Goal: Task Accomplishment & Management: Manage account settings

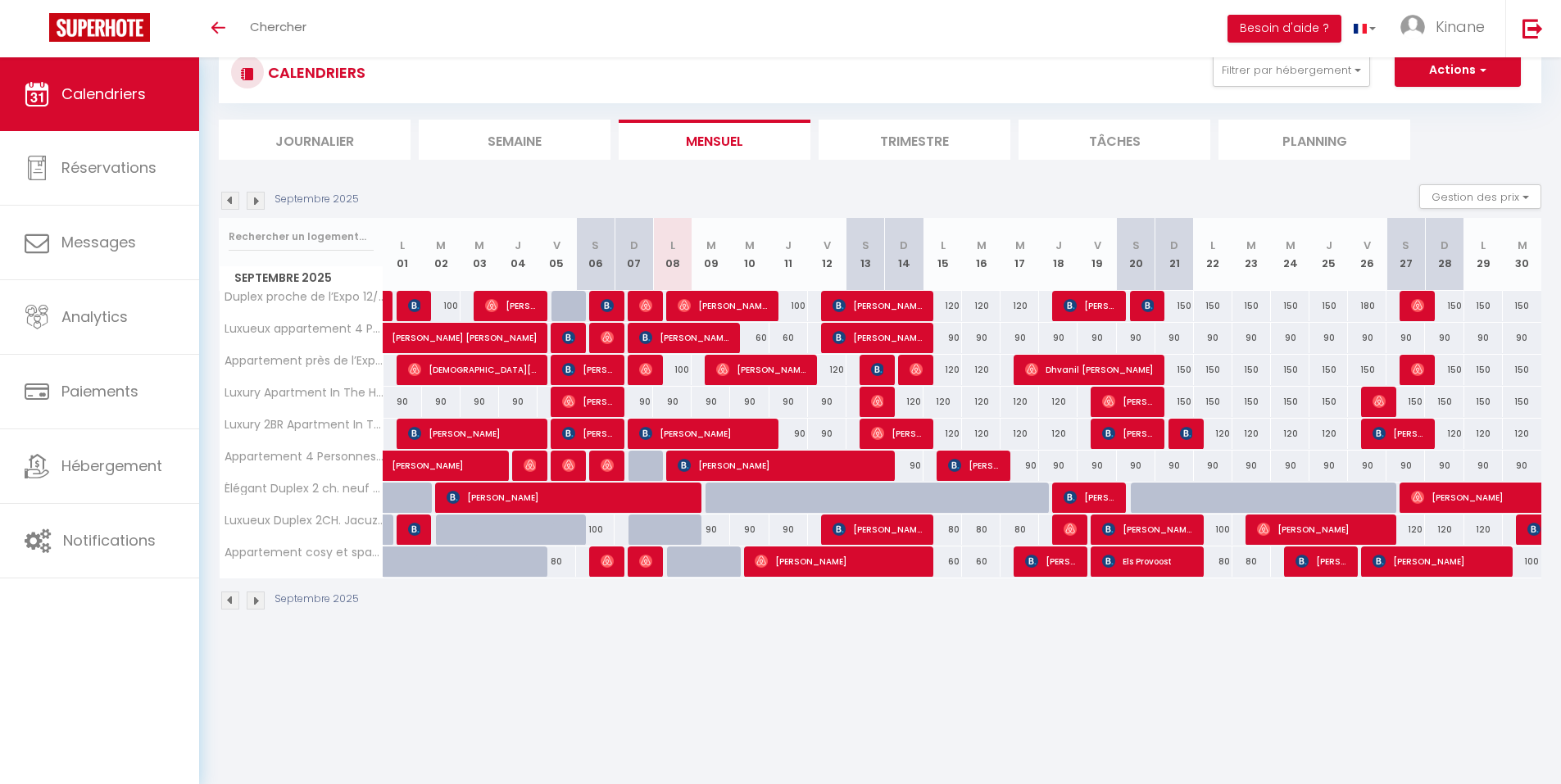
scroll to position [58, 0]
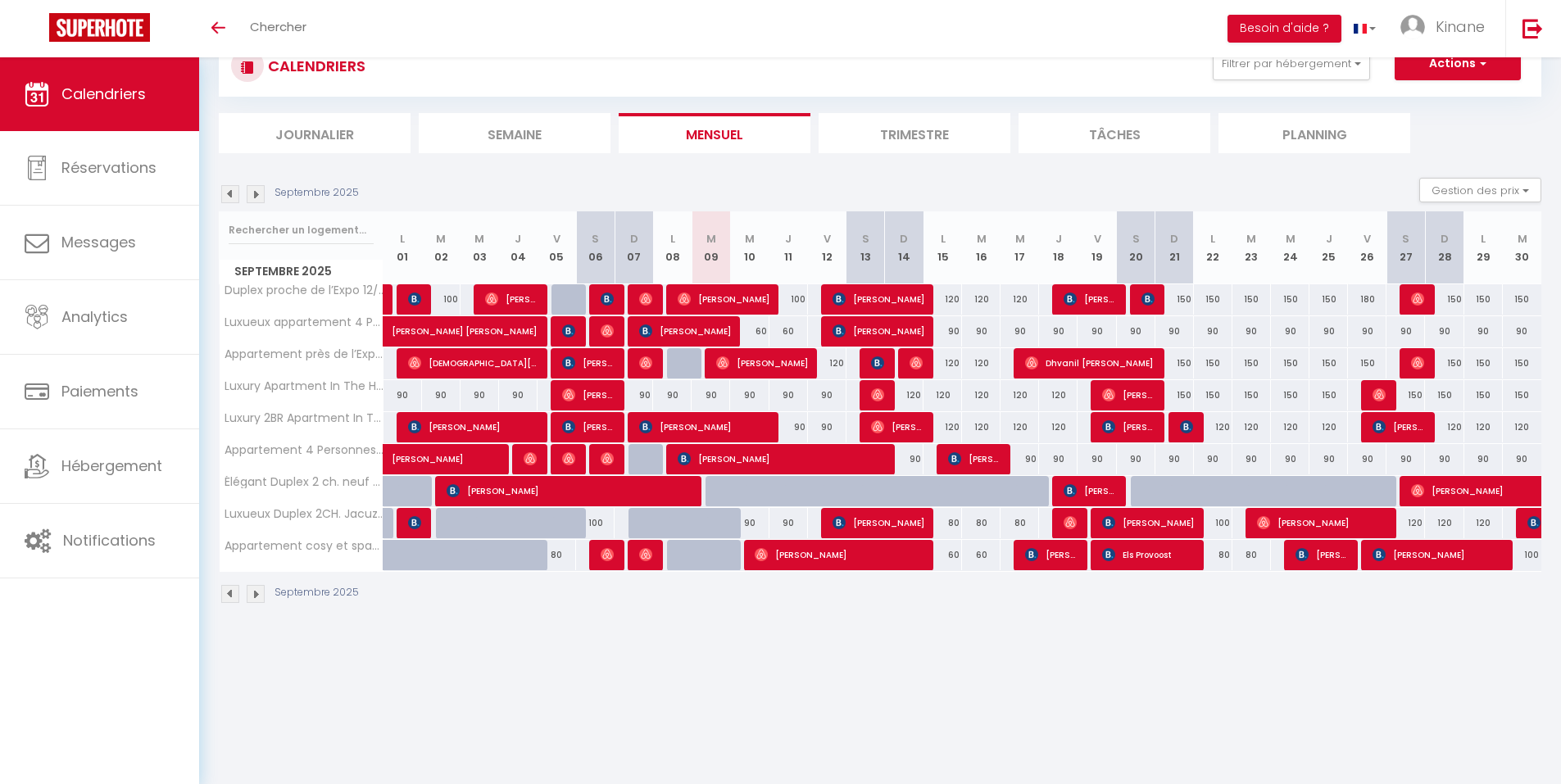
click at [918, 133] on li "Trimestre" at bounding box center [914, 133] width 192 height 40
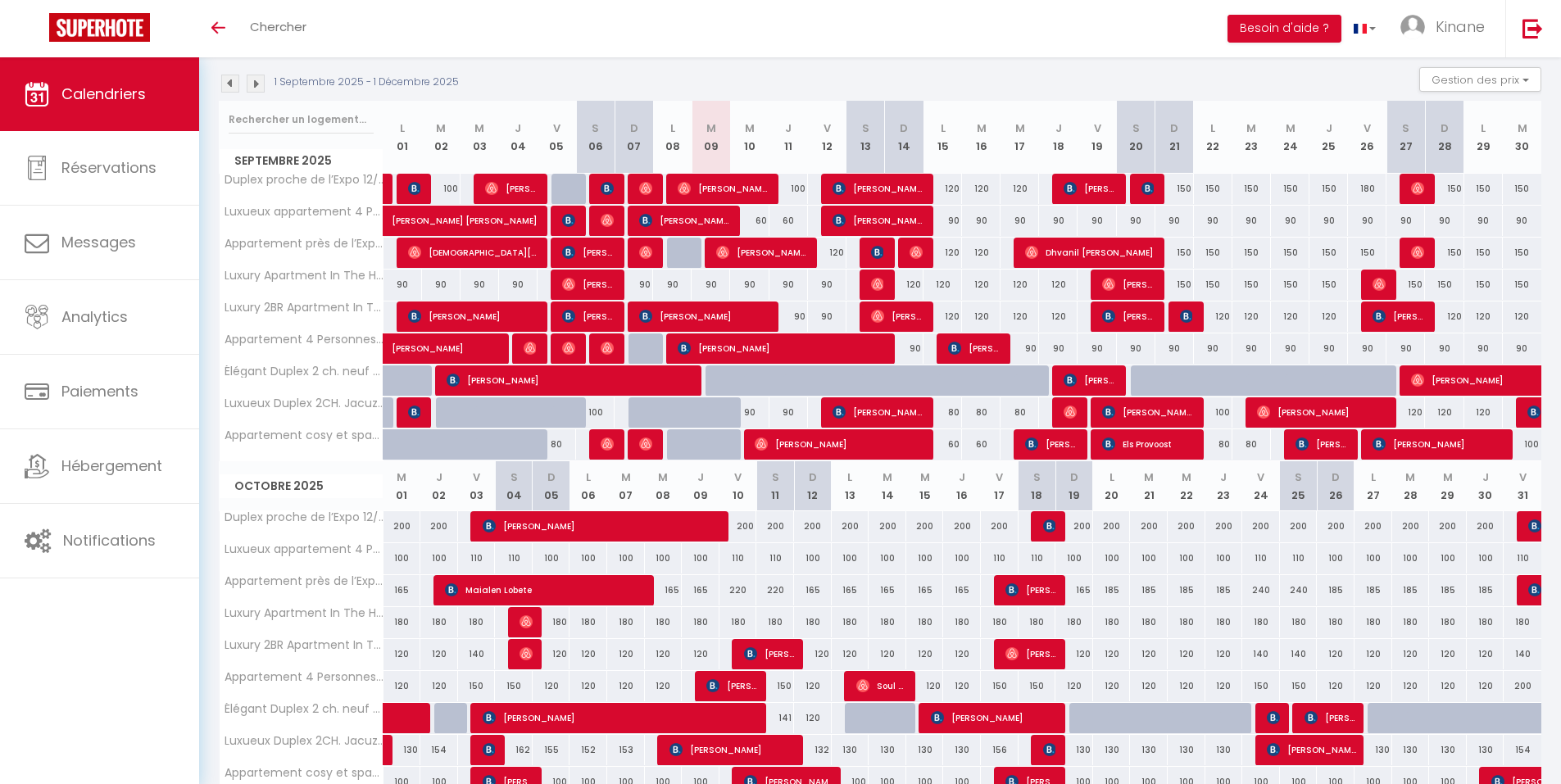
scroll to position [139, 0]
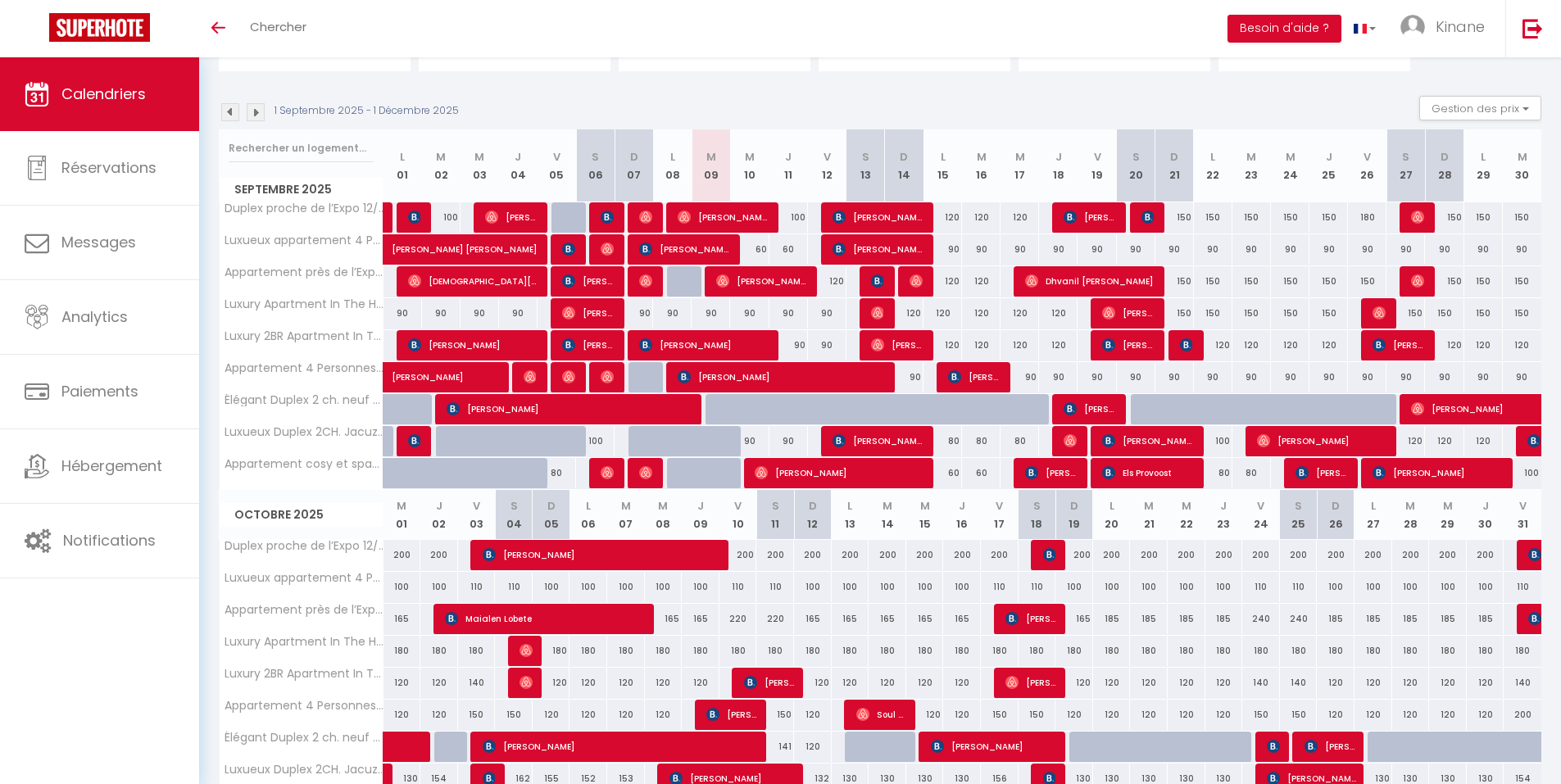
click at [1175, 217] on div "150" at bounding box center [1174, 217] width 38 height 31
type input "150"
type input "Dim 21 Septembre 2025"
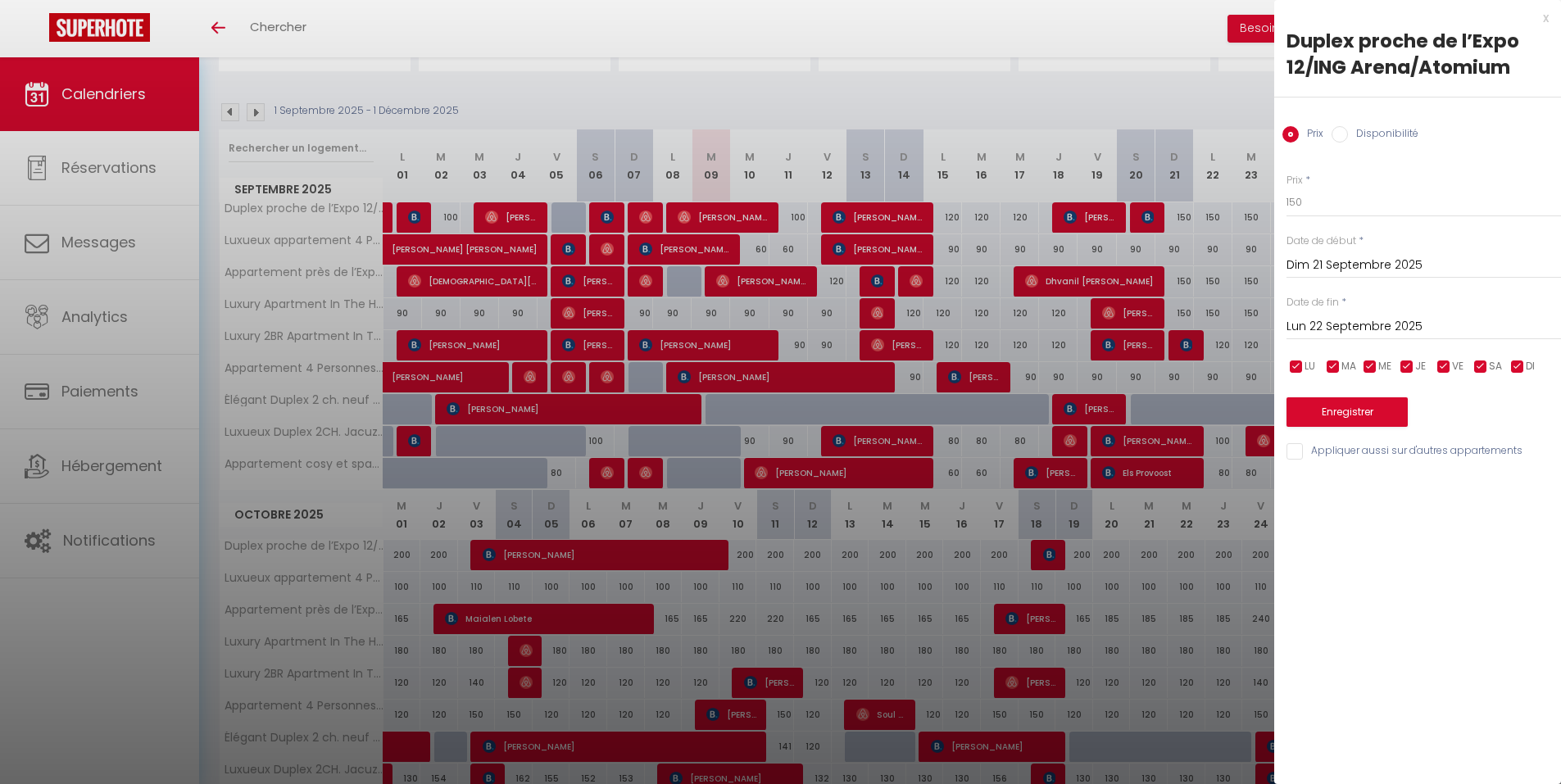
click at [1418, 315] on div "[DATE] < [DATE] > Dim Lun Mar Mer Jeu Ven Sam 1 2 3 4 5 6 7 8 9 10 11 12 13 14 …" at bounding box center [1424, 325] width 275 height 30
click at [1394, 316] on div "[DATE] < [DATE] > Dim Lun Mar Mer Jeu Ven Sam 1 2 3 4 5 6 7 8 9 10 11 12 13 14 …" at bounding box center [1424, 325] width 275 height 30
click at [1392, 323] on input "Lun 22 Septembre 2025" at bounding box center [1424, 327] width 275 height 21
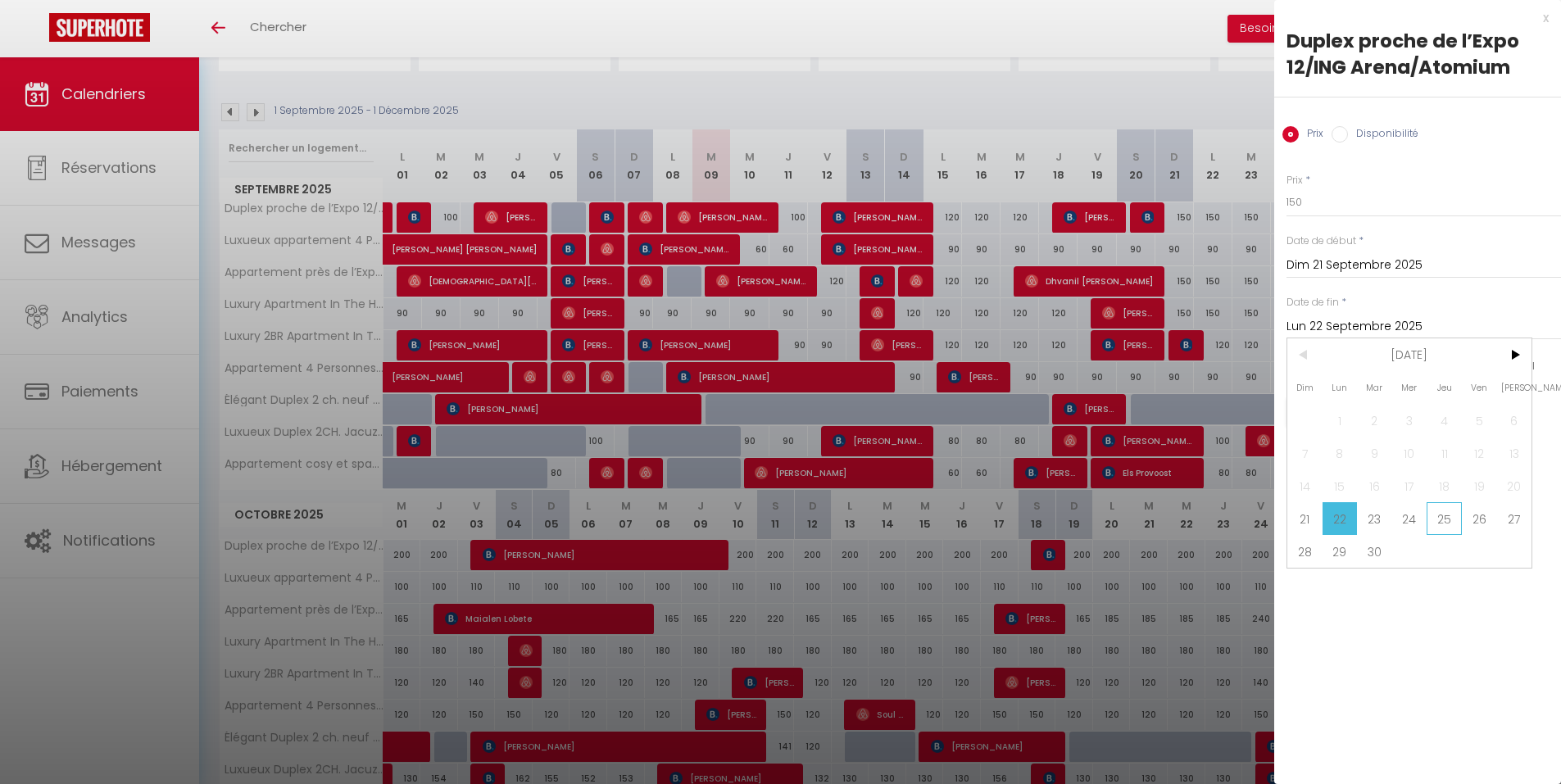
click at [1455, 516] on span "25" at bounding box center [1444, 517] width 35 height 32
type input "Jeu 25 Septembre 2025"
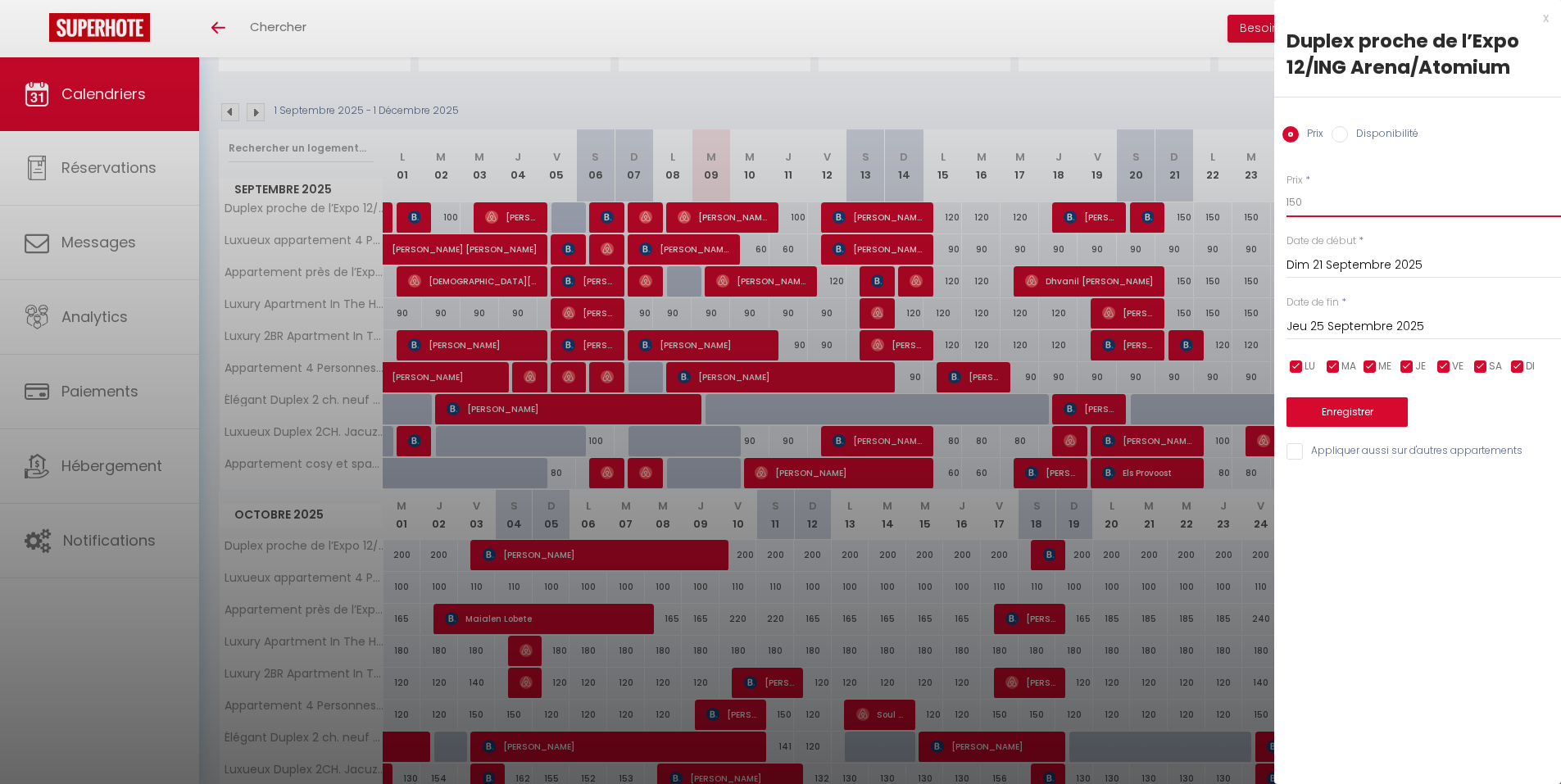
drag, startPoint x: 1298, startPoint y: 209, endPoint x: 1279, endPoint y: 209, distance: 19.0
click at [1279, 209] on div "Prix * 150 Statut * Disponible Indisponible Date de début * [DATE] < [DATE] > D…" at bounding box center [1418, 307] width 287 height 309
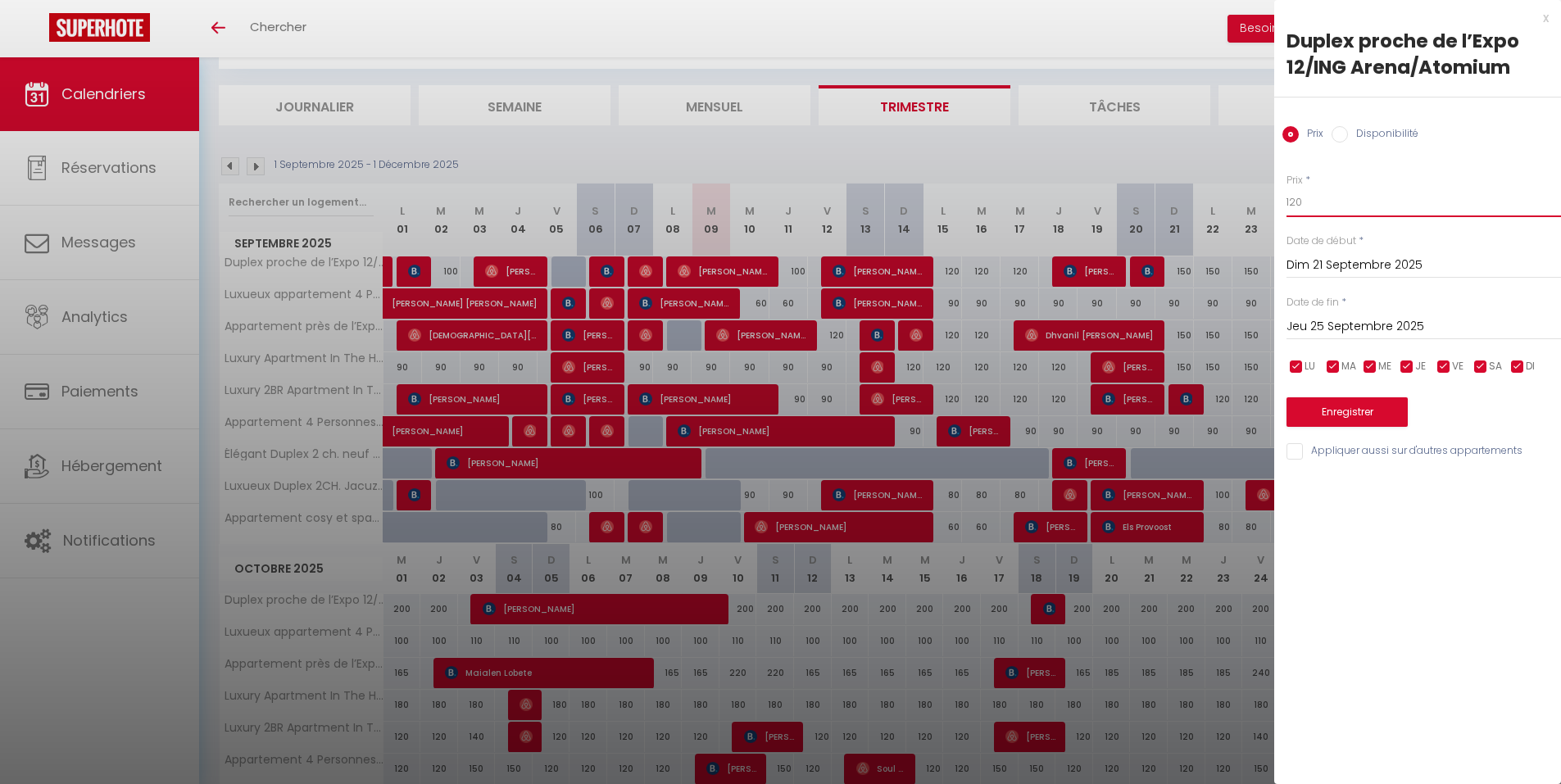
scroll to position [58, 0]
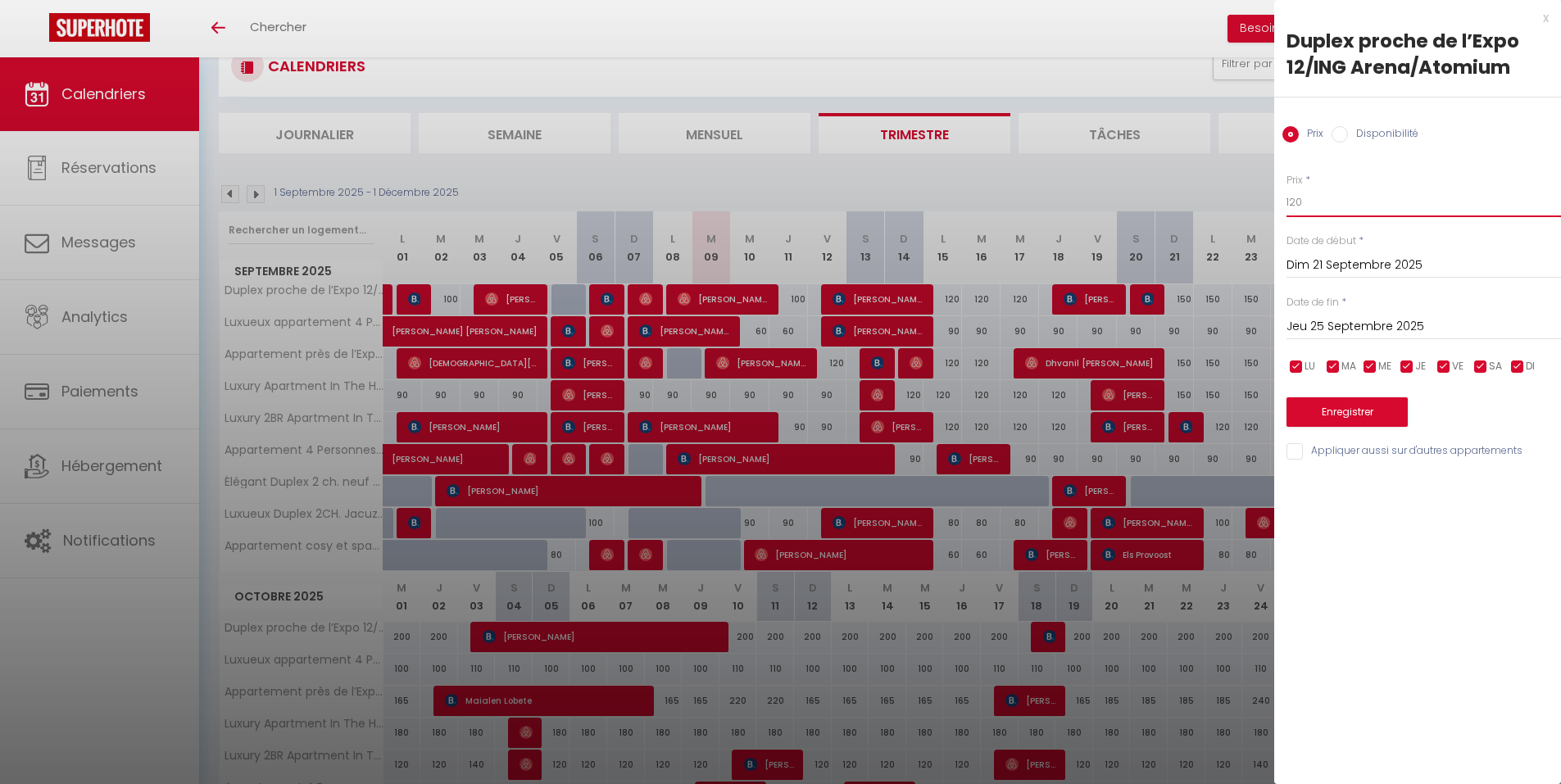
type input "120"
click at [1313, 411] on button "Enregistrer" at bounding box center [1347, 412] width 122 height 30
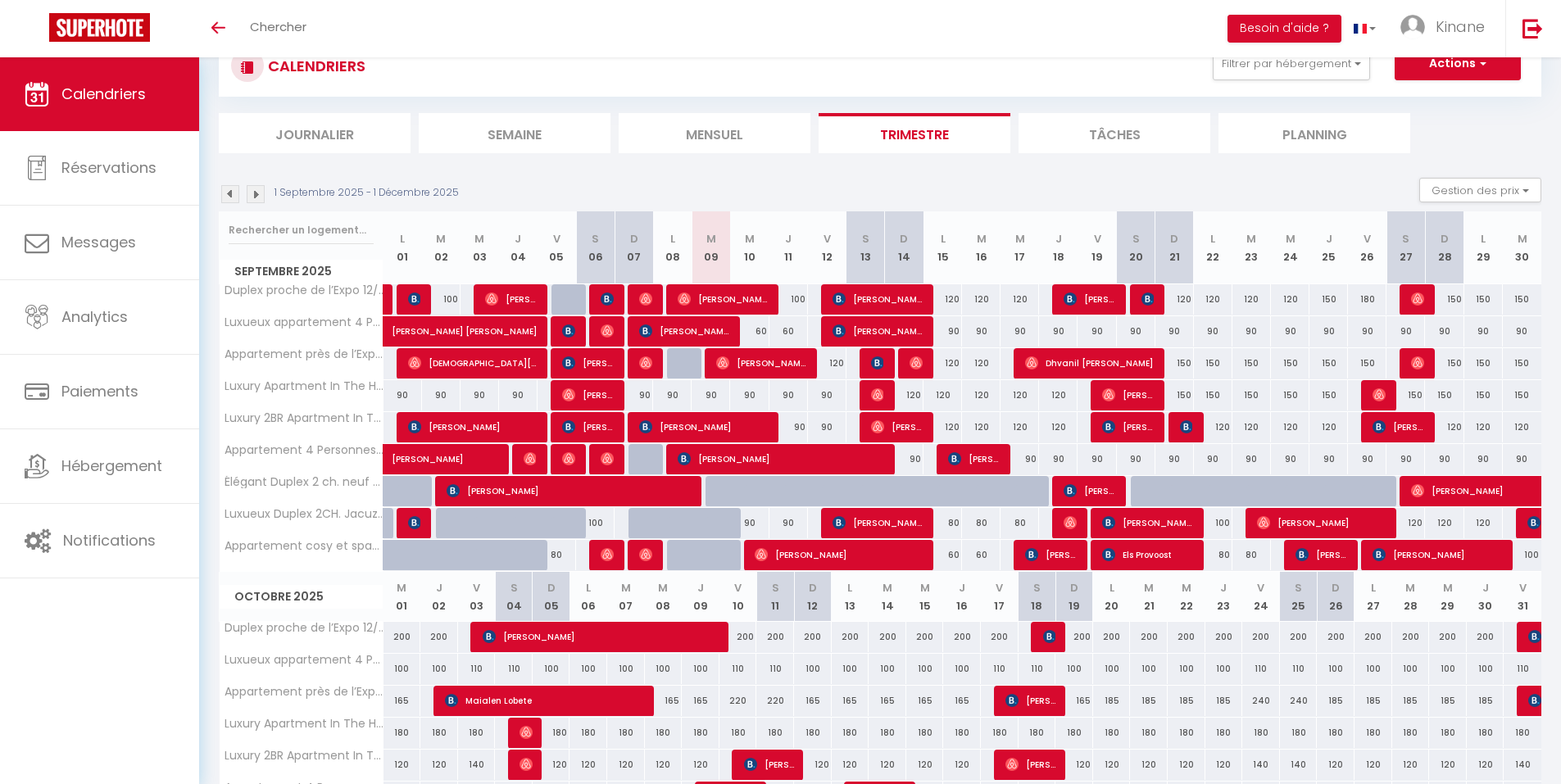
click at [1370, 295] on div "180" at bounding box center [1367, 299] width 38 height 31
type input "180"
type input "Ven 26 Septembre 2025"
type input "Sam 27 Septembre 2025"
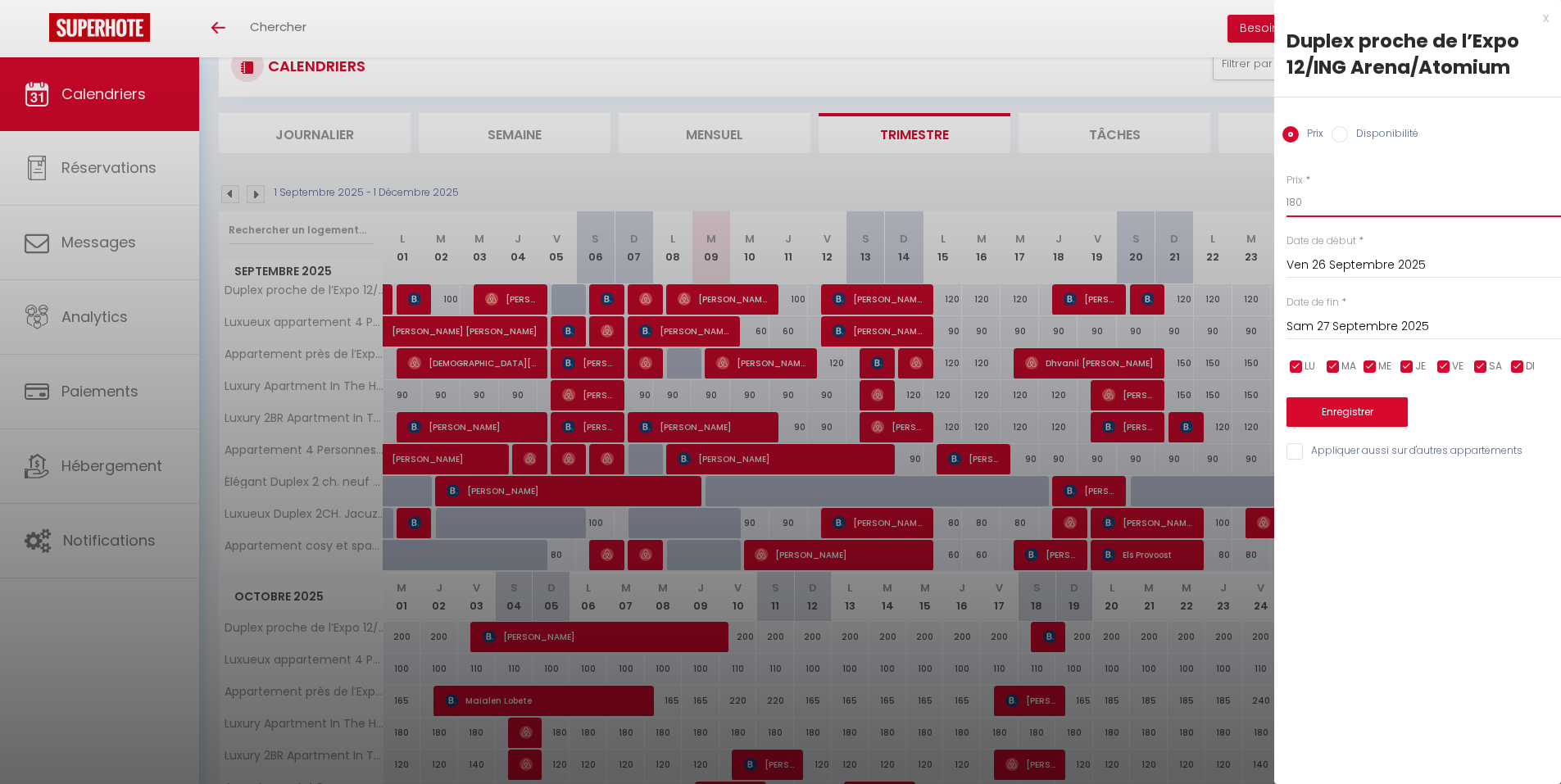
drag, startPoint x: 1292, startPoint y: 204, endPoint x: 1279, endPoint y: 206, distance: 13.2
click at [1279, 206] on div "Prix * 180 Statut * Disponible Indisponible Date de début * [DATE] < [DATE] > D…" at bounding box center [1418, 307] width 287 height 309
type input "150"
click at [1329, 397] on button "Enregistrer" at bounding box center [1347, 412] width 122 height 30
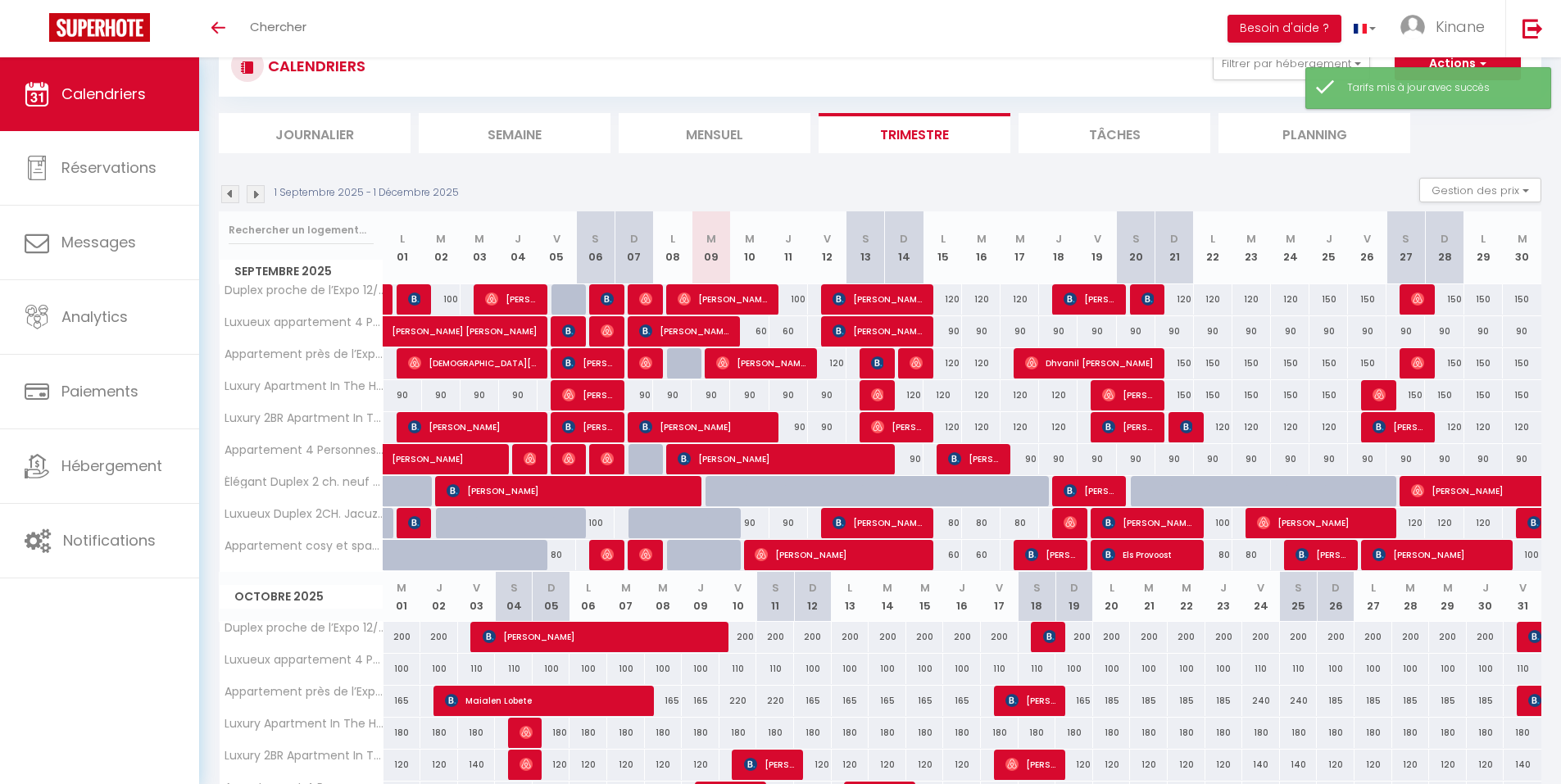
click at [1449, 303] on div "150" at bounding box center [1444, 299] width 38 height 31
type input "150"
type input "Dim 28 Septembre 2025"
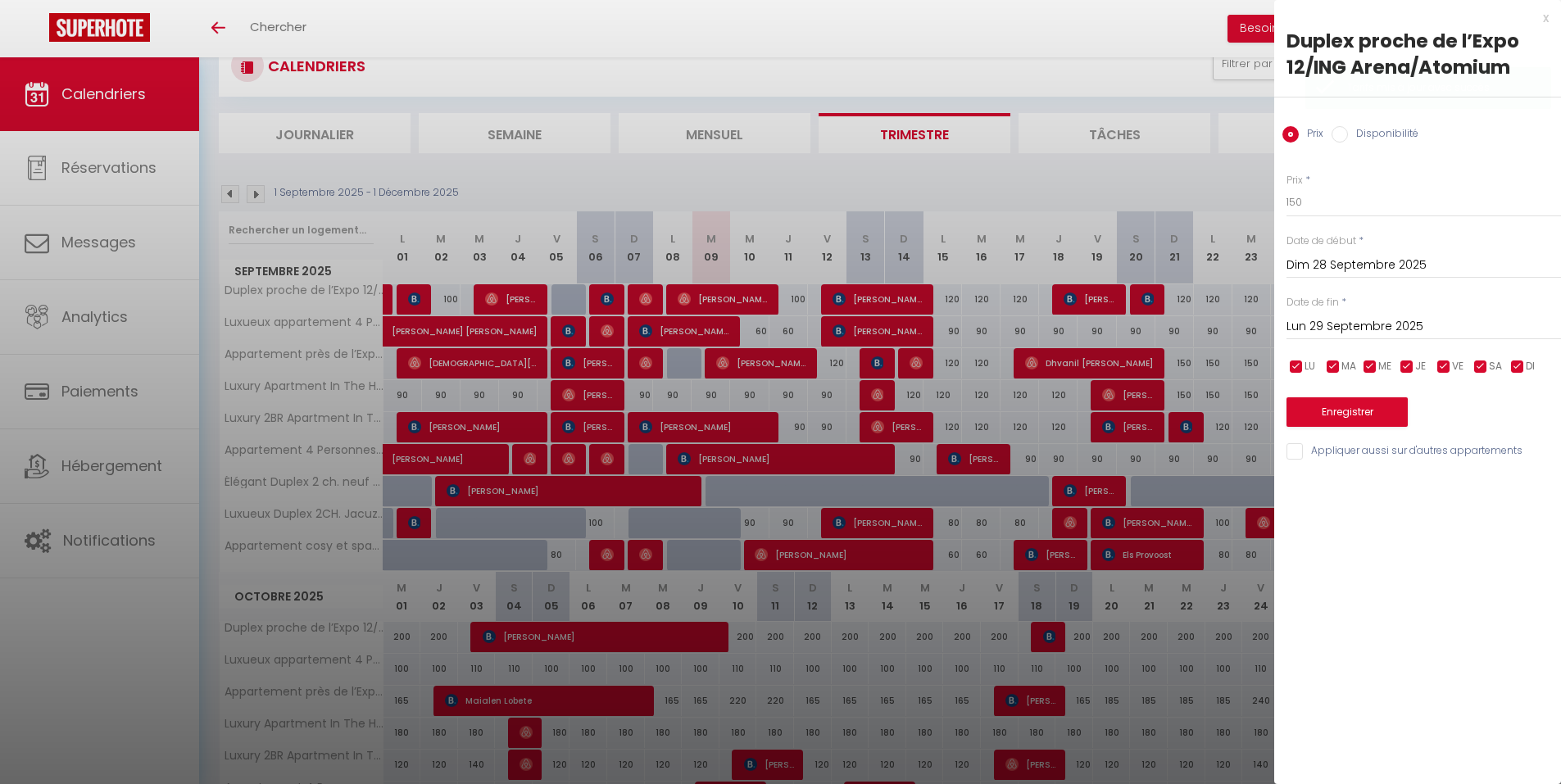
click at [1422, 325] on input "Lun 29 Septembre 2025" at bounding box center [1424, 327] width 275 height 21
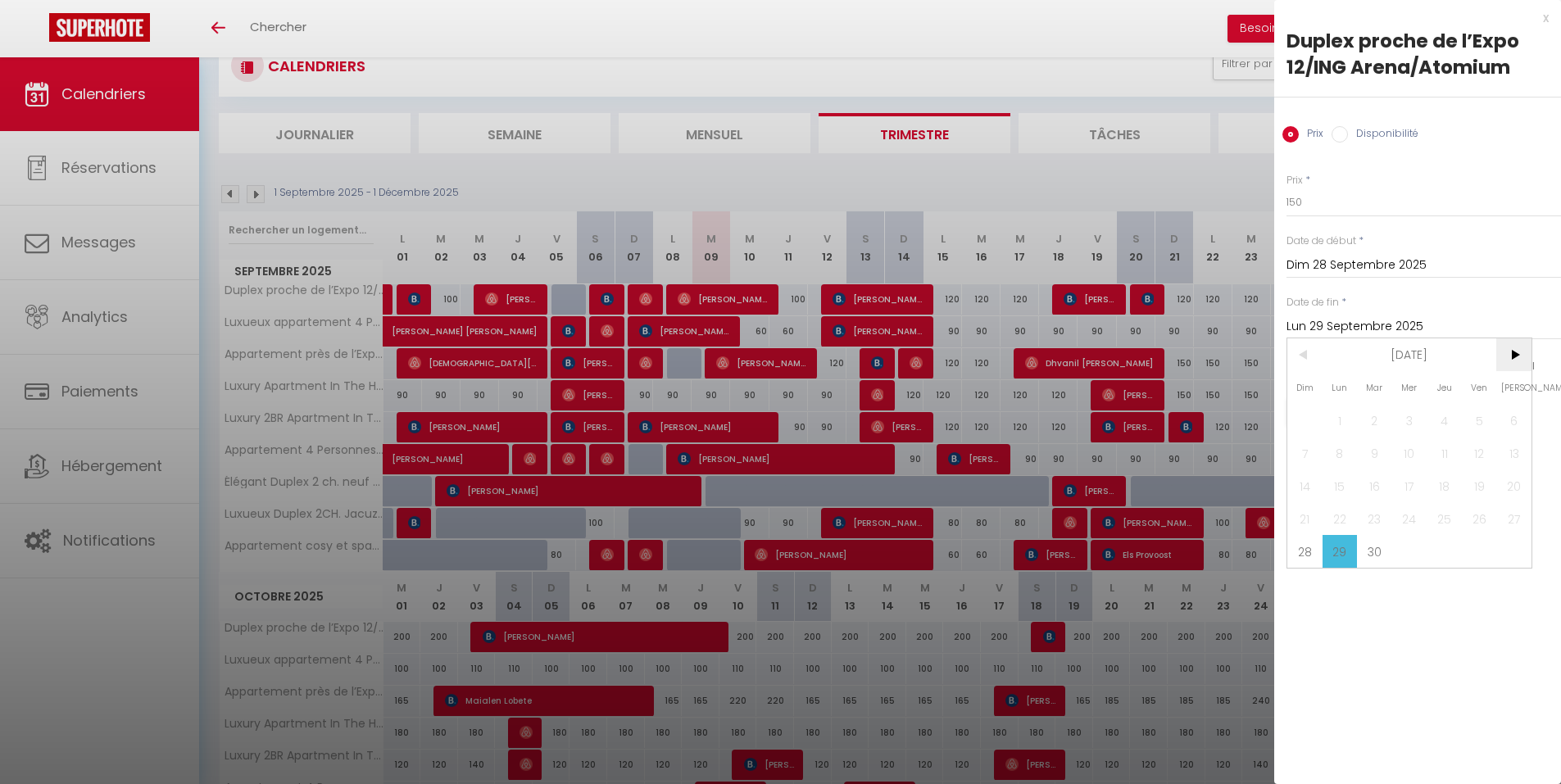
click at [1516, 353] on span ">" at bounding box center [1514, 354] width 35 height 32
click at [1455, 417] on span "2" at bounding box center [1444, 420] width 35 height 32
type input "Jeu 02 Octobre 2025"
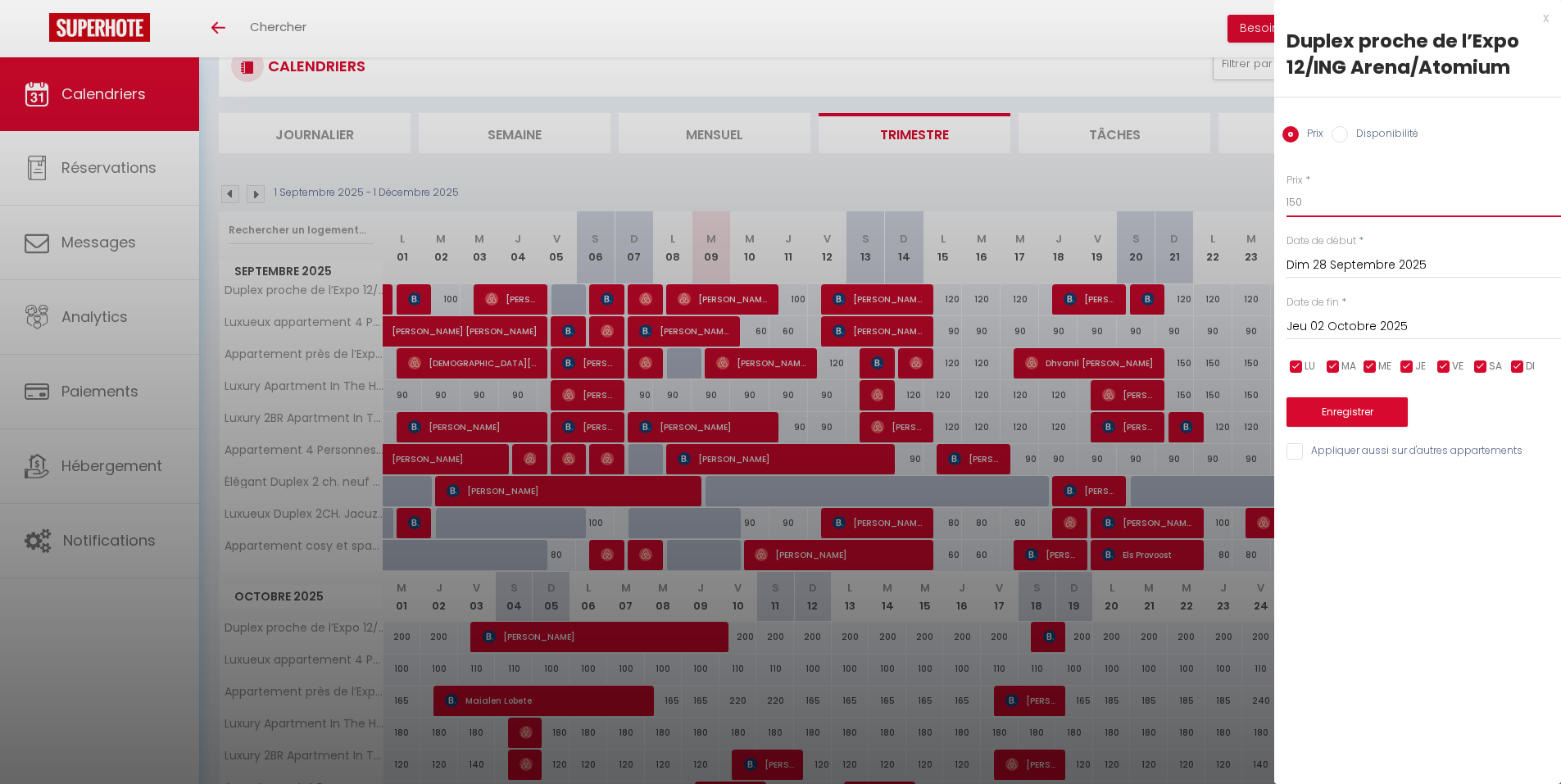
drag, startPoint x: 1308, startPoint y: 208, endPoint x: 1286, endPoint y: 209, distance: 22.0
click at [1286, 209] on input "150" at bounding box center [1424, 203] width 275 height 30
type input "120"
click at [1365, 424] on button "Enregistrer" at bounding box center [1347, 412] width 122 height 30
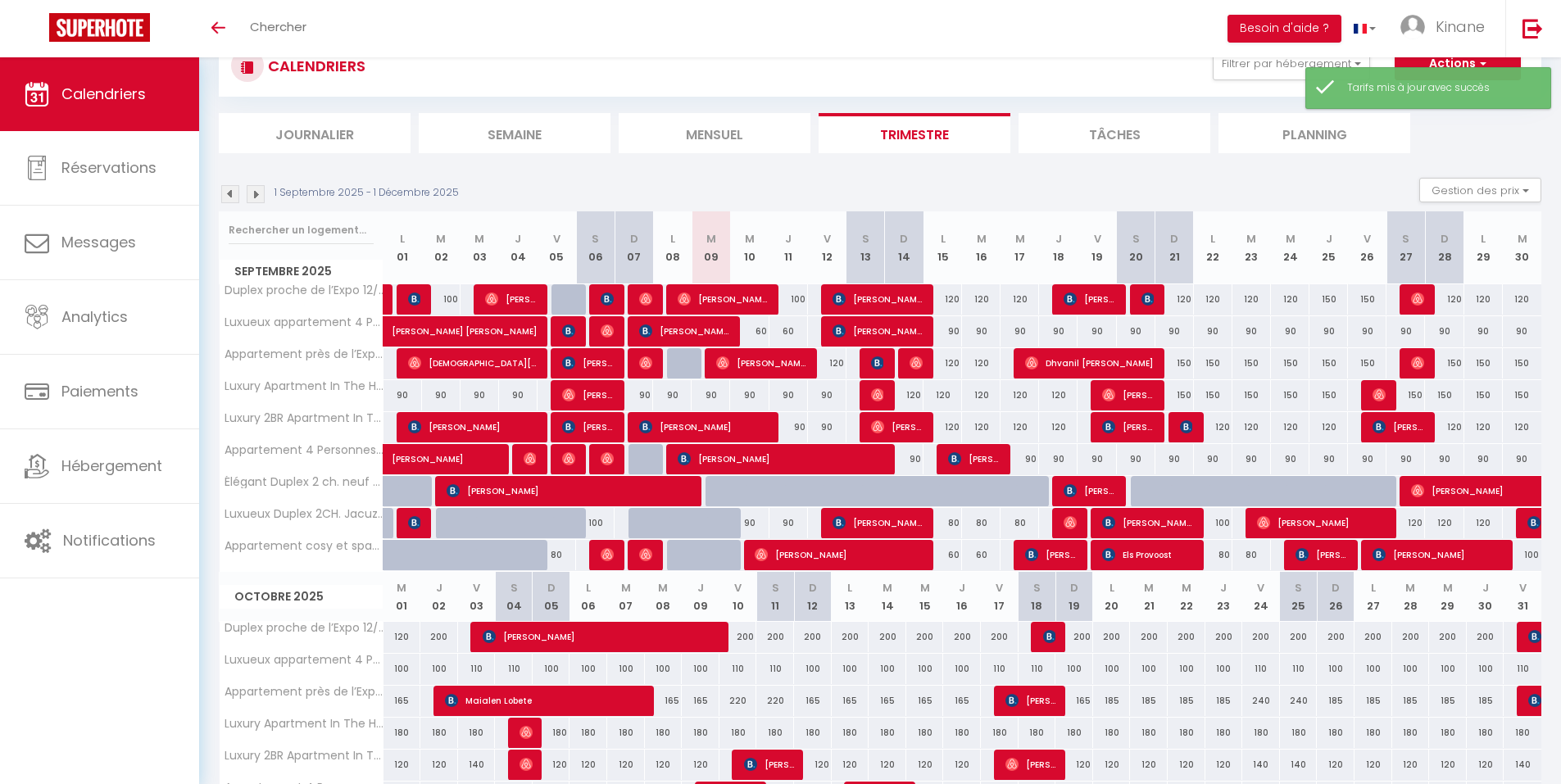
click at [441, 632] on div "200" at bounding box center [439, 636] width 38 height 31
type input "200"
type input "Jeu 02 Octobre 2025"
type input "Ven 03 Octobre 2025"
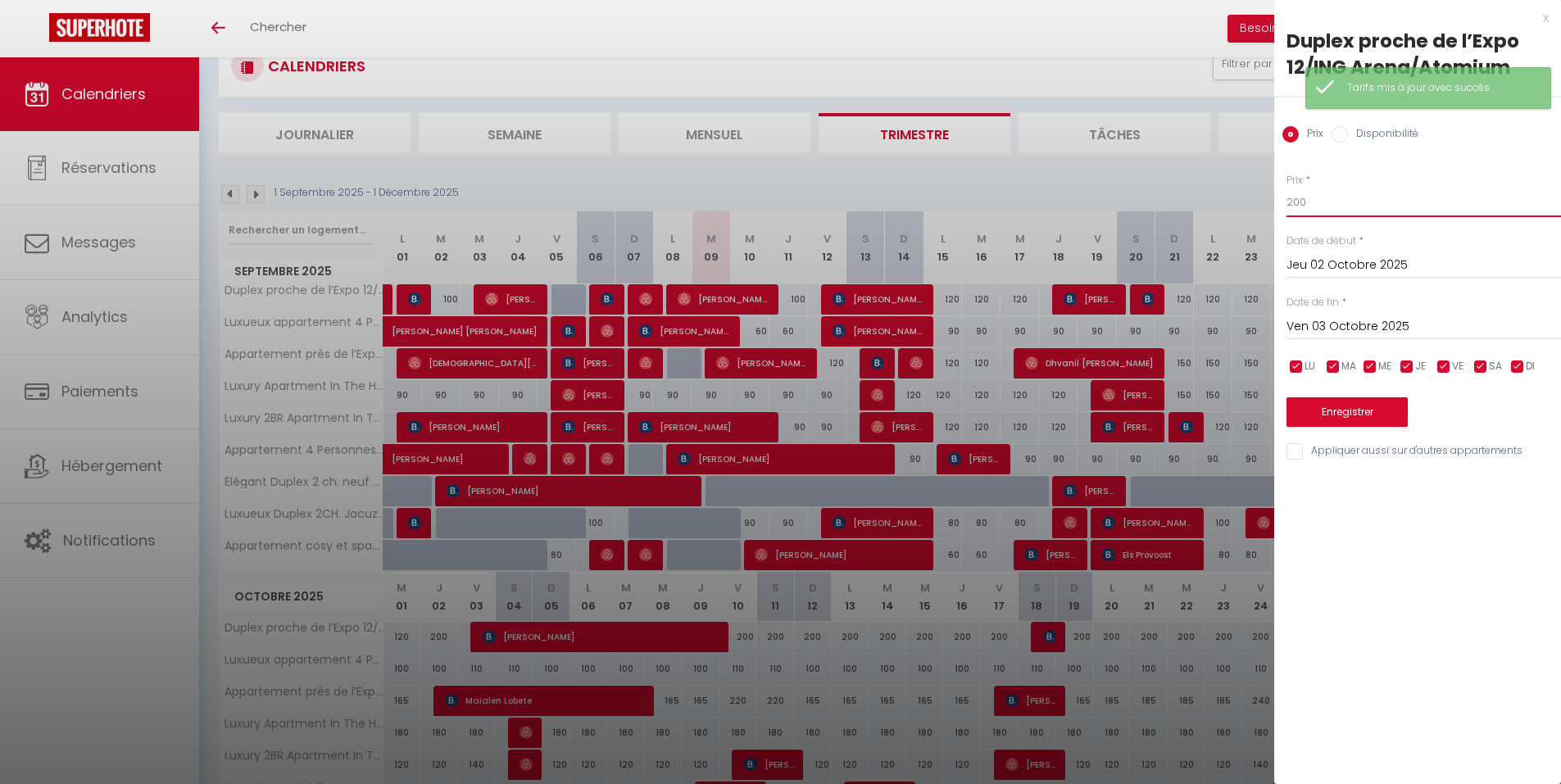
drag, startPoint x: 1314, startPoint y: 204, endPoint x: 1272, endPoint y: 208, distance: 42.2
click at [1272, 208] on body "🟢 Des questions ou besoin d'assistance pour la migration AirBnB? Connectez-vous…" at bounding box center [780, 657] width 1561 height 1315
type input "120"
click at [1369, 411] on button "Enregistrer" at bounding box center [1347, 412] width 122 height 30
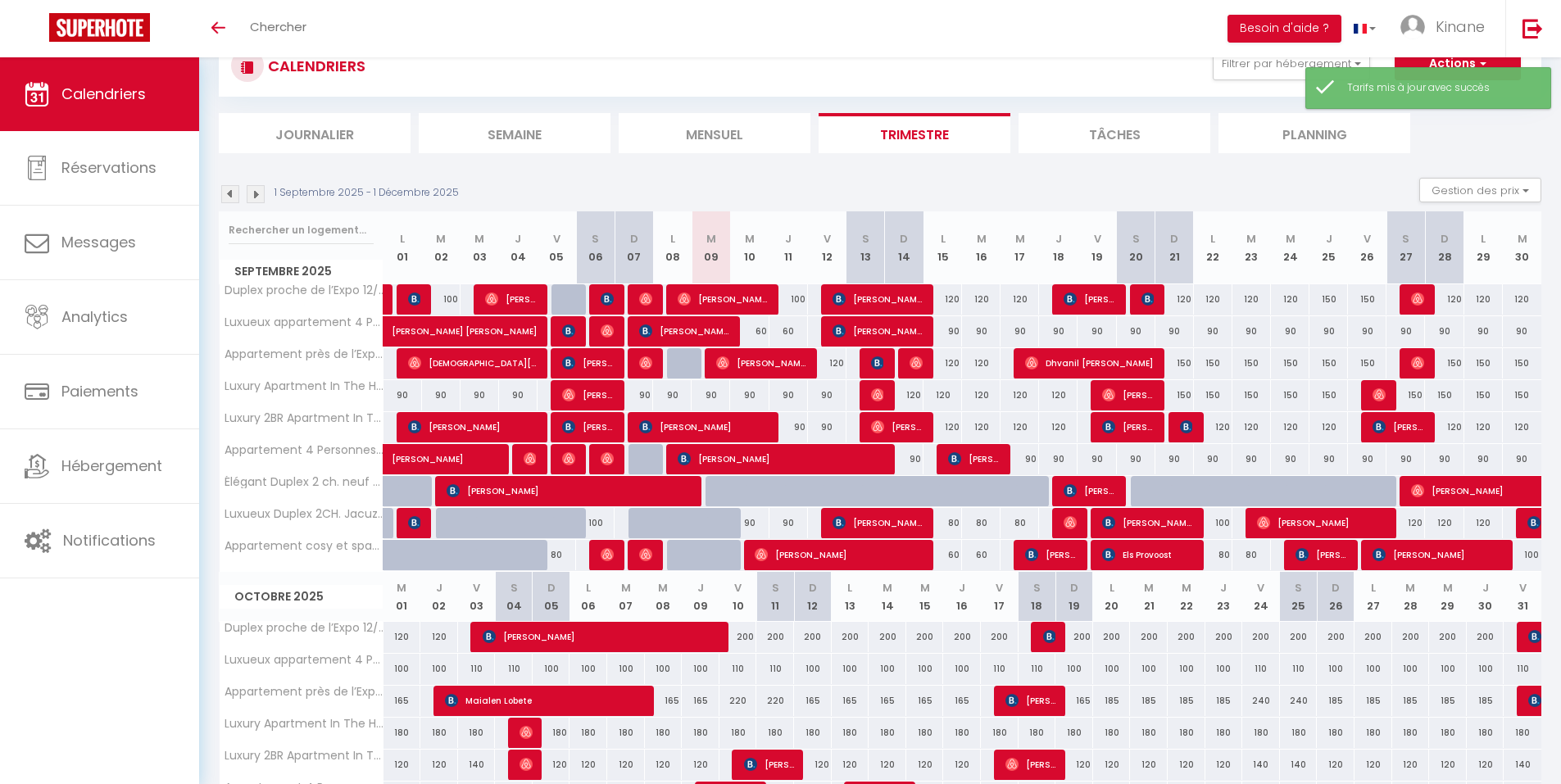
click at [1328, 301] on div "150" at bounding box center [1328, 299] width 38 height 31
type input "150"
type input "Jeu 25 Septembre 2025"
type input "Ven 26 Septembre 2025"
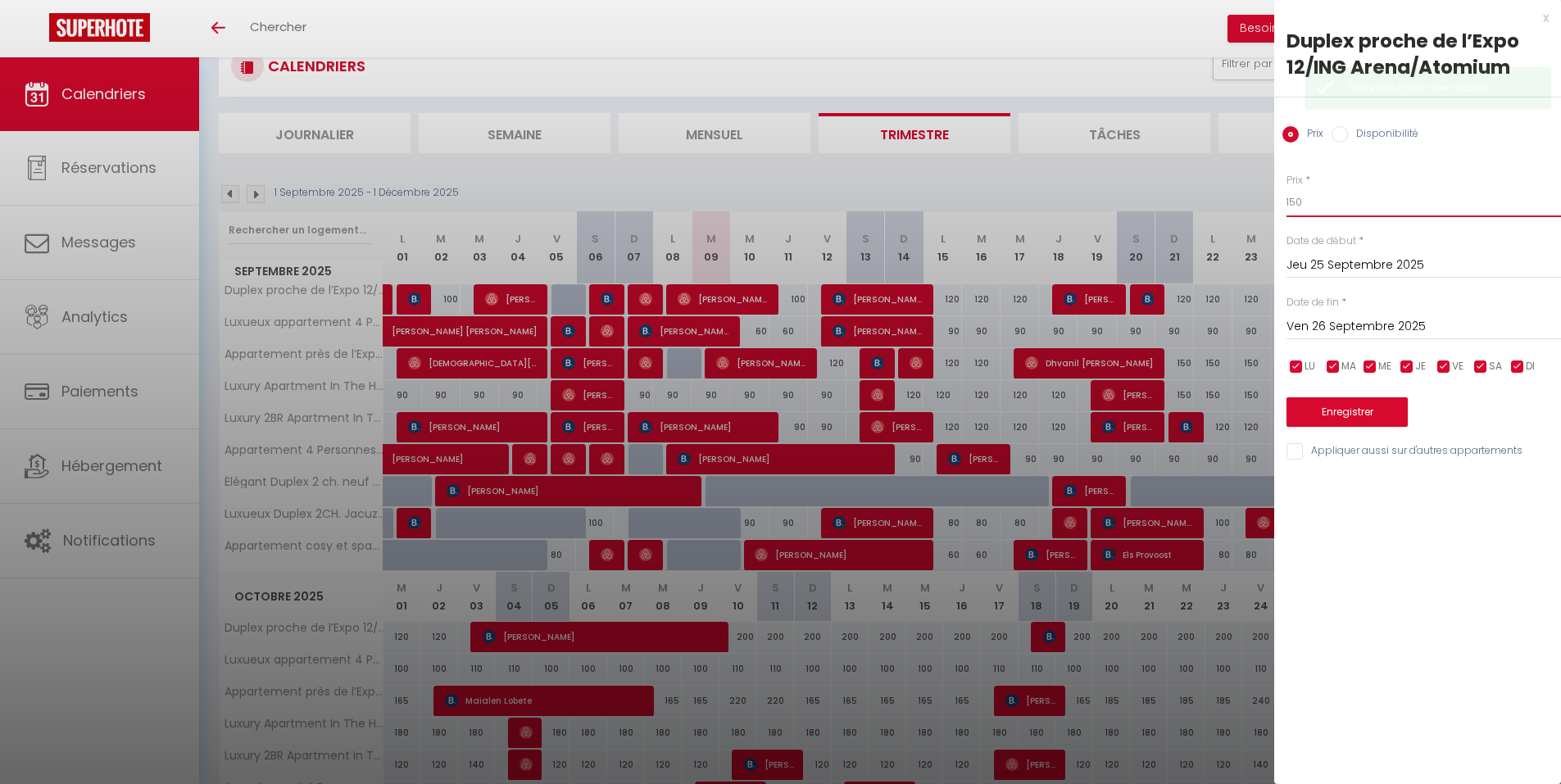
click at [1293, 201] on input "150" at bounding box center [1424, 203] width 275 height 30
type input "120"
click at [1373, 401] on button "Enregistrer" at bounding box center [1347, 412] width 122 height 30
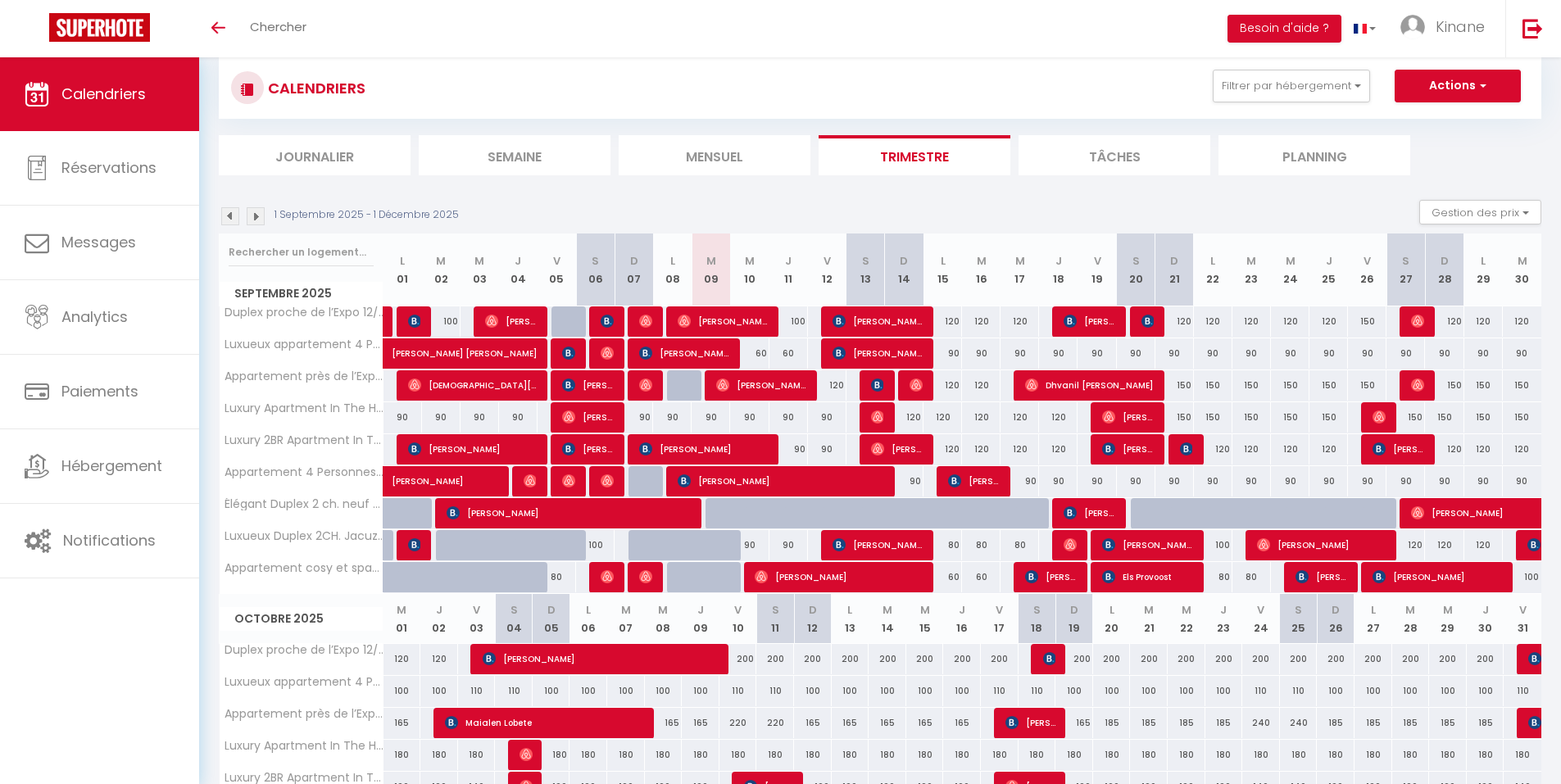
scroll to position [0, 0]
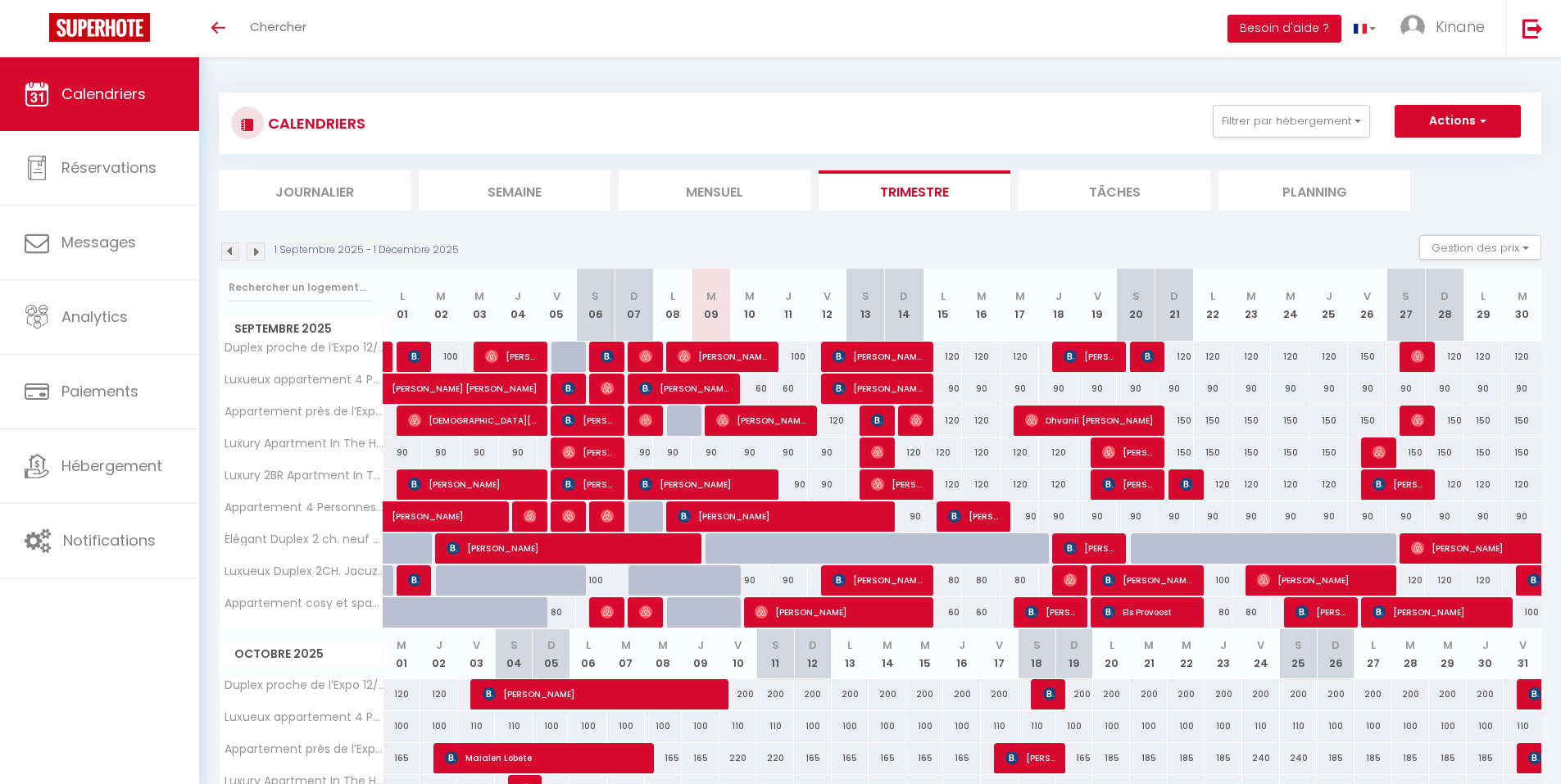
click at [954, 392] on div "90" at bounding box center [943, 388] width 38 height 31
type input "90"
type input "Lun 15 Septembre 2025"
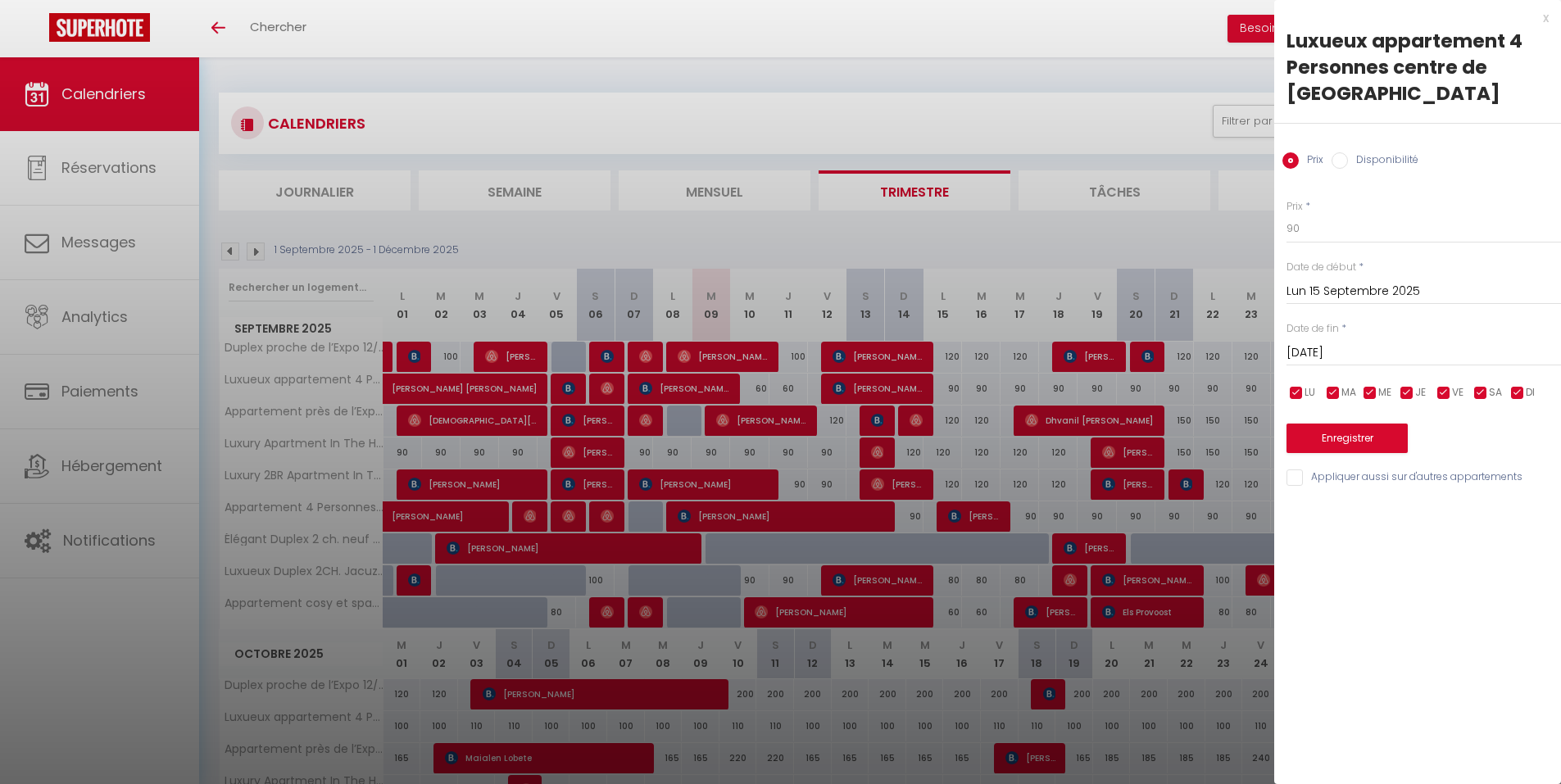
click at [1389, 343] on input "[DATE]" at bounding box center [1424, 353] width 275 height 21
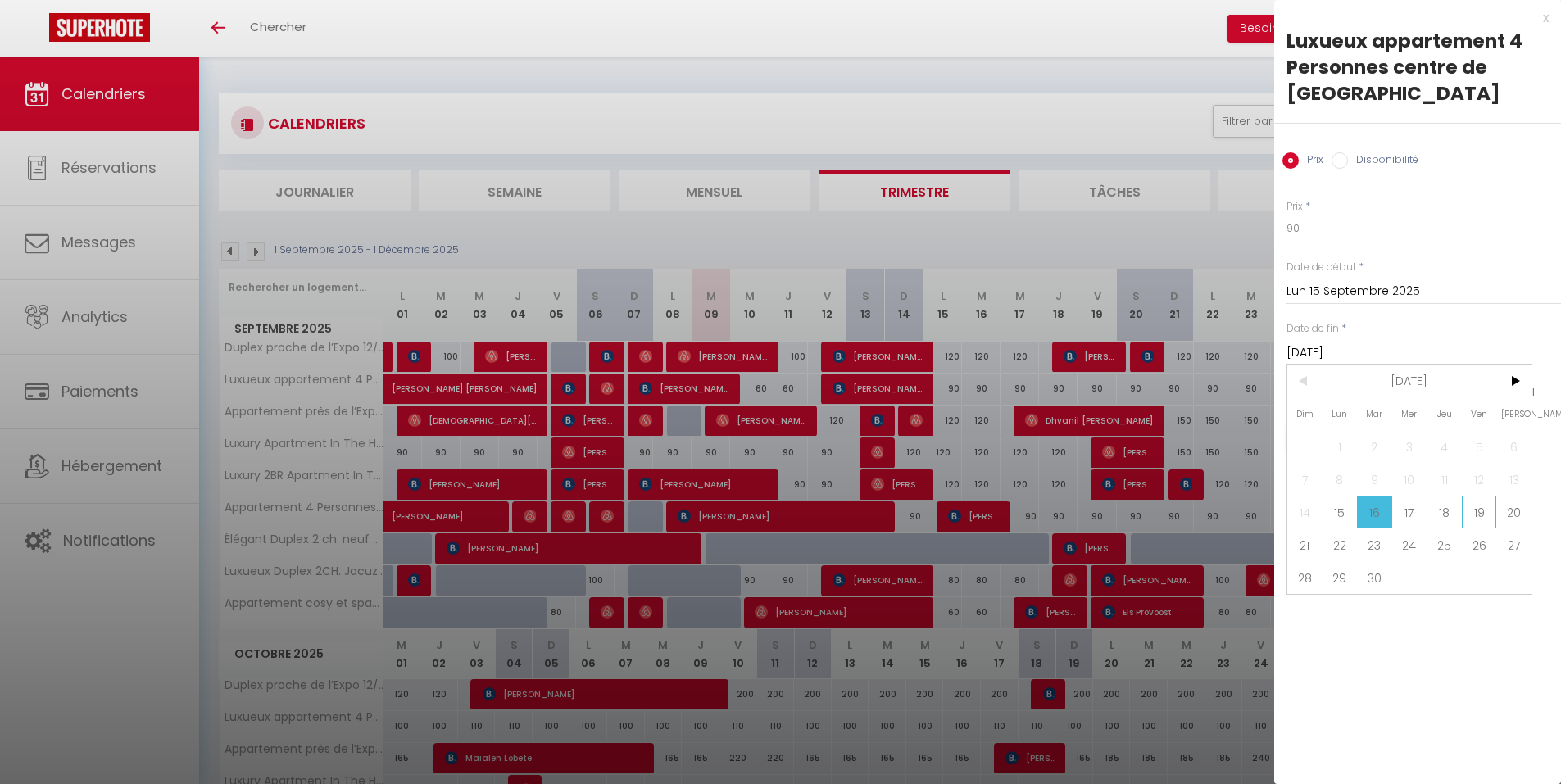
click at [1485, 496] on span "19" at bounding box center [1479, 511] width 35 height 32
type input "Ven 19 Septembre 2025"
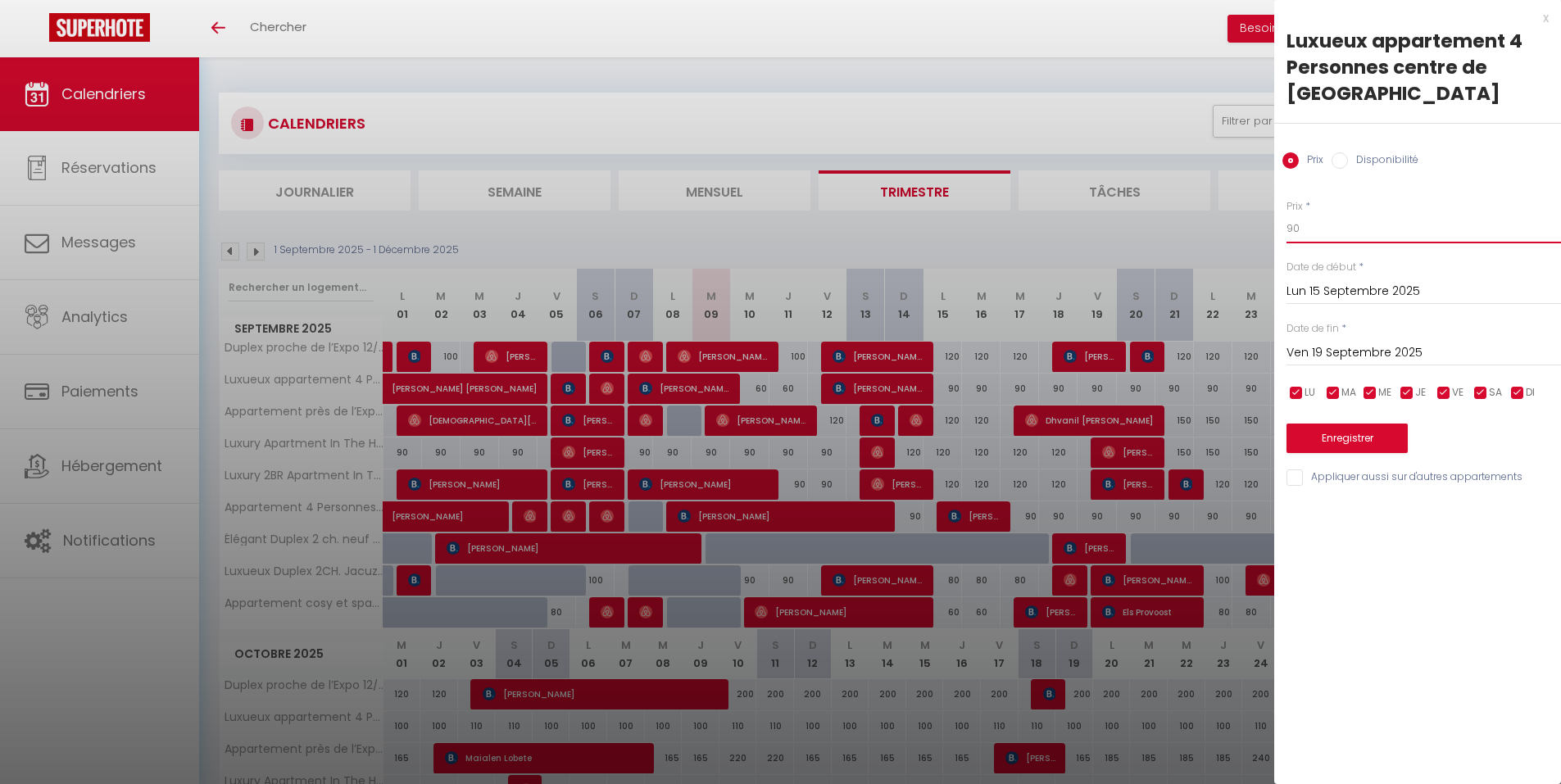
drag, startPoint x: 1303, startPoint y: 214, endPoint x: 1275, endPoint y: 215, distance: 28.0
click at [1275, 215] on div "Prix * 90 Statut * Disponible Indisponible Date de début * [DATE] < [DATE] > Di…" at bounding box center [1418, 333] width 287 height 309
type input "70"
click at [1363, 423] on button "Enregistrer" at bounding box center [1347, 438] width 122 height 30
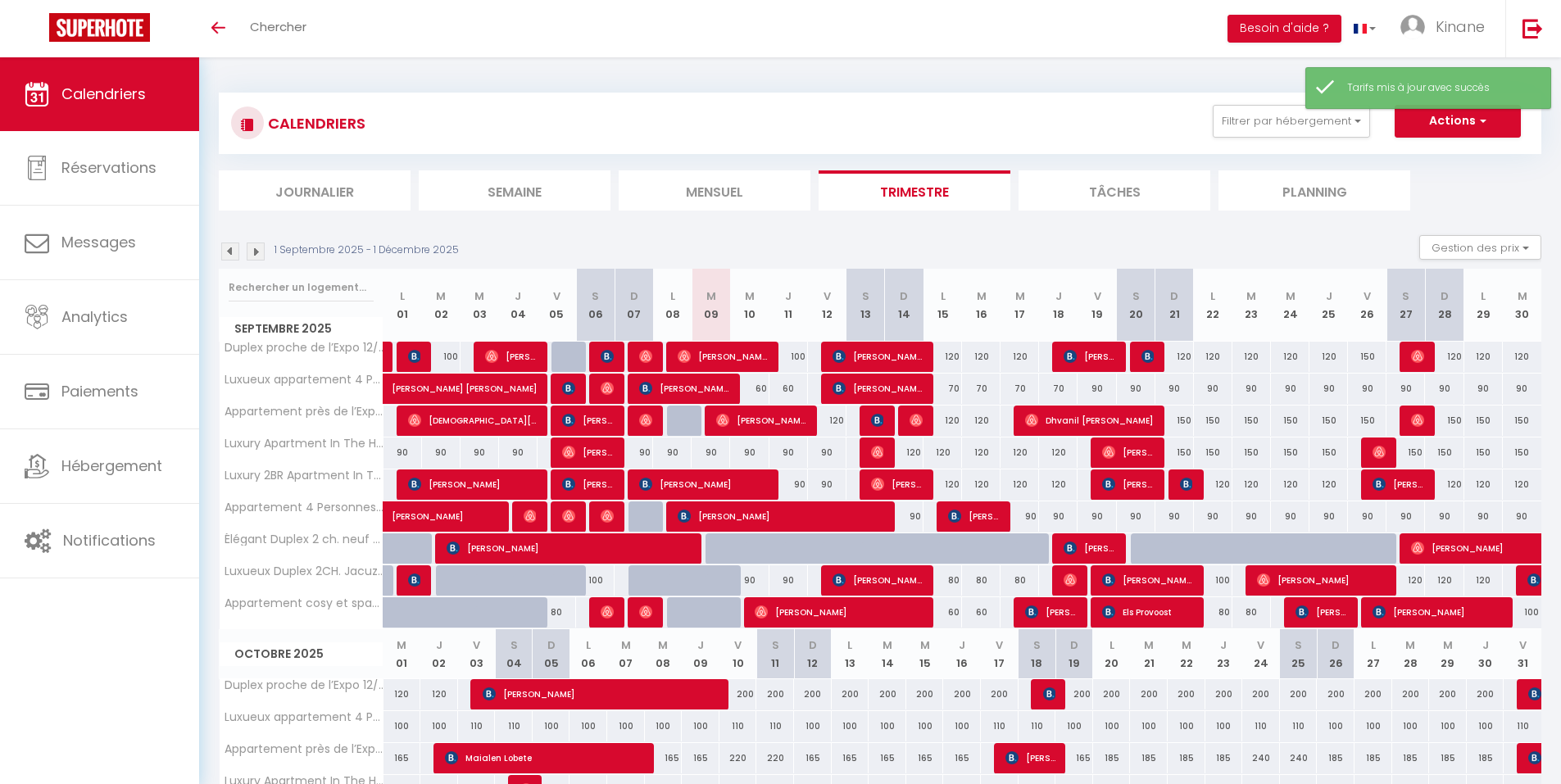
click at [1170, 385] on div "90" at bounding box center [1174, 388] width 38 height 31
type input "90"
type input "Dim 21 Septembre 2025"
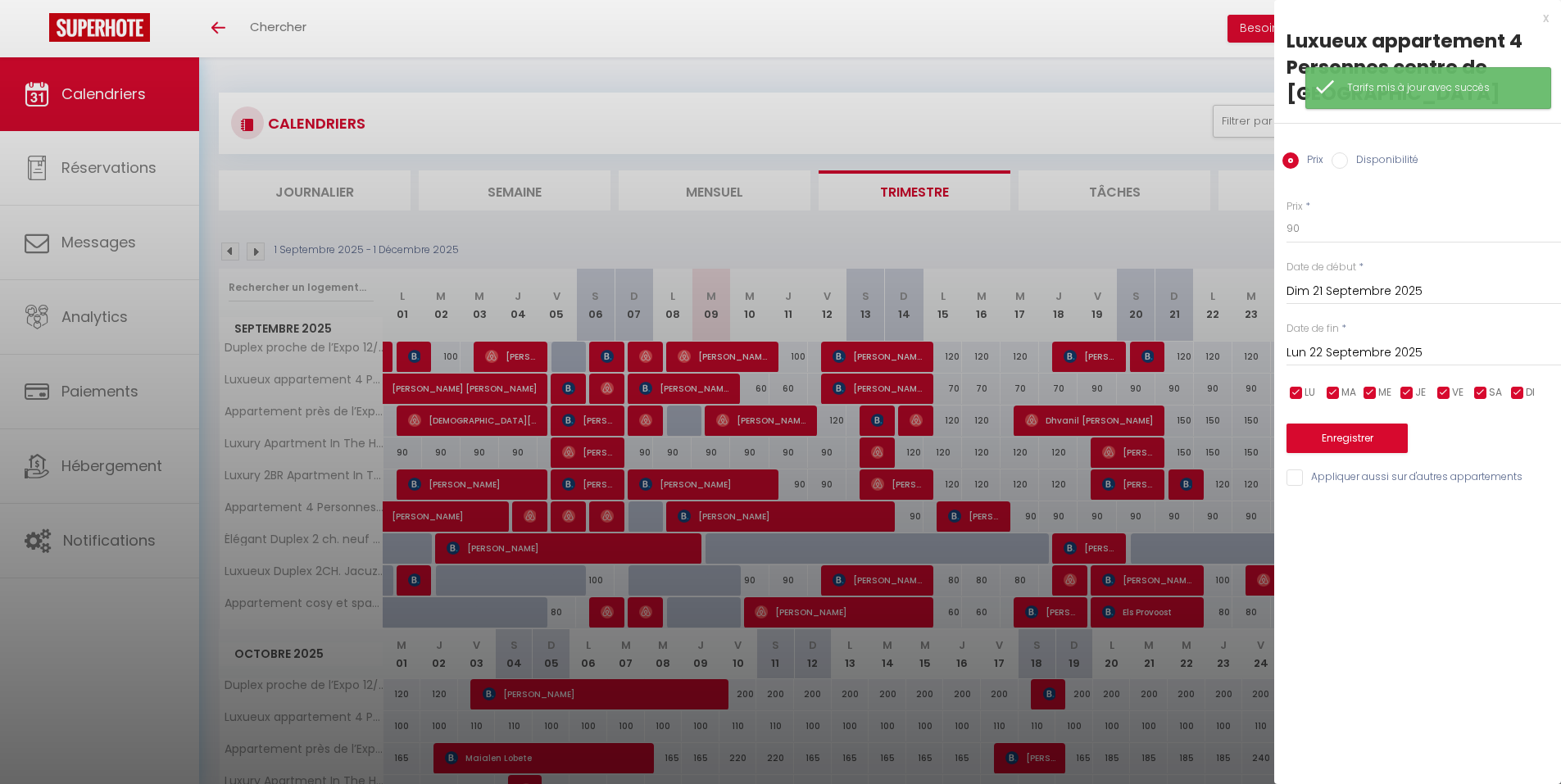
click at [1410, 343] on input "Lun 22 Septembre 2025" at bounding box center [1424, 353] width 275 height 21
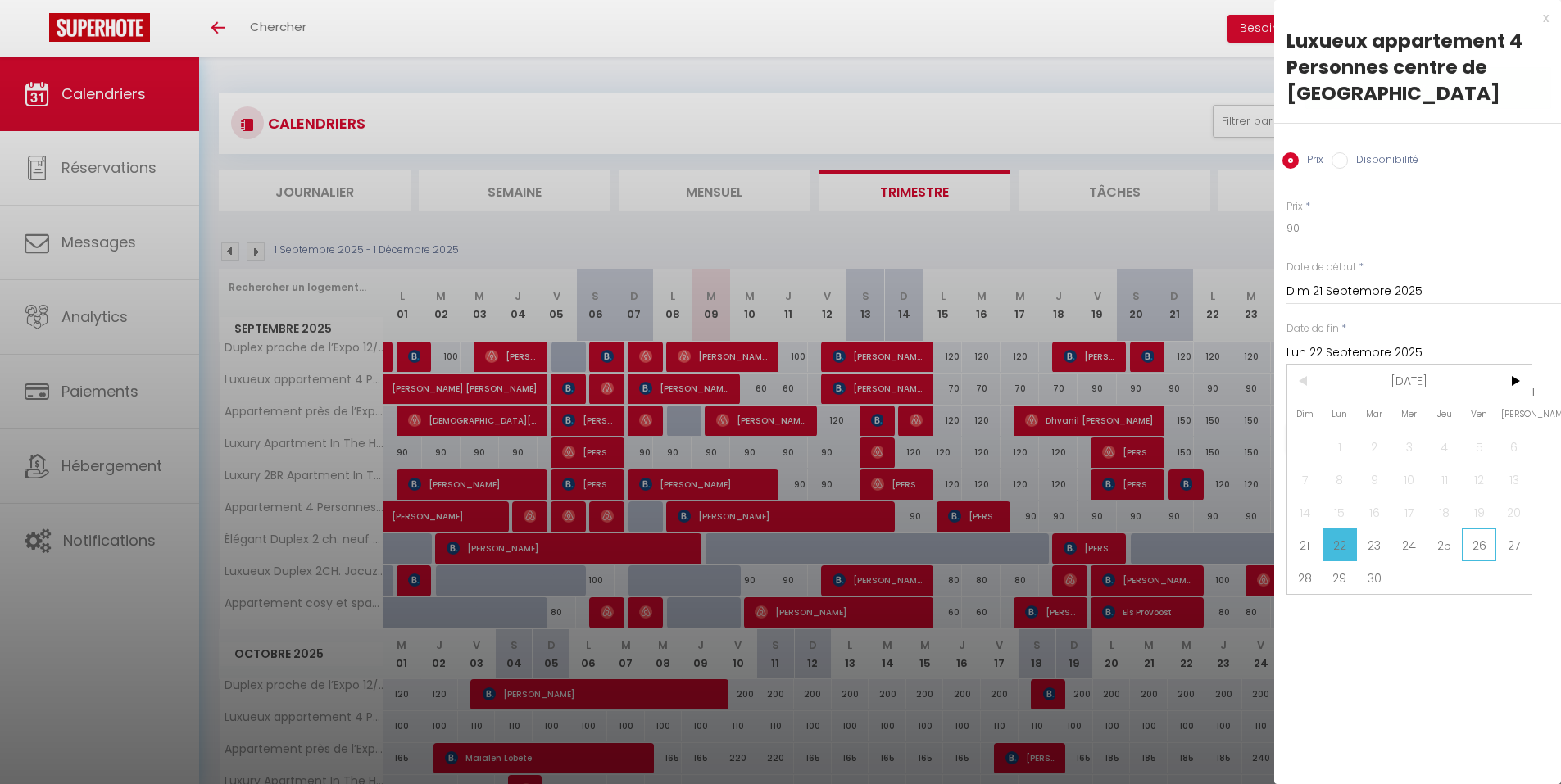
click at [1484, 528] on span "26" at bounding box center [1479, 544] width 35 height 32
type input "Ven 26 Septembre 2025"
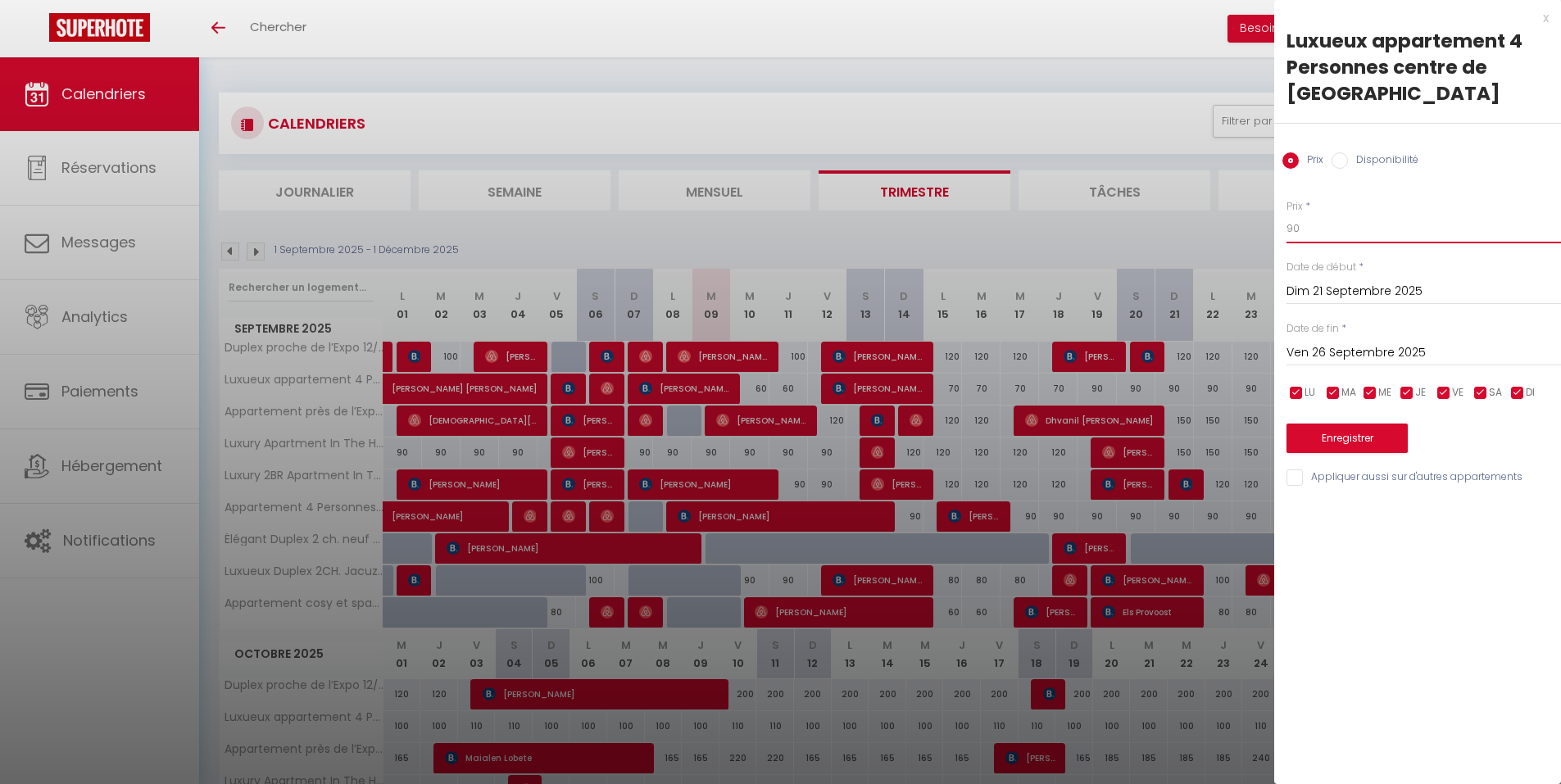
drag, startPoint x: 1305, startPoint y: 191, endPoint x: 1257, endPoint y: 208, distance: 50.9
click at [1257, 208] on body "🟢 Des questions ou besoin d'assistance pour la migration AirBnB? Connectez-vous…" at bounding box center [780, 715] width 1561 height 1315
type input "70"
click at [1354, 423] on button "Enregistrer" at bounding box center [1347, 438] width 122 height 30
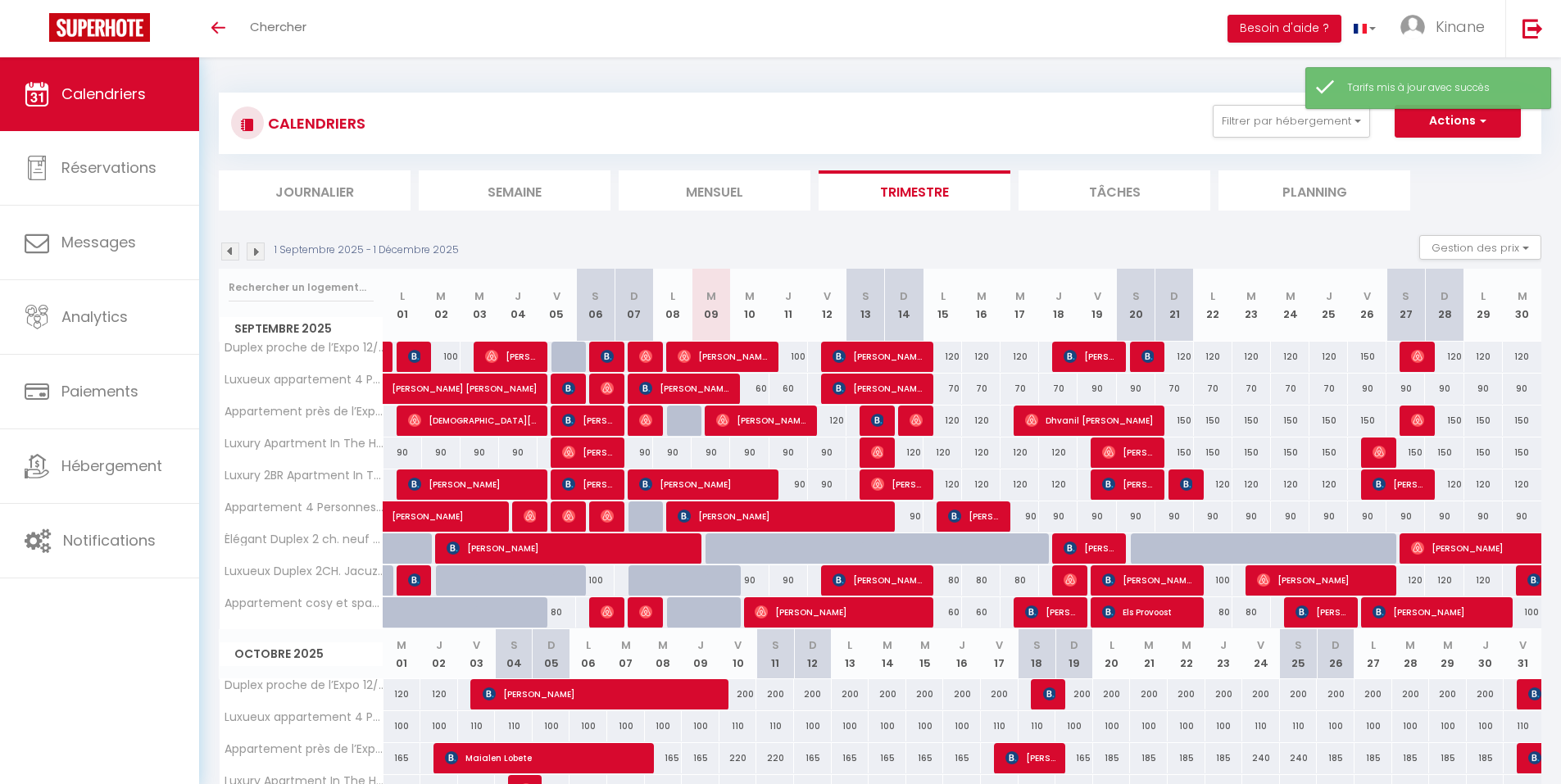
click at [1446, 385] on div "90" at bounding box center [1444, 388] width 38 height 31
type input "90"
type input "Dim 28 Septembre 2025"
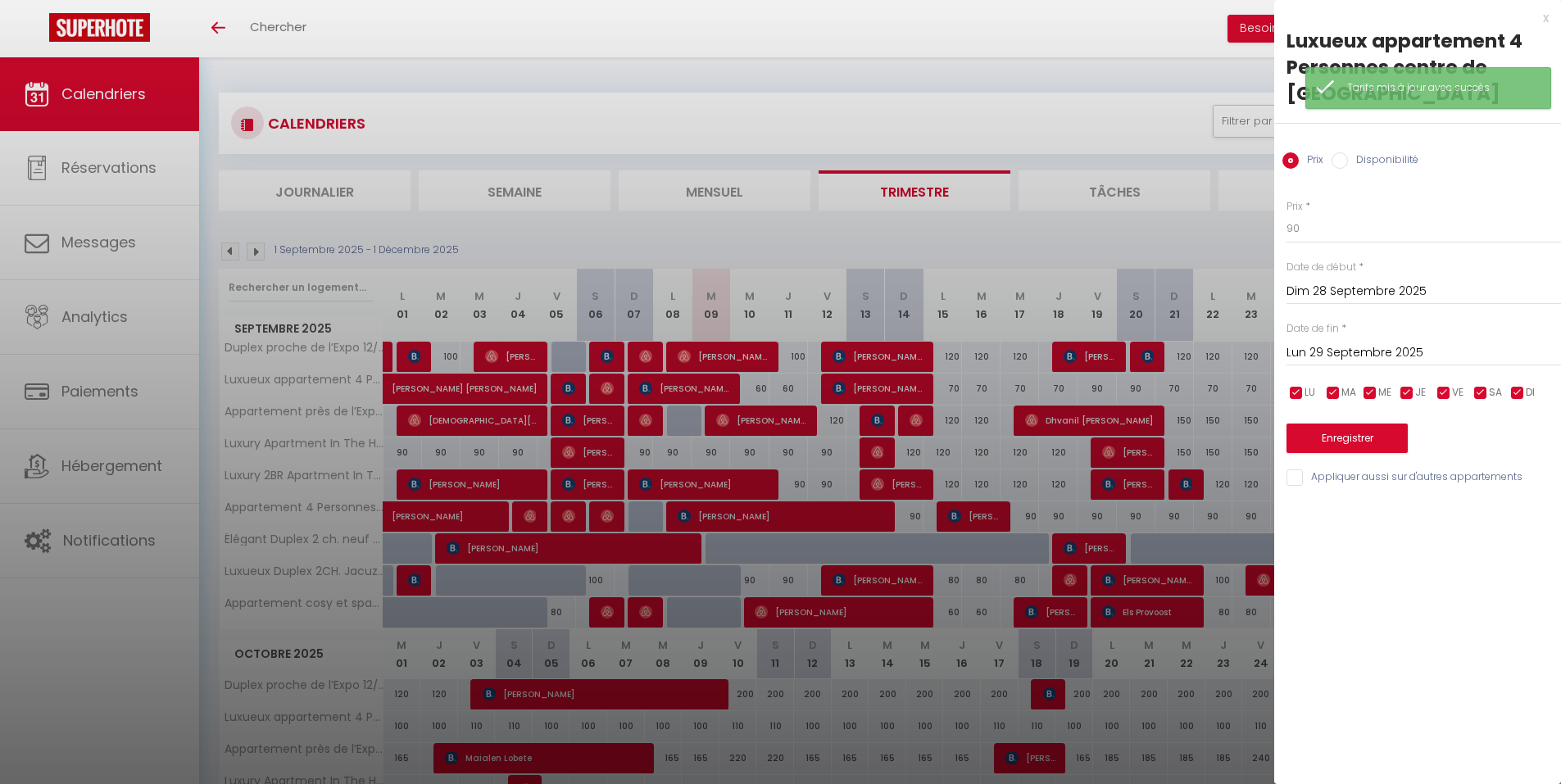
click at [1384, 336] on div "[DATE] < [DATE] > Dim Lun Mar Mer Jeu Ven Sam 1 2 3 4 5 6 7 8 9 10 11 12 13 14 …" at bounding box center [1424, 351] width 275 height 30
click at [1414, 343] on input "Lun 29 Septembre 2025" at bounding box center [1424, 353] width 275 height 21
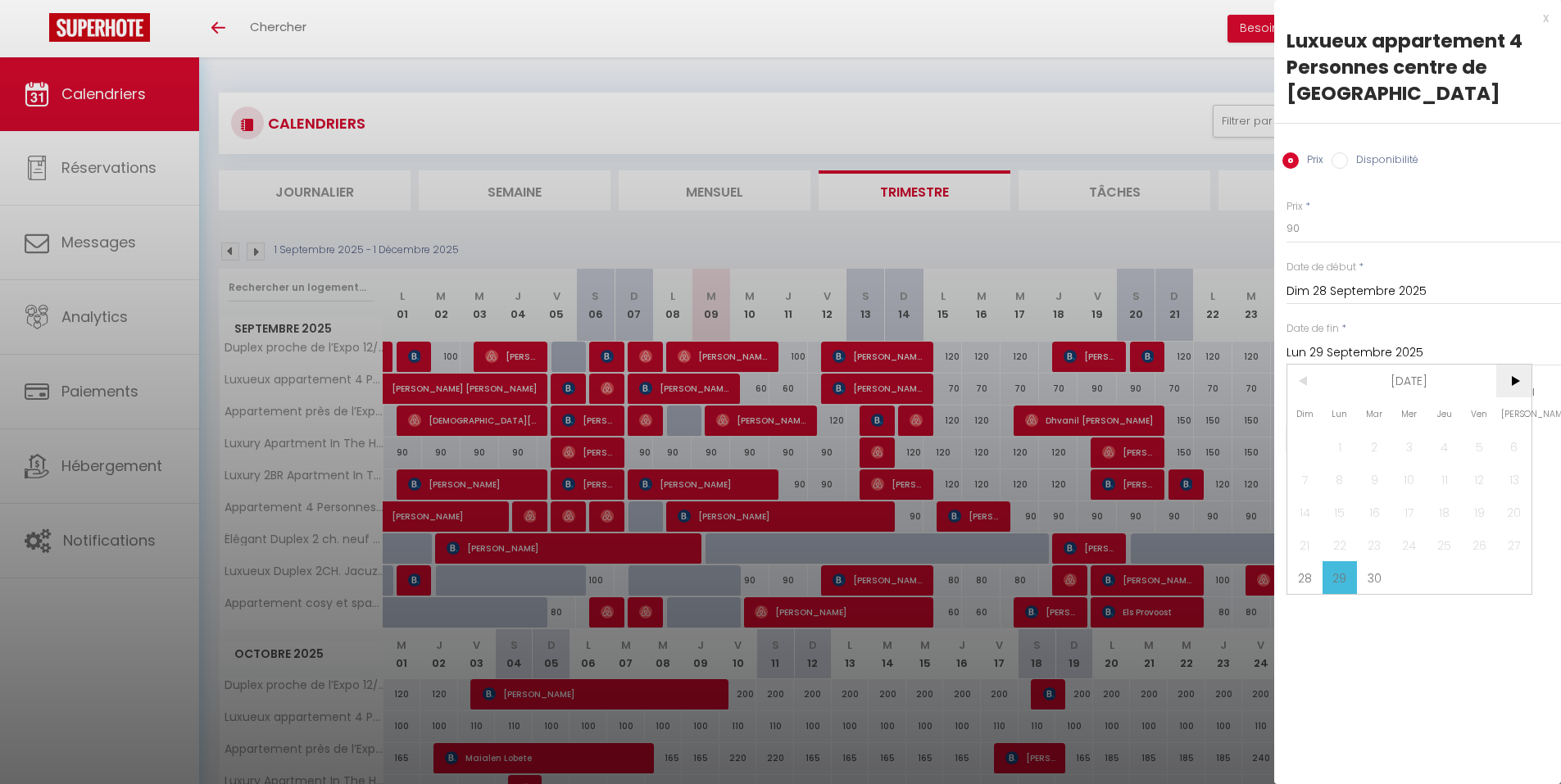
click at [1504, 364] on span ">" at bounding box center [1514, 380] width 35 height 32
click at [1456, 430] on span "2" at bounding box center [1444, 446] width 35 height 32
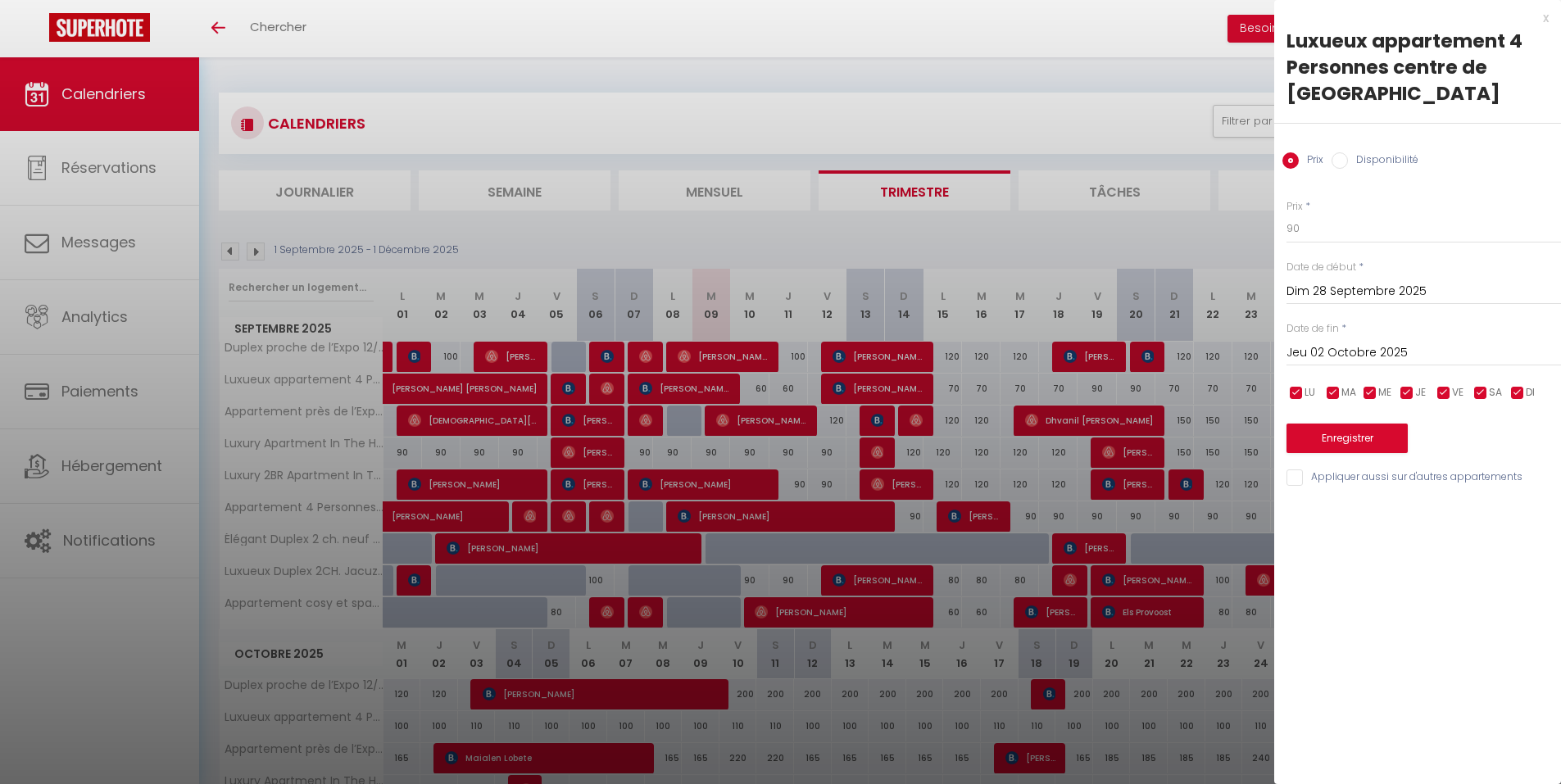
click at [1425, 343] on input "Jeu 02 Octobre 2025" at bounding box center [1424, 353] width 275 height 21
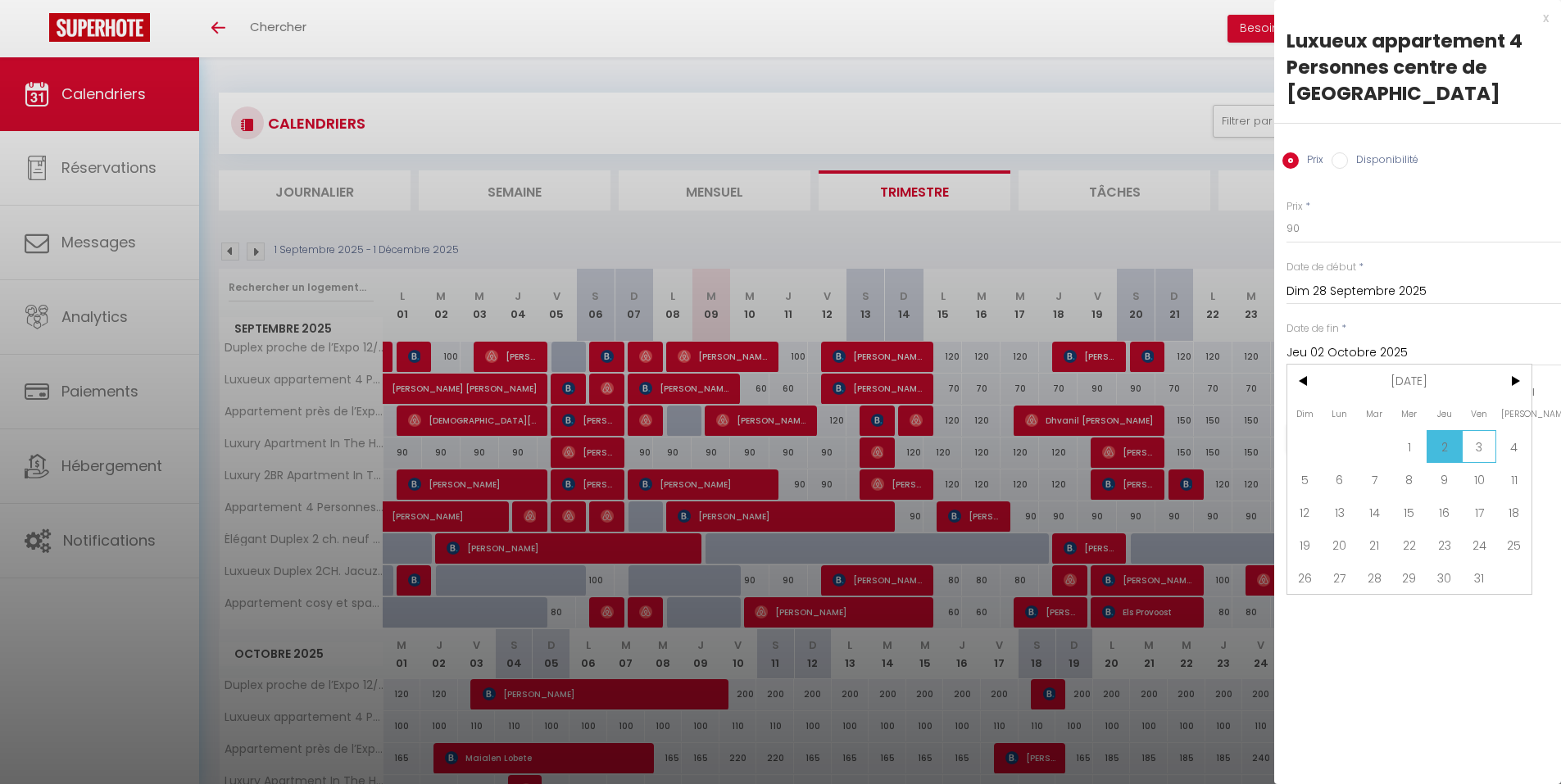
click at [1468, 430] on span "3" at bounding box center [1479, 446] width 35 height 32
type input "Ven 03 Octobre 2025"
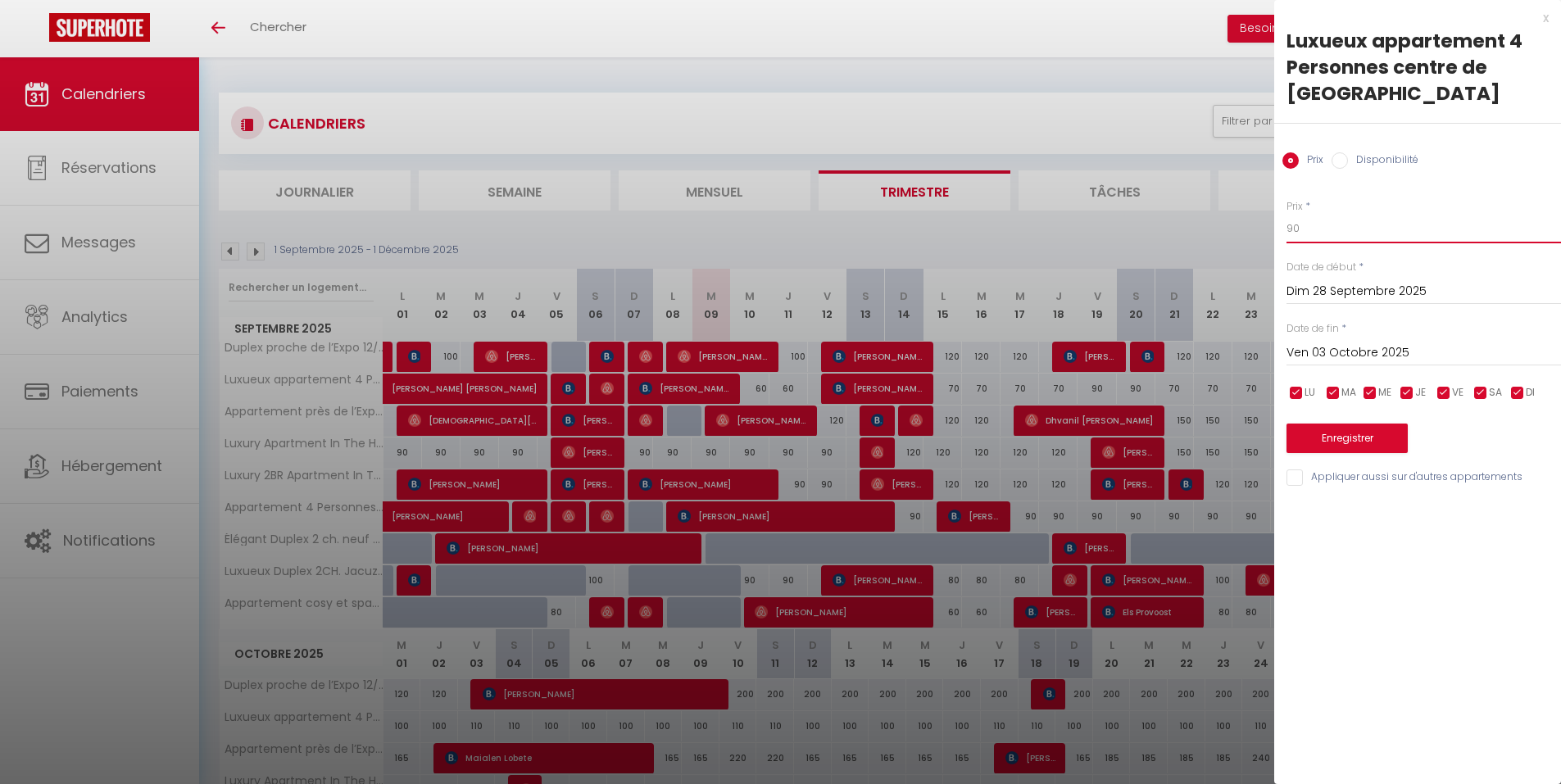
drag, startPoint x: 1317, startPoint y: 202, endPoint x: 1237, endPoint y: 214, distance: 80.9
click at [1237, 213] on body "🟢 Des questions ou besoin d'assistance pour la migration AirBnB? Connectez-vous…" at bounding box center [780, 715] width 1561 height 1315
type input "70"
click at [1362, 423] on button "Enregistrer" at bounding box center [1347, 438] width 122 height 30
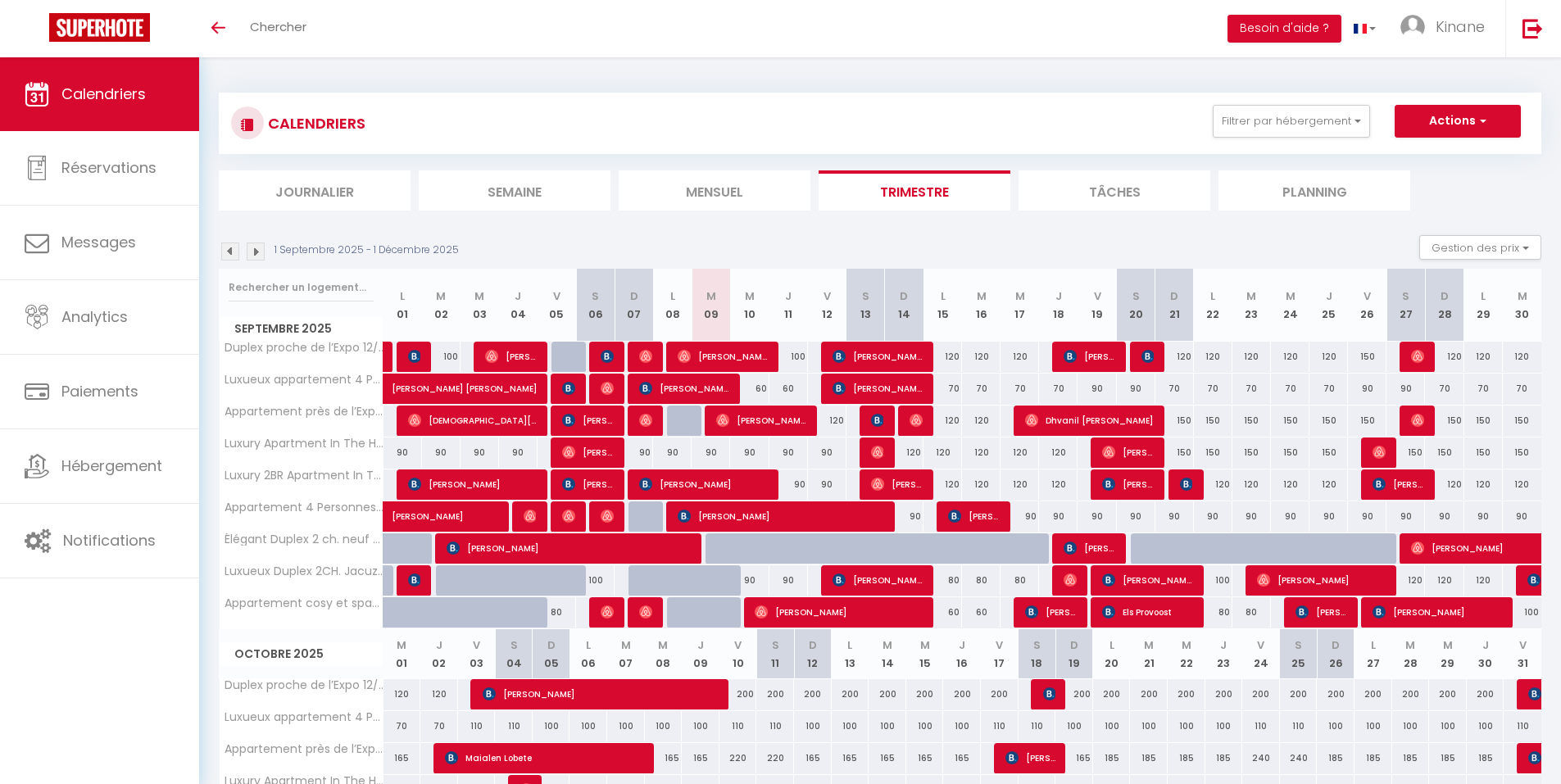
click at [832, 420] on div "120" at bounding box center [827, 420] width 38 height 31
type input "120"
type input "Ven 12 Septembre 2025"
type input "Sam 13 Septembre 2025"
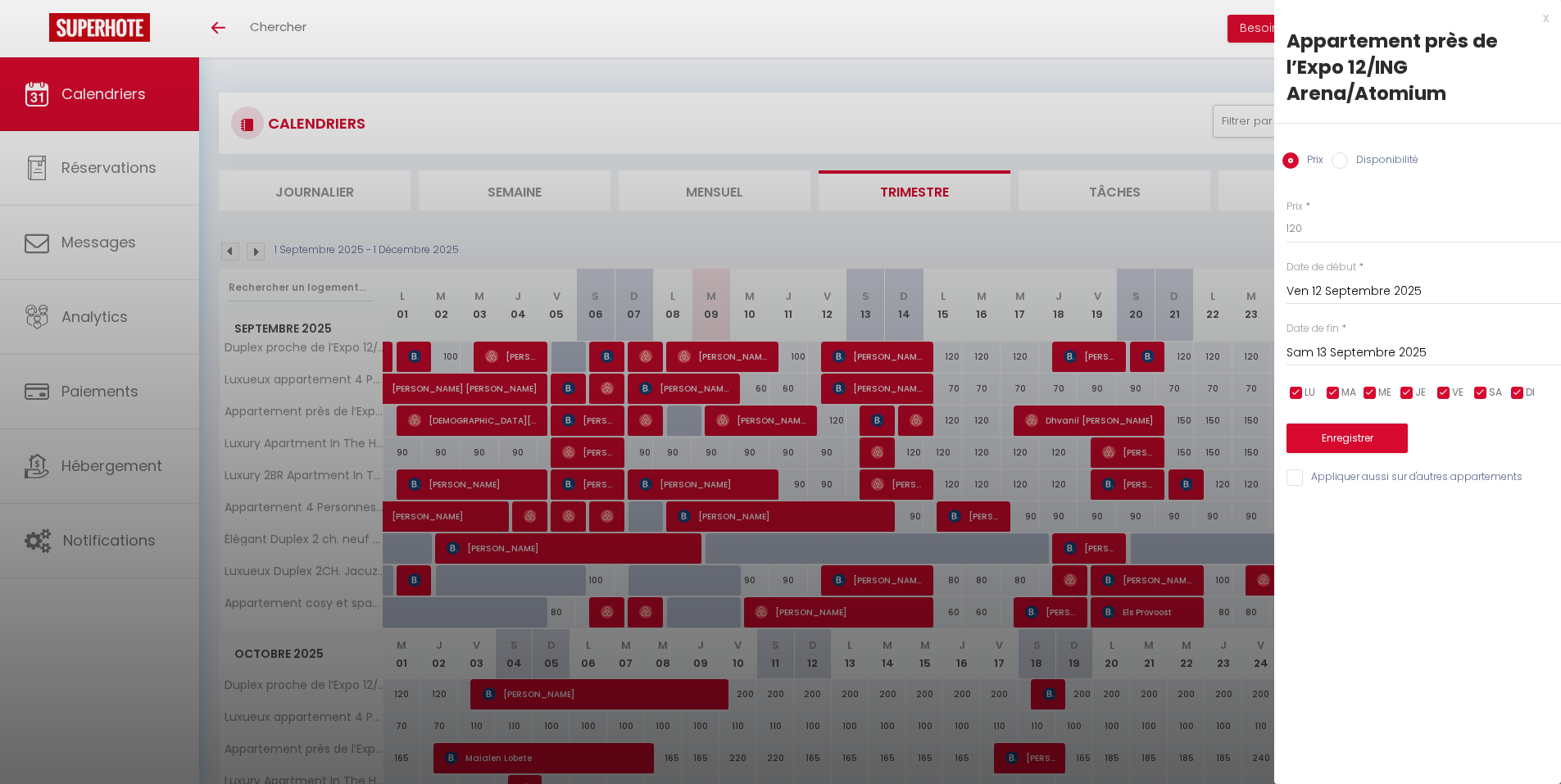
click at [1546, 13] on div "x" at bounding box center [1411, 17] width 275 height 19
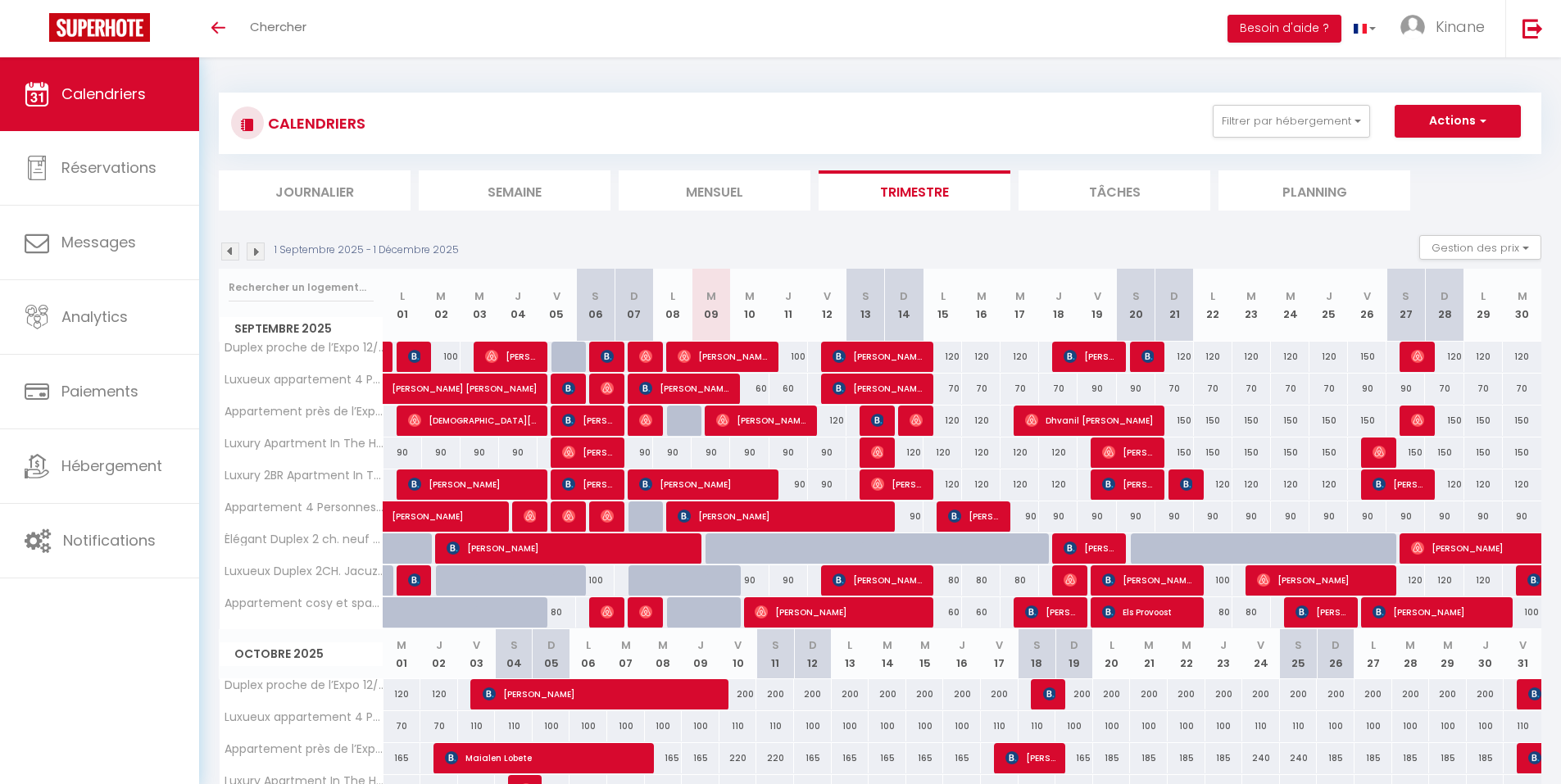
click at [956, 417] on div "120" at bounding box center [943, 420] width 38 height 31
type input "120"
type input "Lun 15 Septembre 2025"
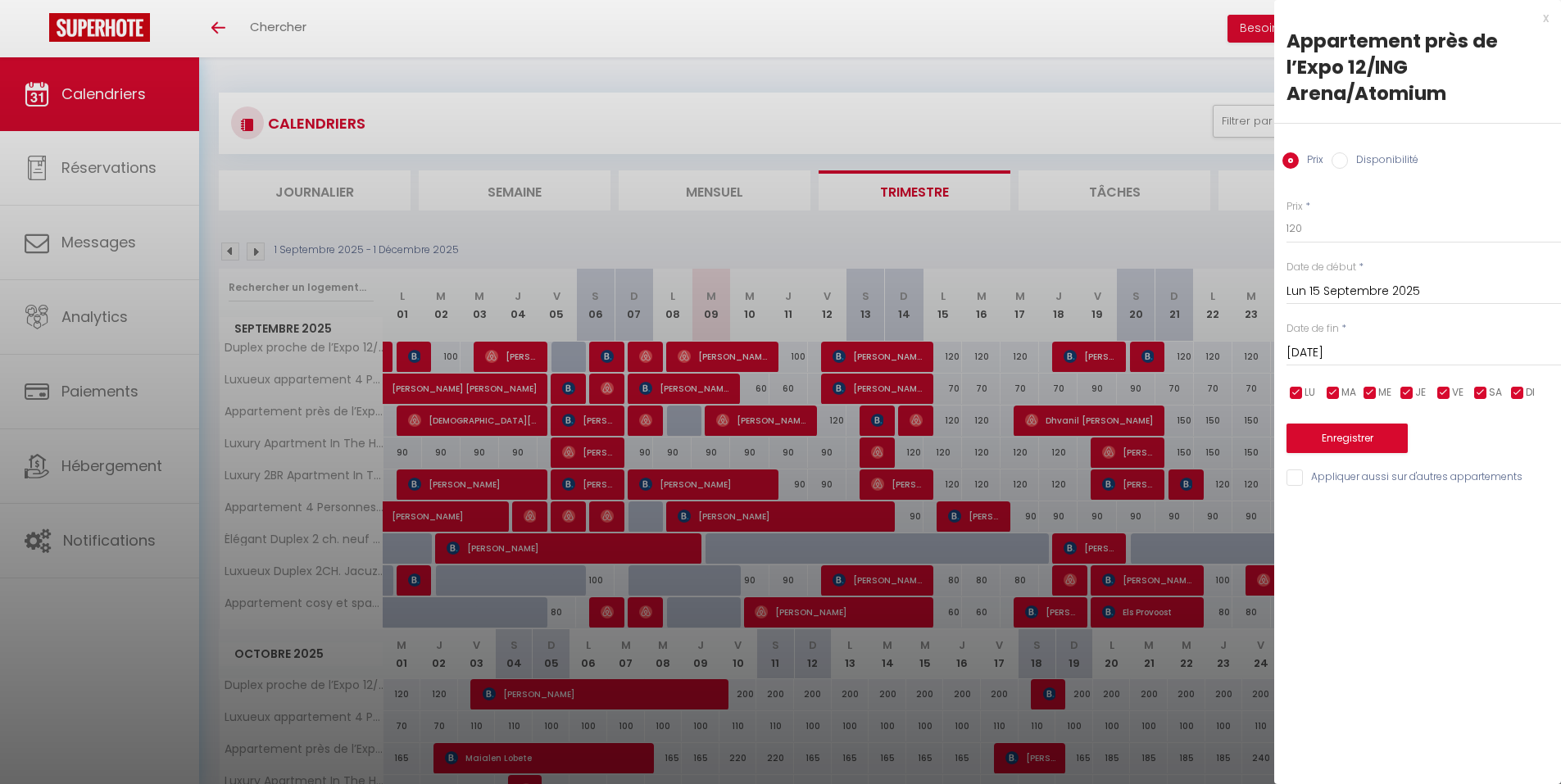
click at [1389, 351] on input "[DATE]" at bounding box center [1424, 353] width 275 height 21
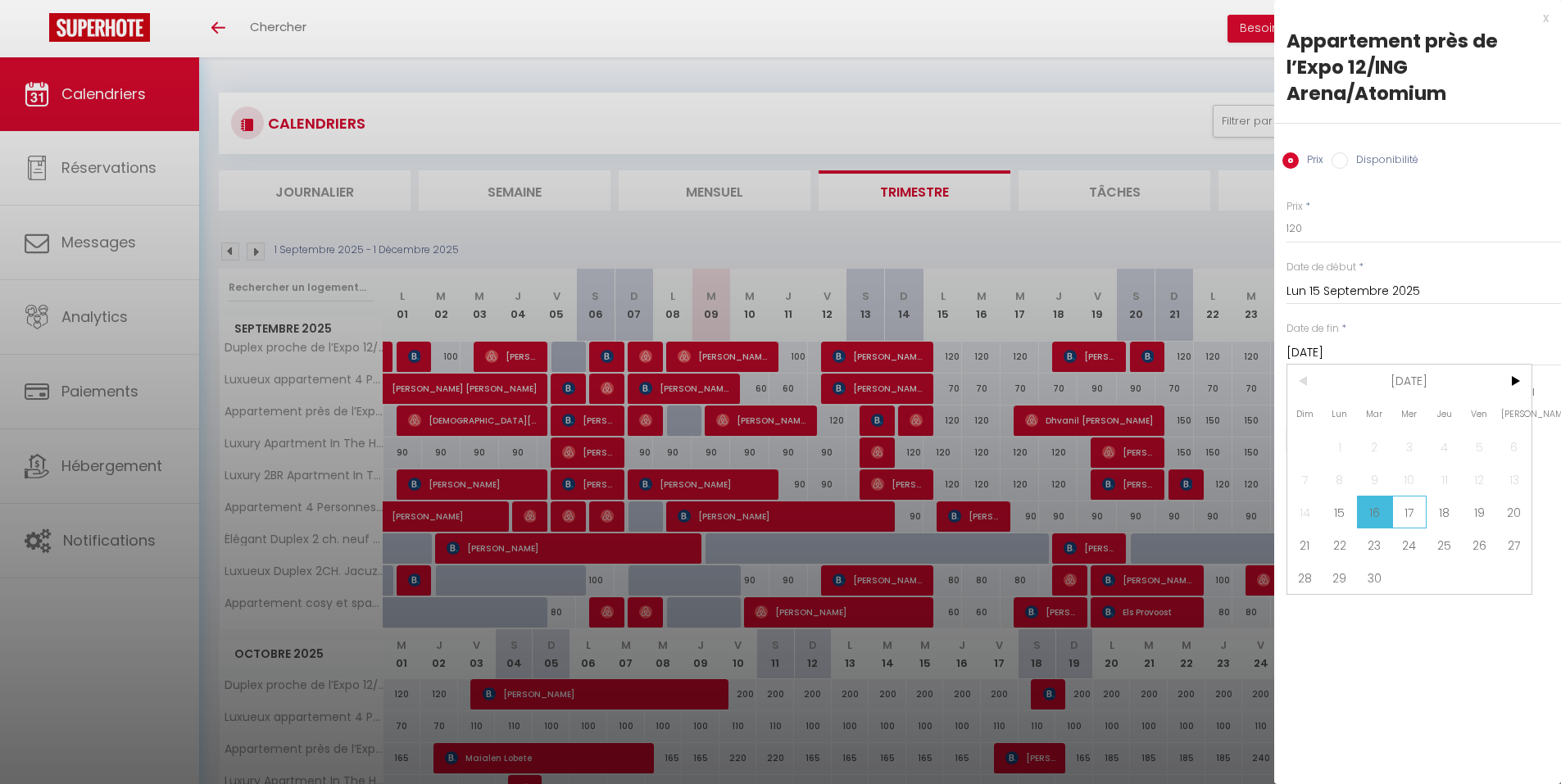
click at [1407, 504] on span "17" at bounding box center [1410, 511] width 35 height 32
type input "Mer 17 Septembre 2025"
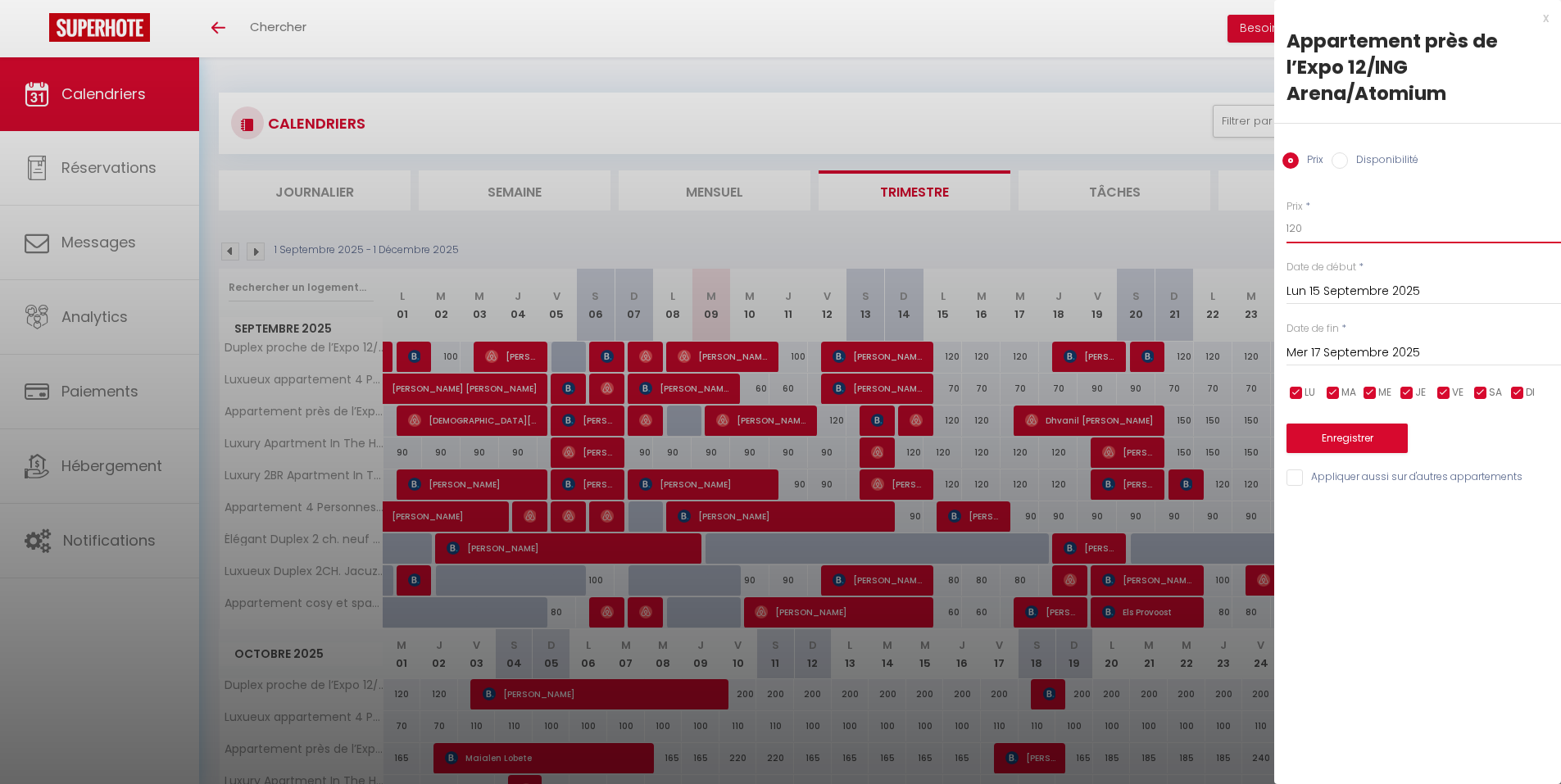
drag, startPoint x: 1311, startPoint y: 222, endPoint x: 1265, endPoint y: 239, distance: 49.0
click at [1265, 239] on body "🟢 Des questions ou besoin d'assistance pour la migration AirBnB? Connectez-vous…" at bounding box center [780, 715] width 1561 height 1315
type input "100"
click at [1395, 441] on button "Enregistrer" at bounding box center [1347, 438] width 122 height 30
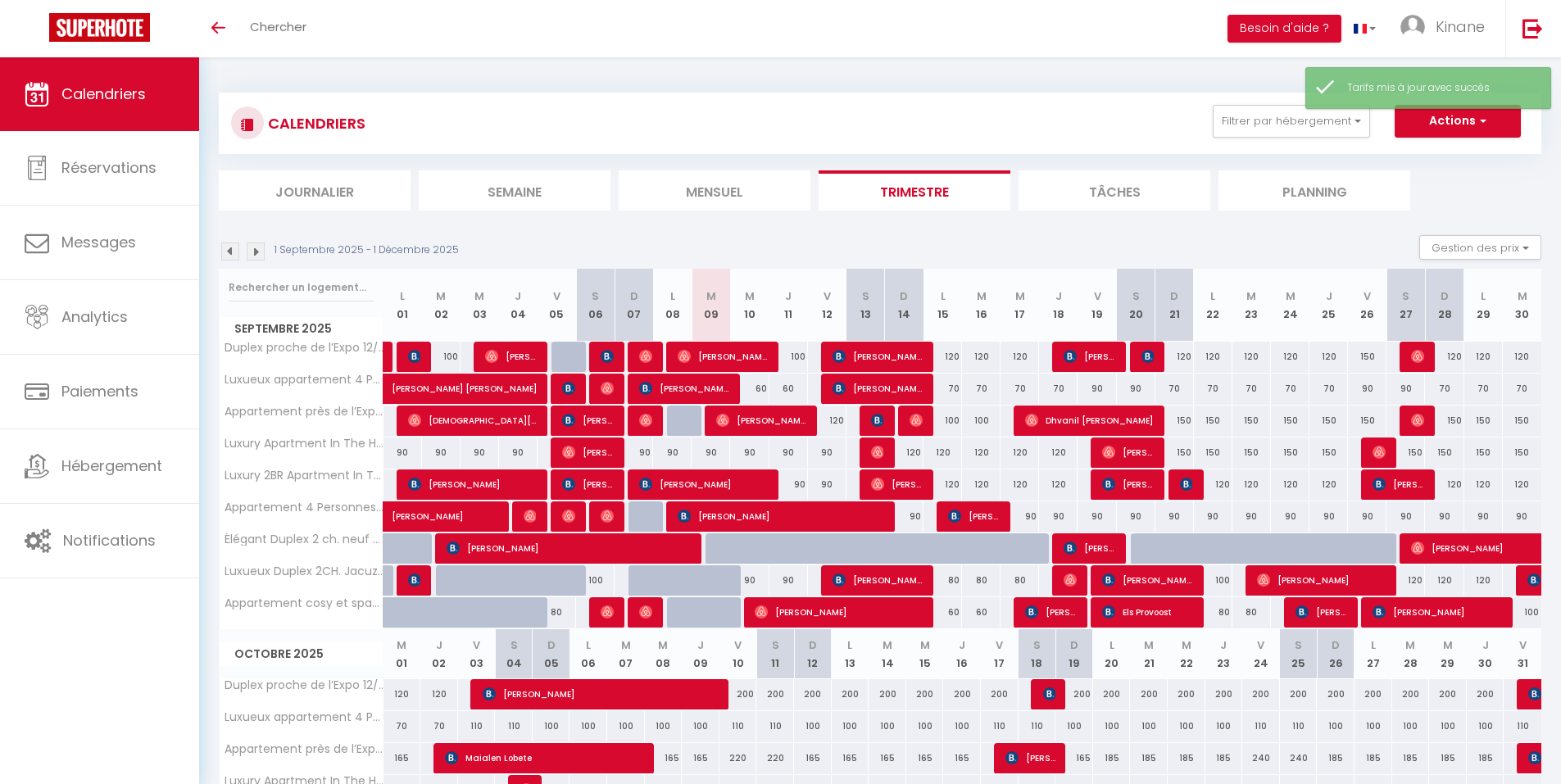
click at [1184, 422] on div "150" at bounding box center [1174, 420] width 38 height 31
type input "150"
type input "Dim 21 Septembre 2025"
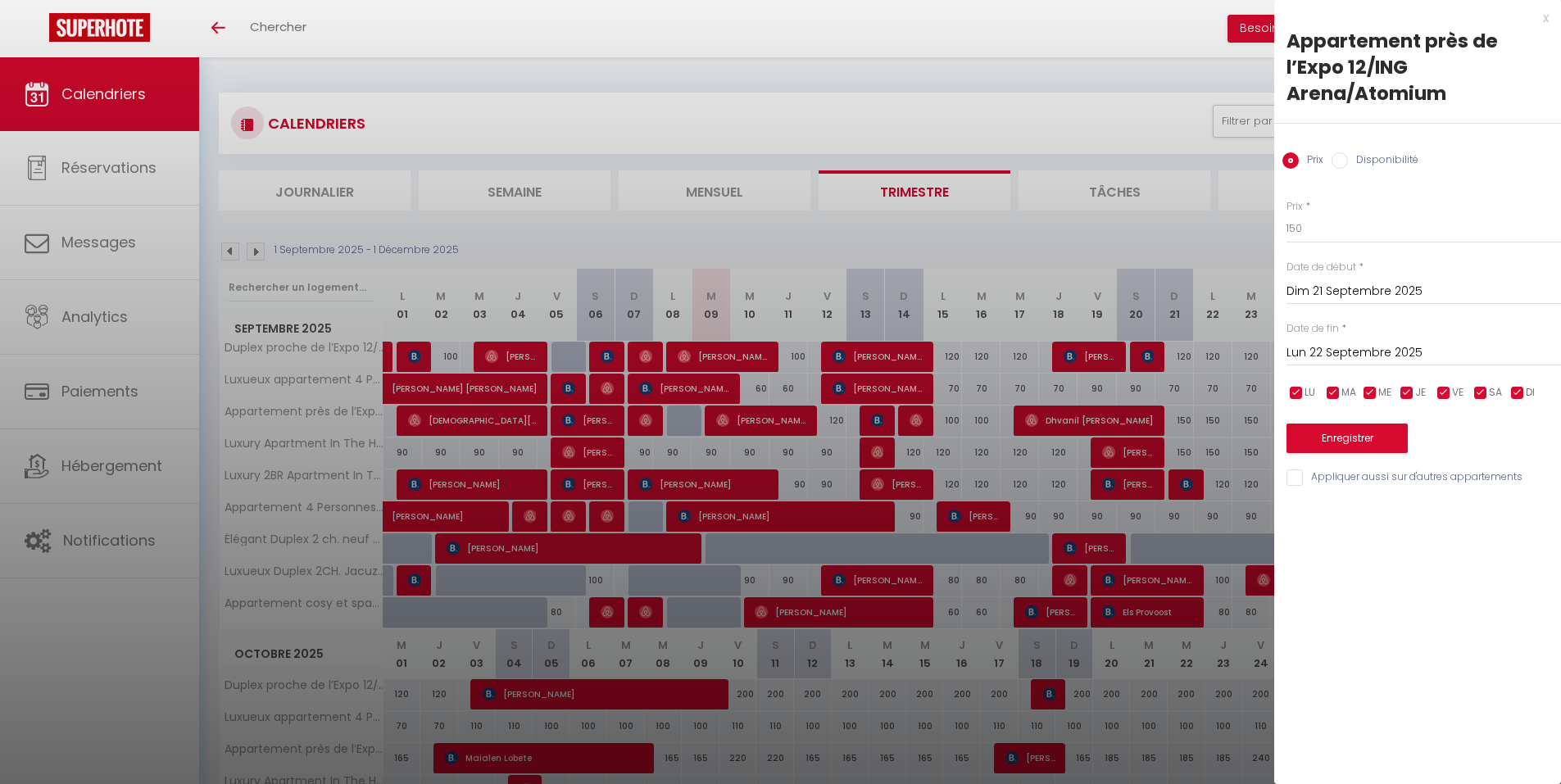
click at [1387, 344] on input "Lun 22 Septembre 2025" at bounding box center [1424, 353] width 275 height 21
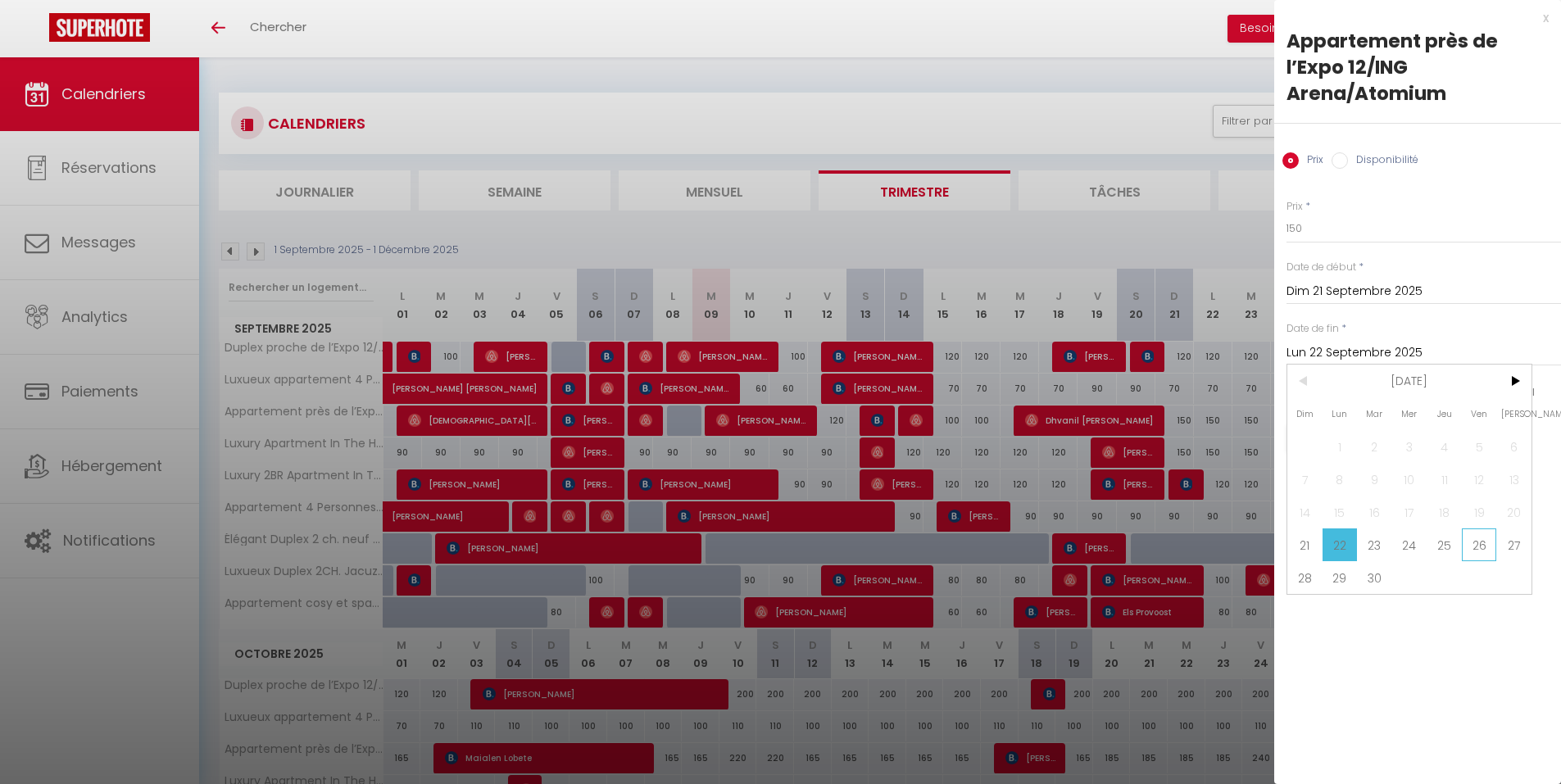
click at [1471, 545] on span "26" at bounding box center [1479, 544] width 35 height 32
type input "Ven 26 Septembre 2025"
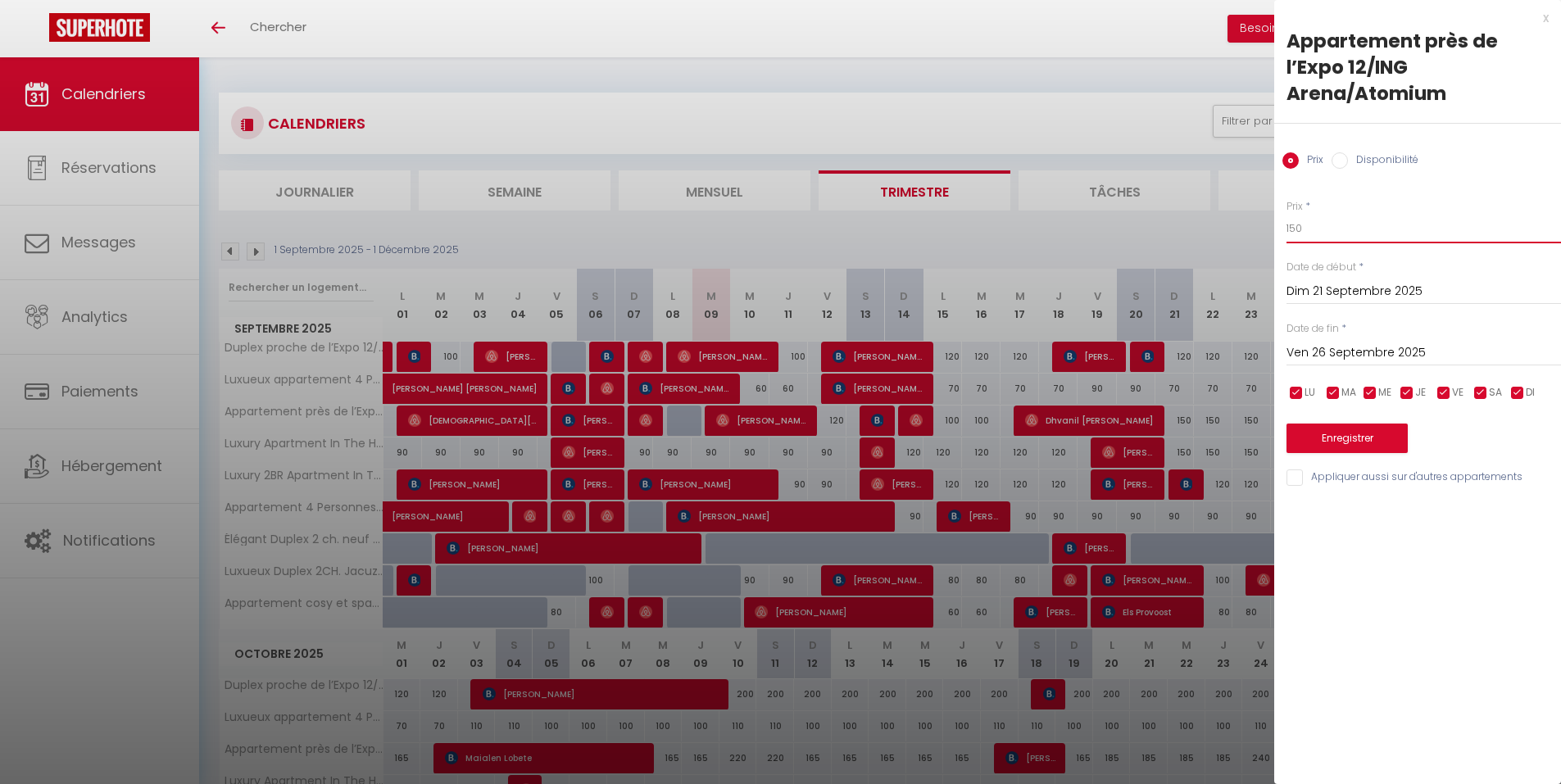
drag, startPoint x: 1308, startPoint y: 225, endPoint x: 1258, endPoint y: 227, distance: 50.0
click at [1258, 227] on body "🟢 Des questions ou besoin d'assistance pour la migration AirBnB? Connectez-vous…" at bounding box center [780, 715] width 1561 height 1315
type input "120"
click at [1354, 428] on button "Enregistrer" at bounding box center [1347, 438] width 122 height 30
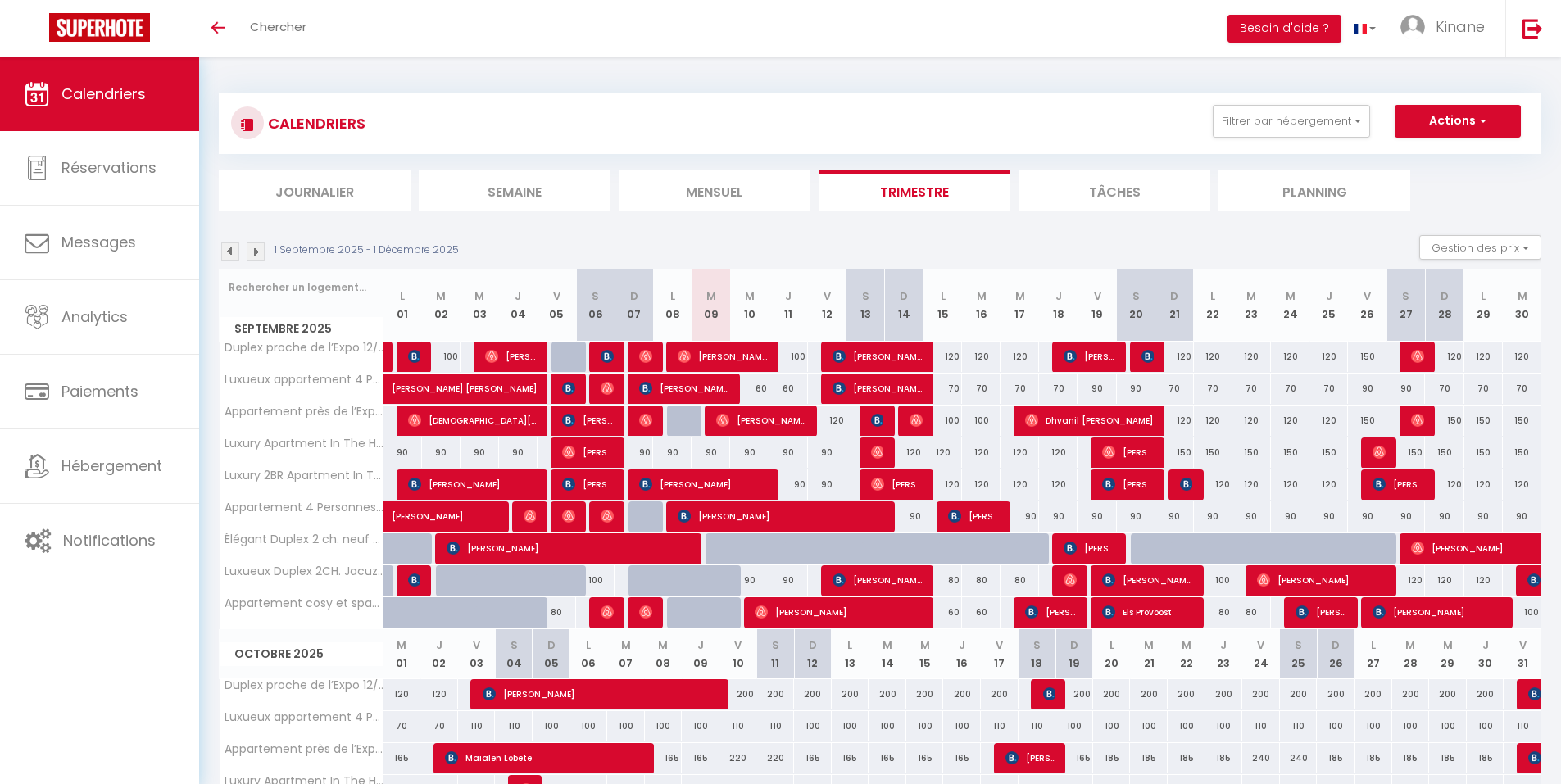
drag, startPoint x: 1448, startPoint y: 419, endPoint x: 1439, endPoint y: 420, distance: 9.1
click at [1448, 419] on div "150" at bounding box center [1444, 420] width 38 height 31
type input "150"
type input "Dim 28 Septembre 2025"
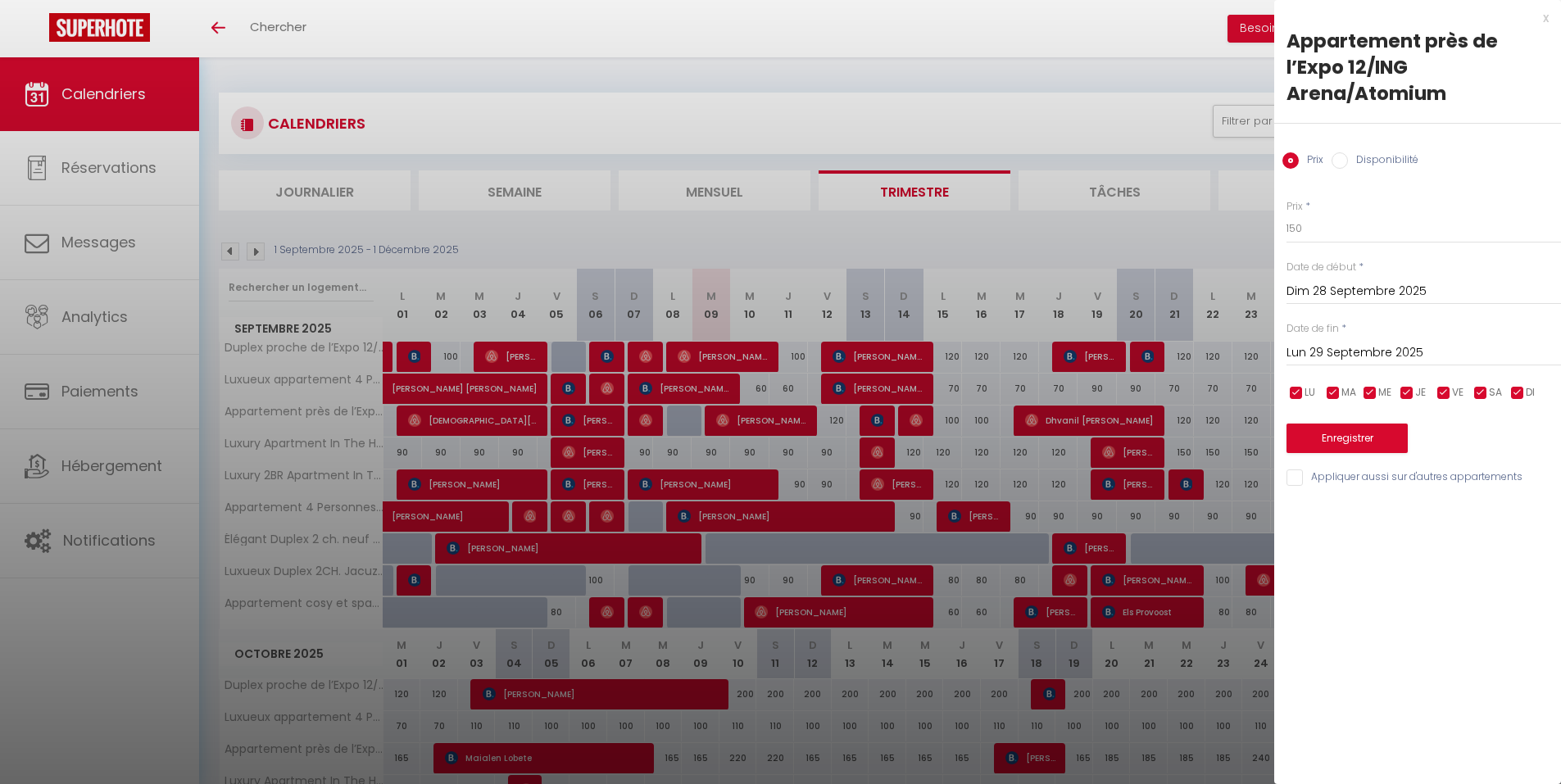
click at [1448, 346] on input "Lun 29 Septembre 2025" at bounding box center [1424, 353] width 275 height 21
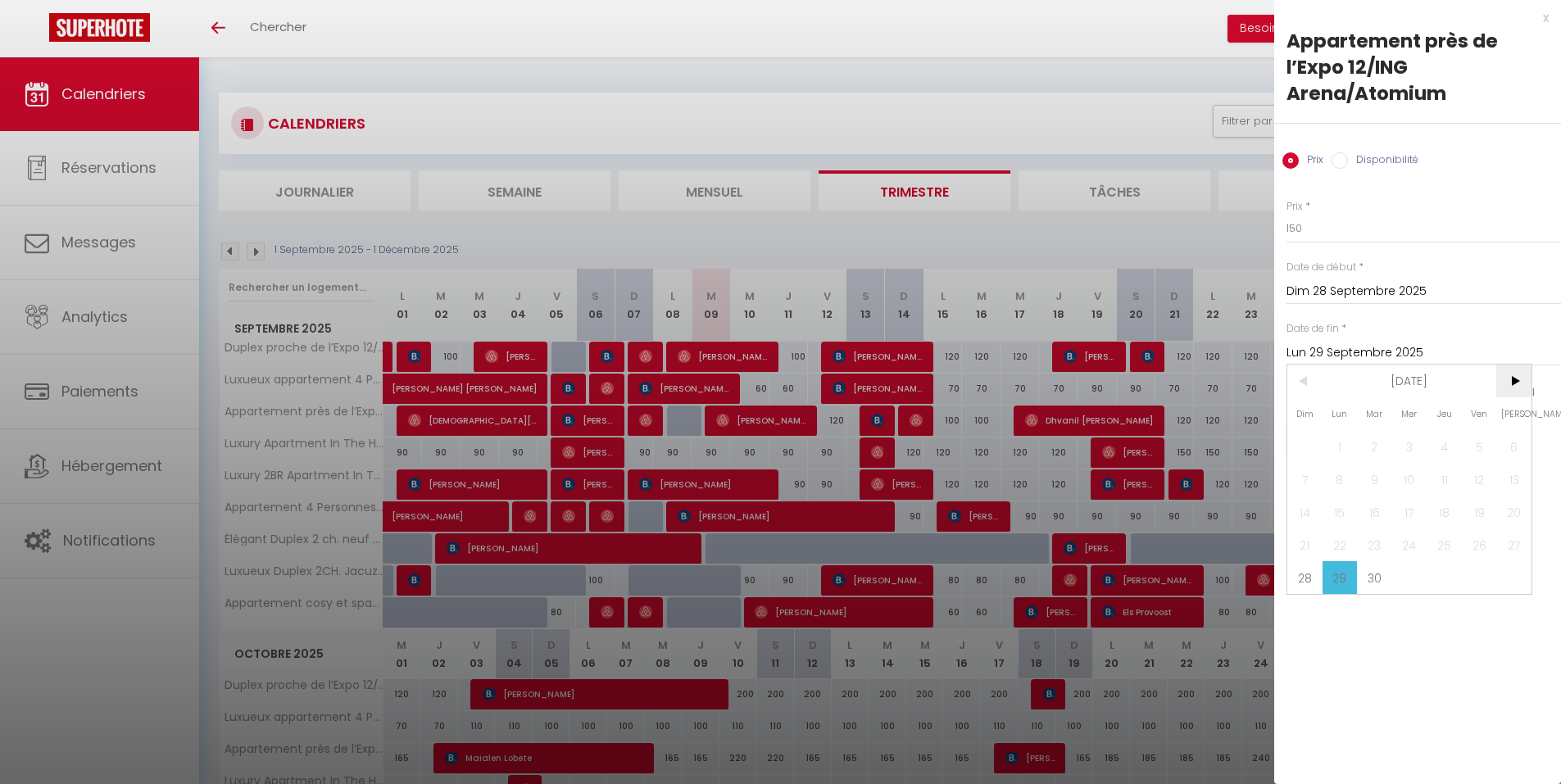
click at [1511, 380] on span ">" at bounding box center [1514, 380] width 35 height 32
click at [1482, 443] on span "3" at bounding box center [1479, 446] width 35 height 32
type input "Ven 03 Octobre 2025"
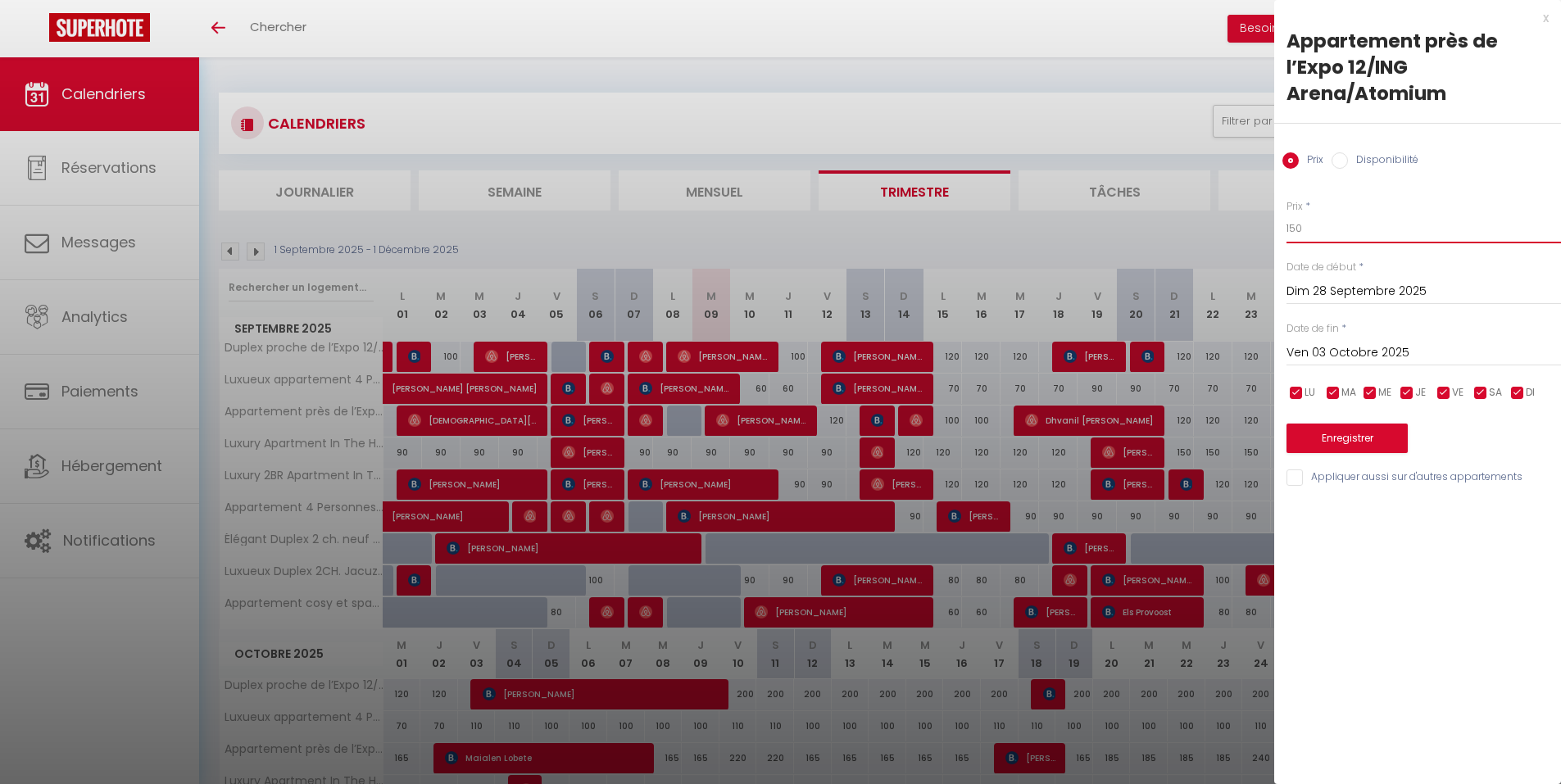
drag, startPoint x: 1317, startPoint y: 226, endPoint x: 1214, endPoint y: 240, distance: 103.9
click at [1214, 240] on body "🟢 Des questions ou besoin d'assistance pour la migration AirBnB? Connectez-vous…" at bounding box center [780, 715] width 1561 height 1315
type input "120"
click at [1335, 431] on button "Enregistrer" at bounding box center [1347, 438] width 122 height 30
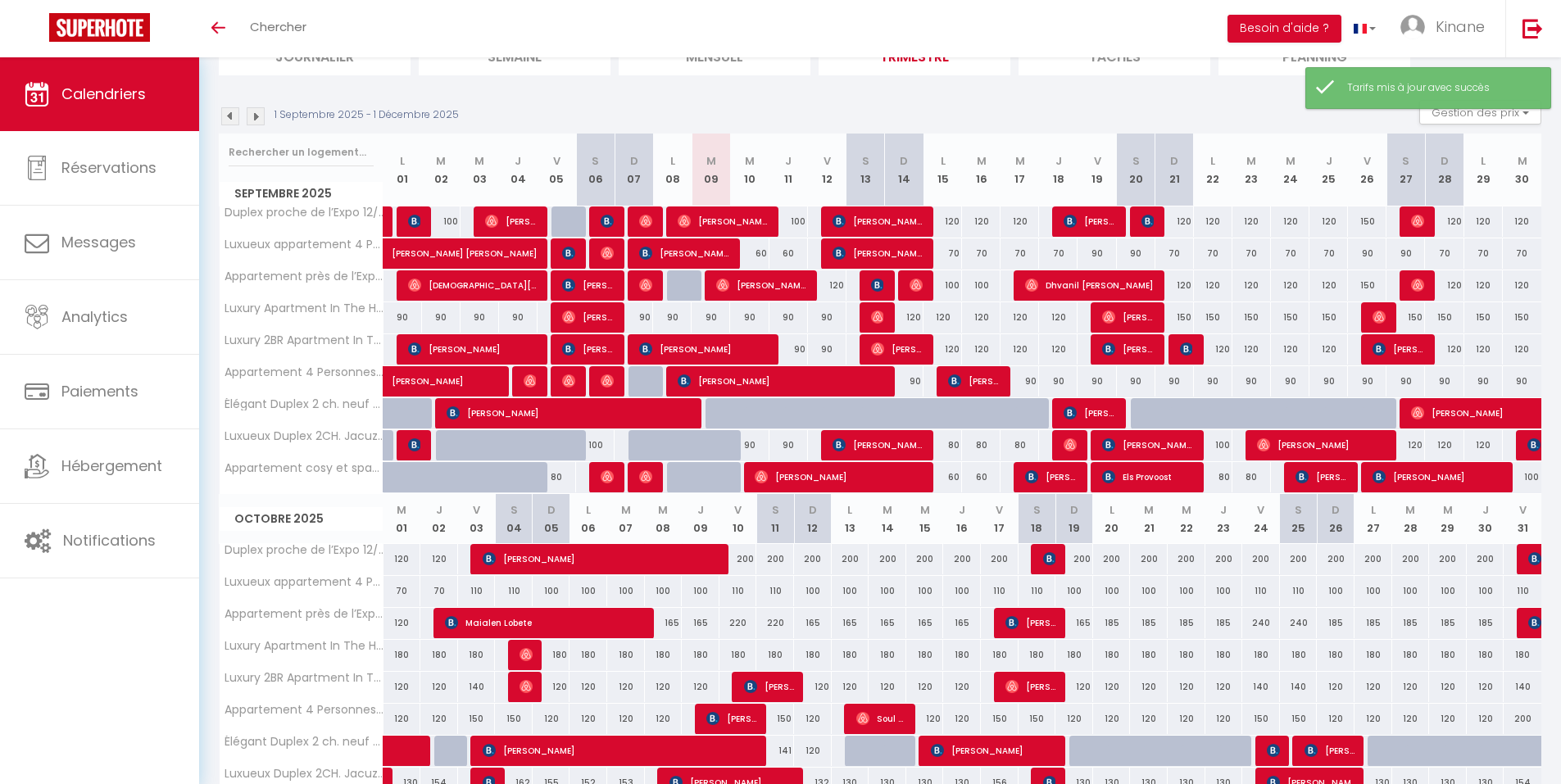
scroll to position [163, 0]
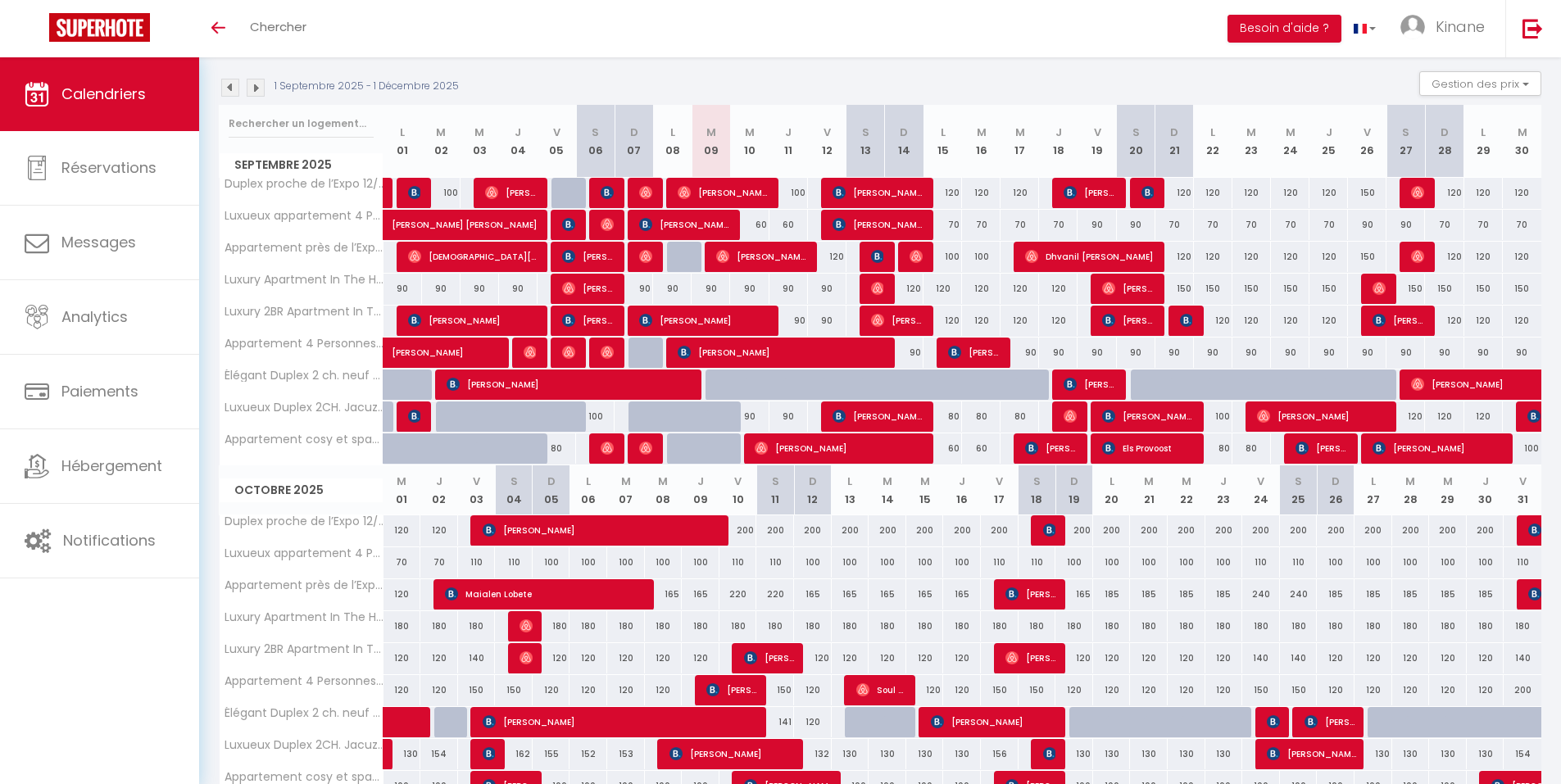
click at [909, 287] on div "120" at bounding box center [904, 288] width 38 height 31
type input "120"
type input "Dim 14 Septembre 2025"
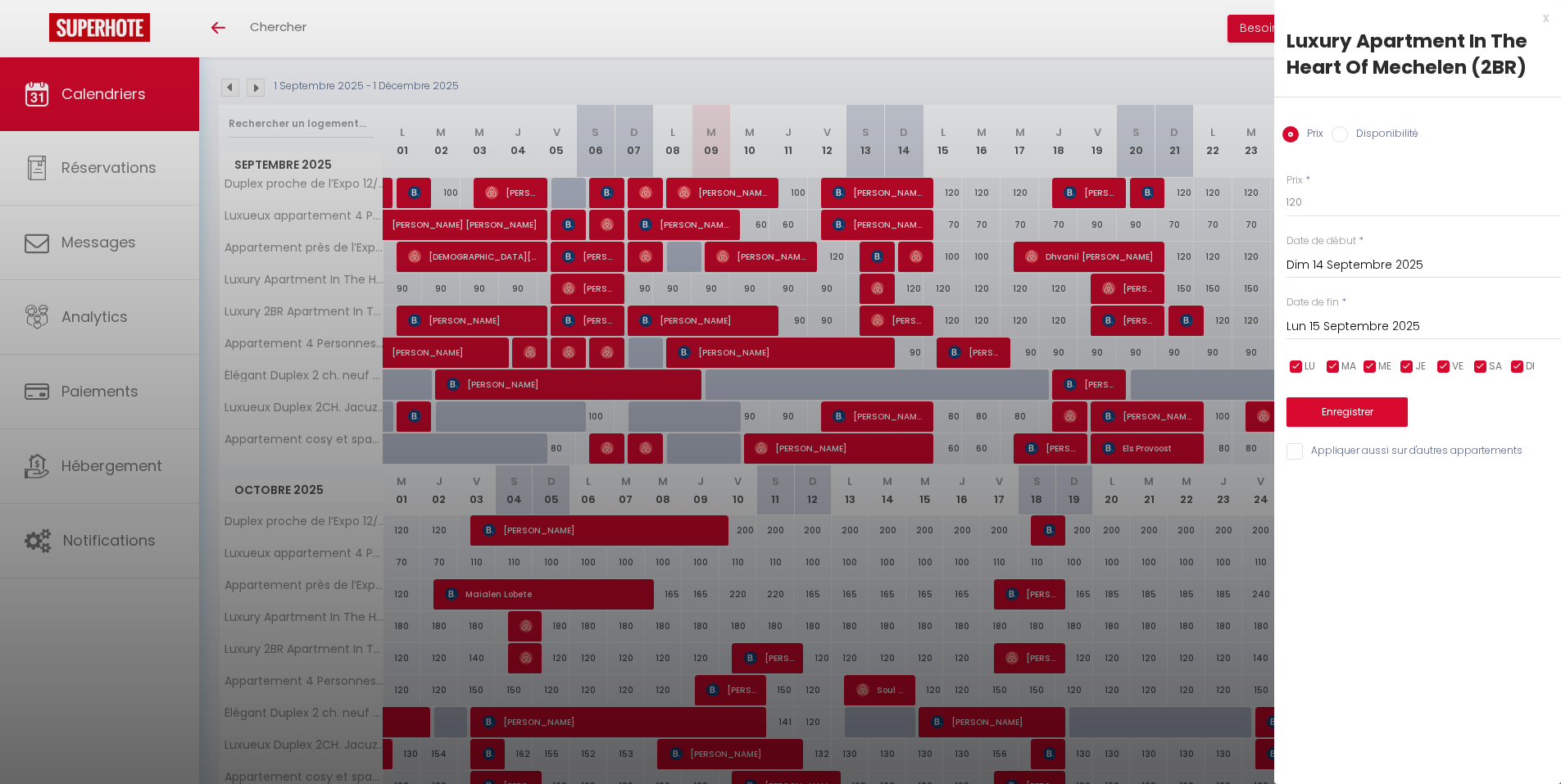
click at [1422, 318] on input "Lun 15 Septembre 2025" at bounding box center [1424, 327] width 275 height 21
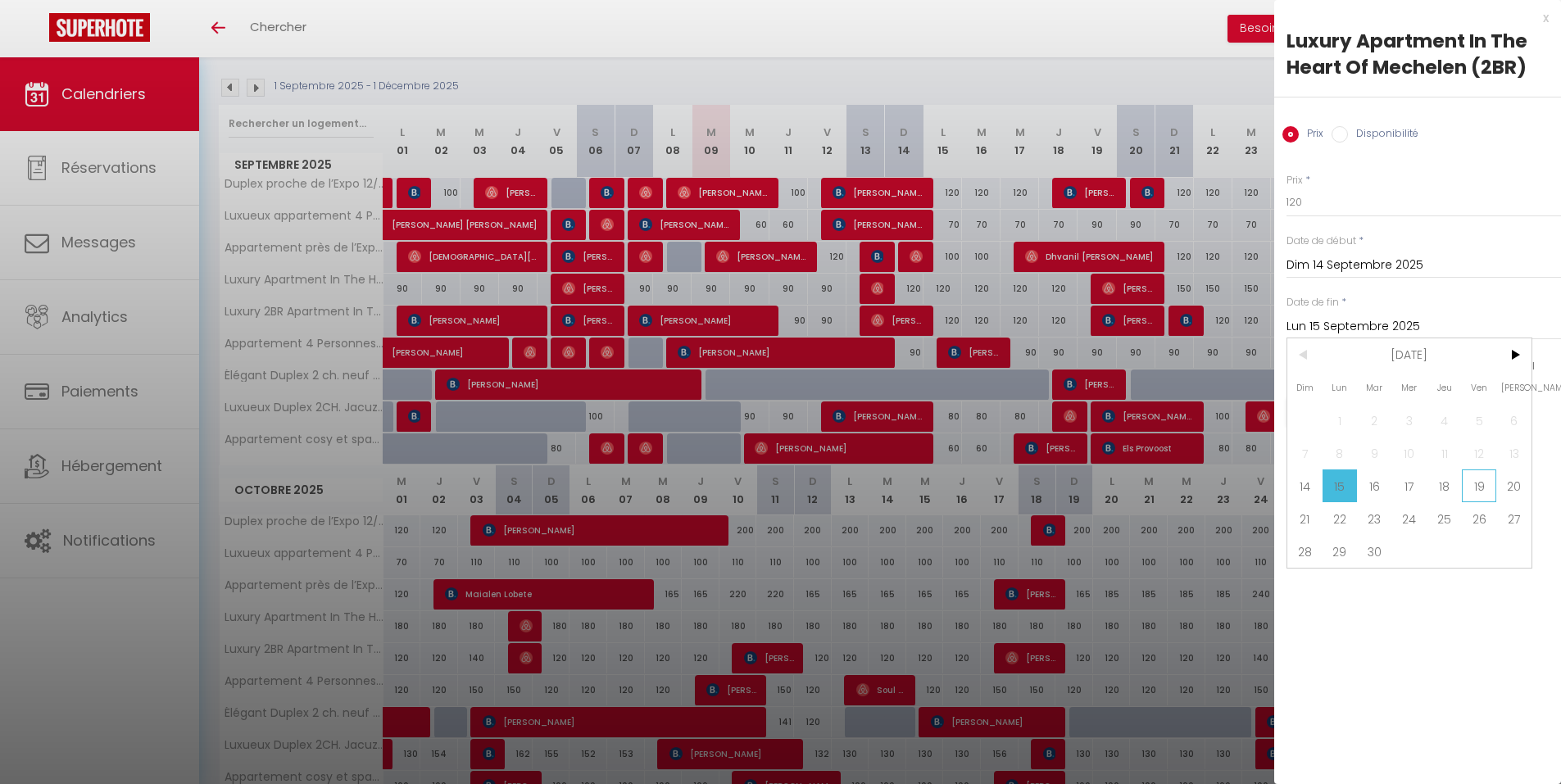
click at [1474, 496] on span "19" at bounding box center [1479, 485] width 35 height 32
type input "Ven 19 Septembre 2025"
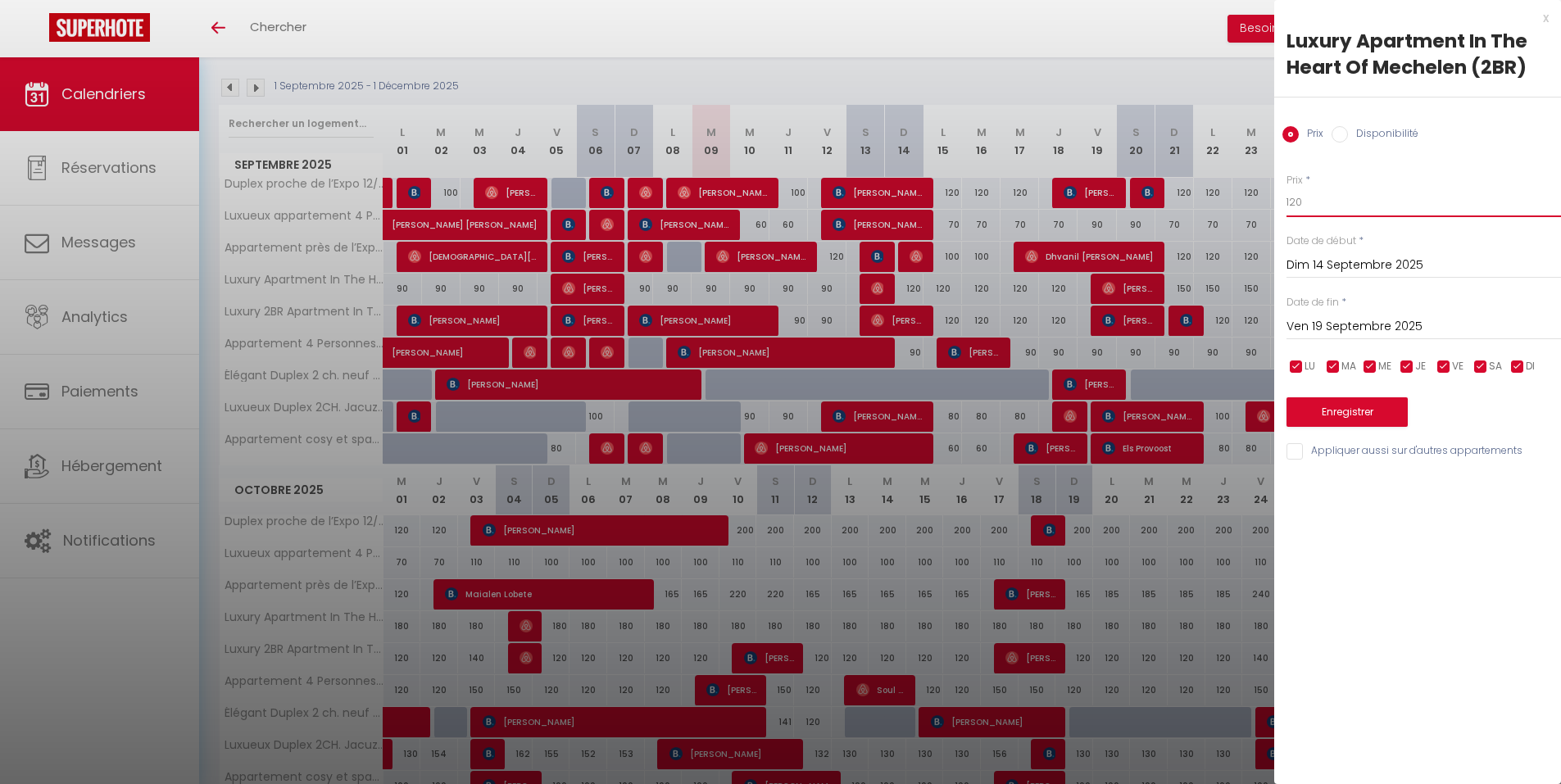
drag, startPoint x: 1344, startPoint y: 211, endPoint x: 1260, endPoint y: 218, distance: 84.3
click at [1262, 218] on body "🟢 Des questions ou besoin d'assistance pour la migration AirBnB? Connectez-vous…" at bounding box center [780, 551] width 1561 height 1315
type input "90"
click at [1322, 418] on button "Enregistrer" at bounding box center [1347, 412] width 122 height 30
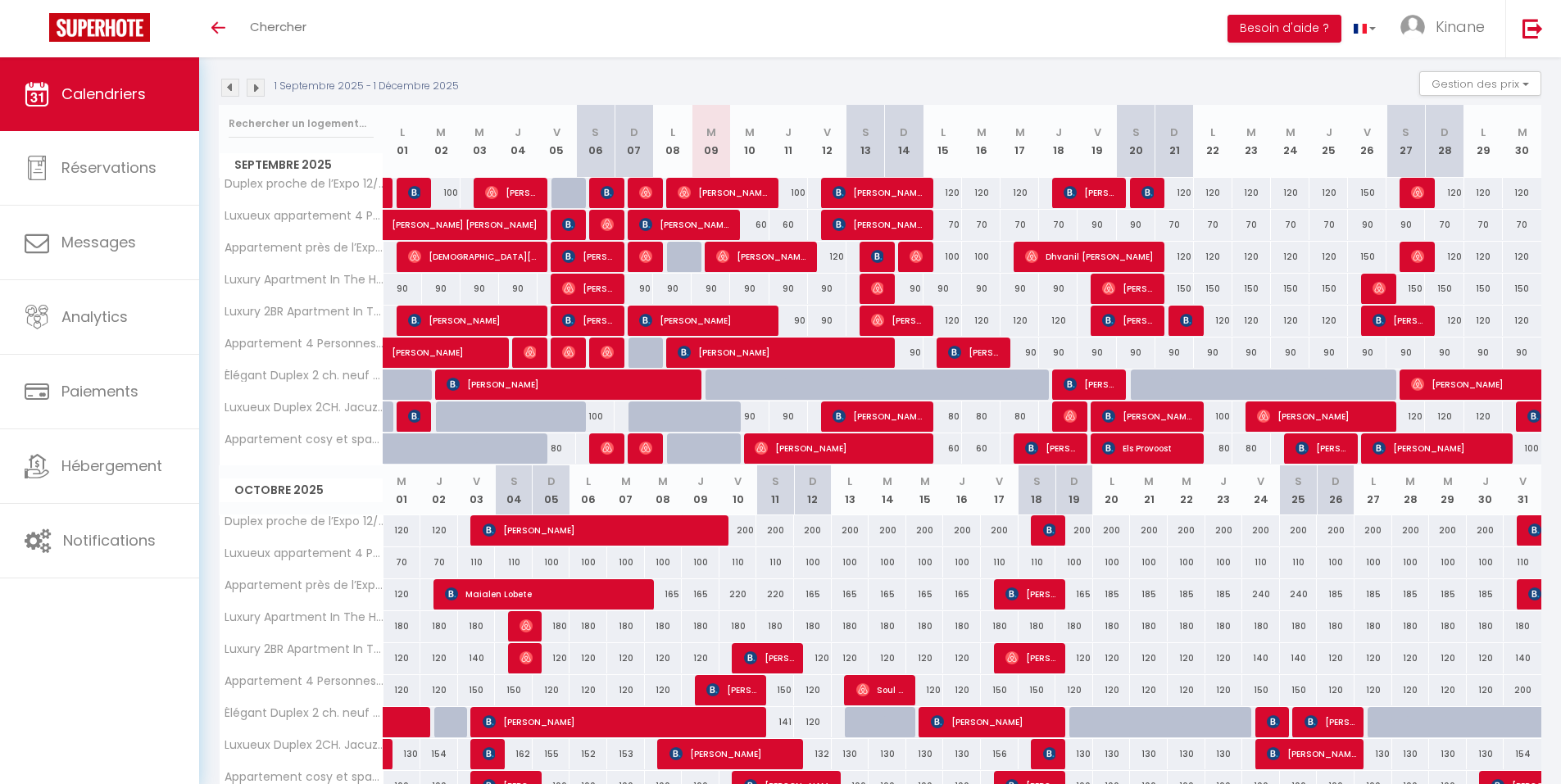
drag, startPoint x: 1184, startPoint y: 283, endPoint x: 1205, endPoint y: 284, distance: 21.0
click at [1184, 283] on div "150" at bounding box center [1174, 288] width 38 height 31
type input "150"
type input "Dim 21 Septembre 2025"
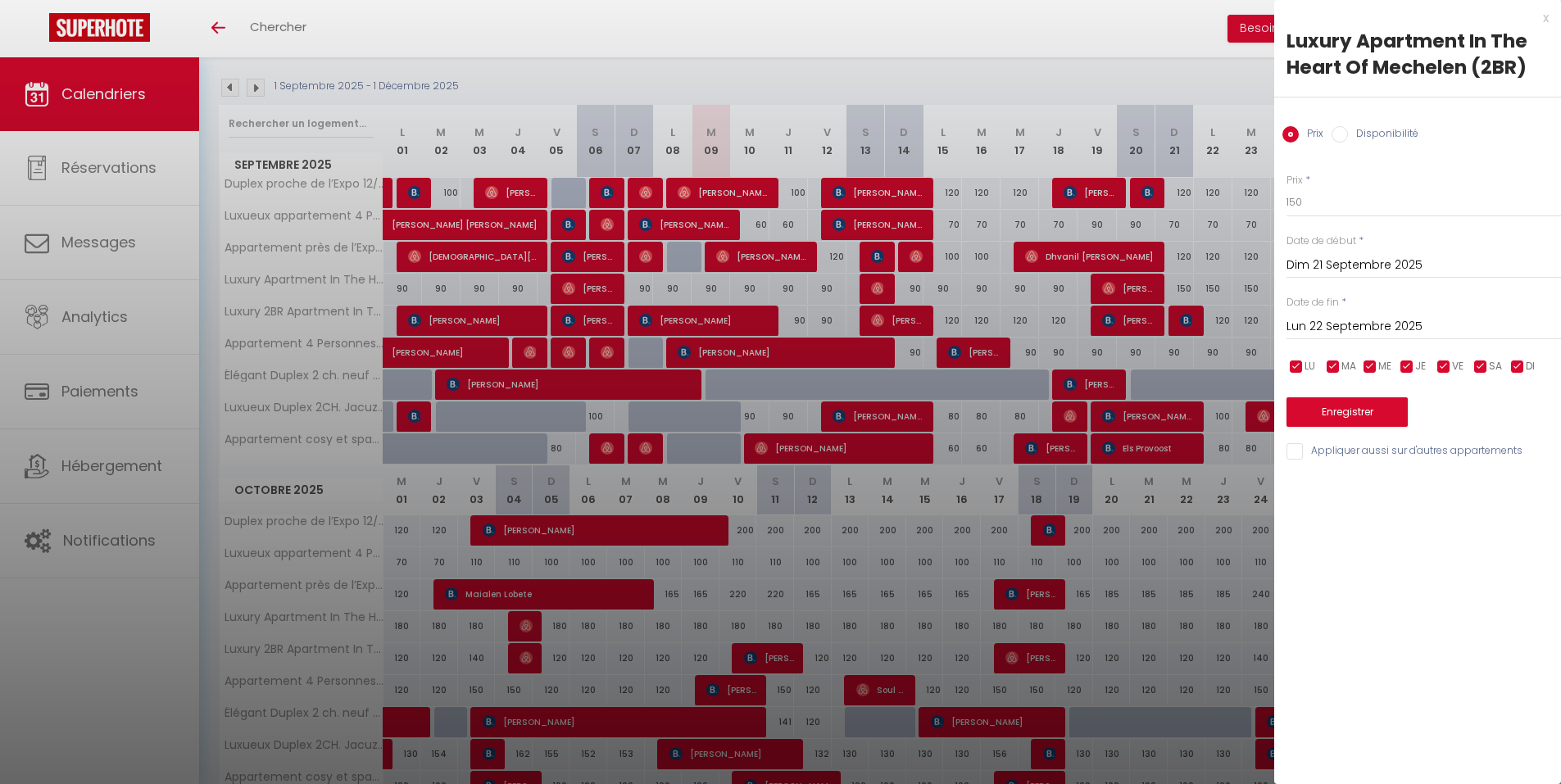
click at [1428, 318] on input "Lun 22 Septembre 2025" at bounding box center [1424, 327] width 275 height 21
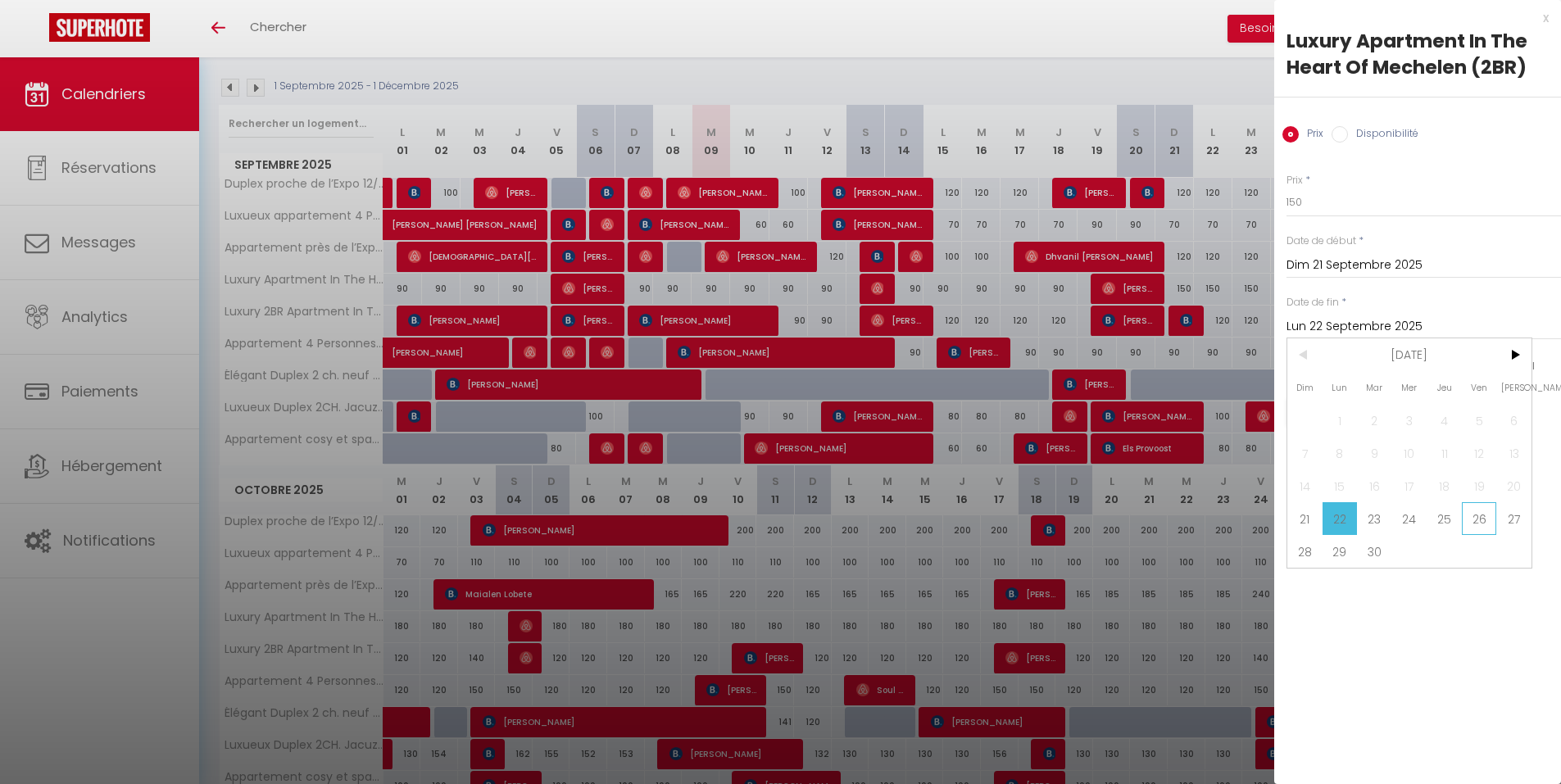
click at [1482, 513] on span "26" at bounding box center [1479, 517] width 35 height 32
type input "Ven 26 Septembre 2025"
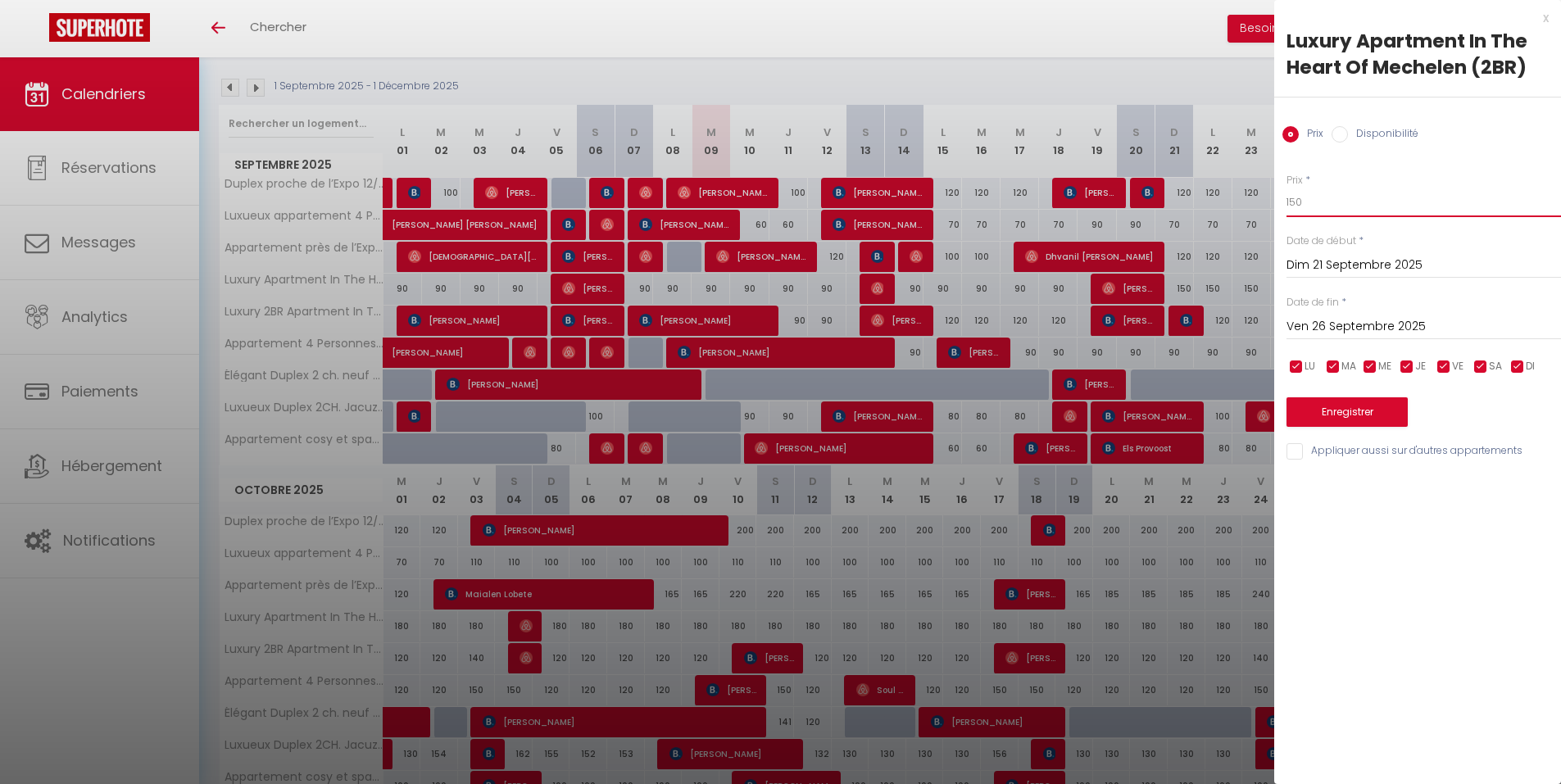
drag, startPoint x: 1318, startPoint y: 196, endPoint x: 1241, endPoint y: 206, distance: 77.6
click at [1241, 206] on body "🟢 Des questions ou besoin d'assistance pour la migration AirBnB? Connectez-vous…" at bounding box center [780, 551] width 1561 height 1315
type input "110"
click at [1370, 413] on button "Enregistrer" at bounding box center [1347, 412] width 122 height 30
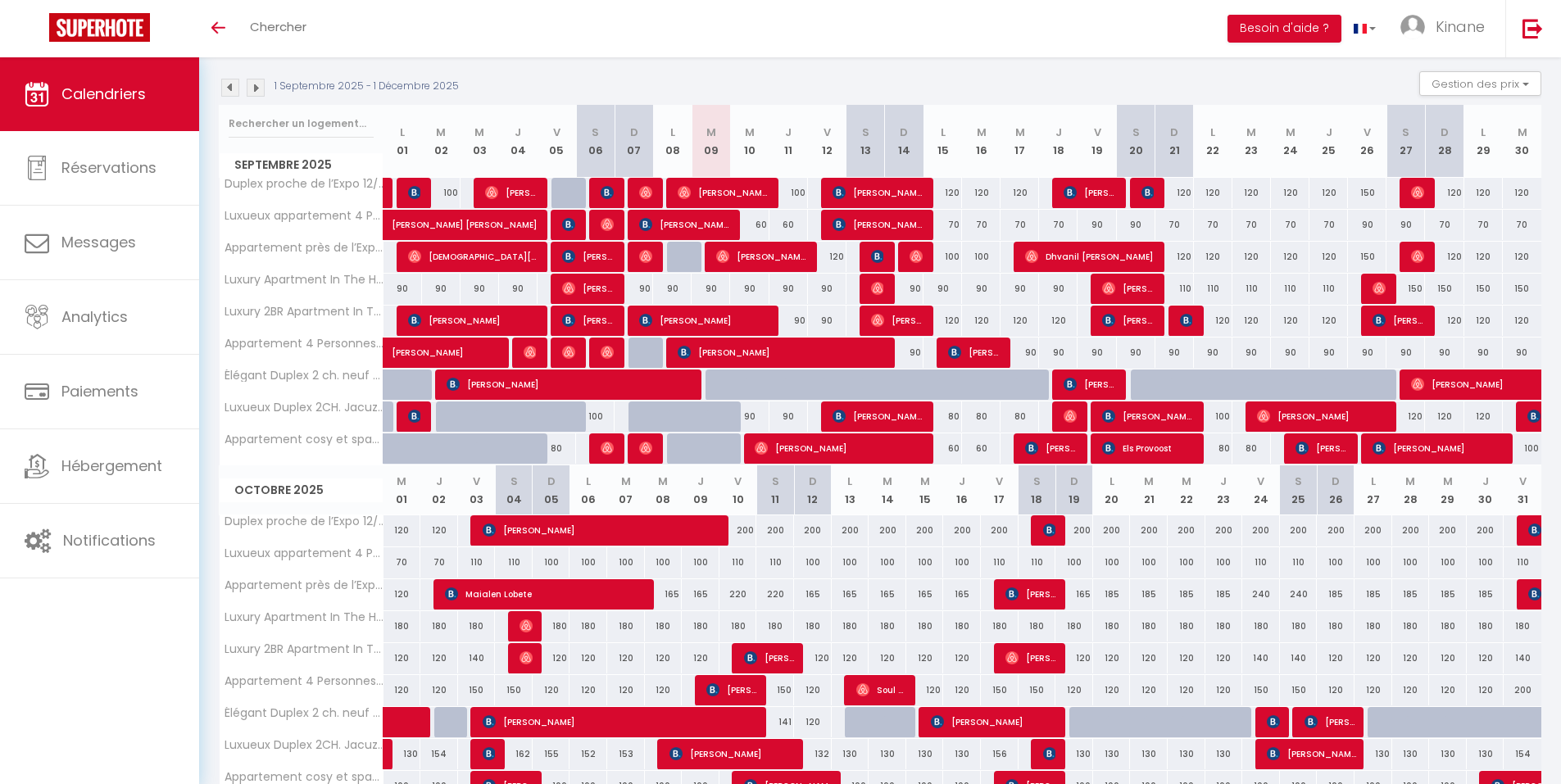
click at [1442, 293] on div "150" at bounding box center [1444, 288] width 38 height 31
type input "150"
type input "Dim 28 Septembre 2025"
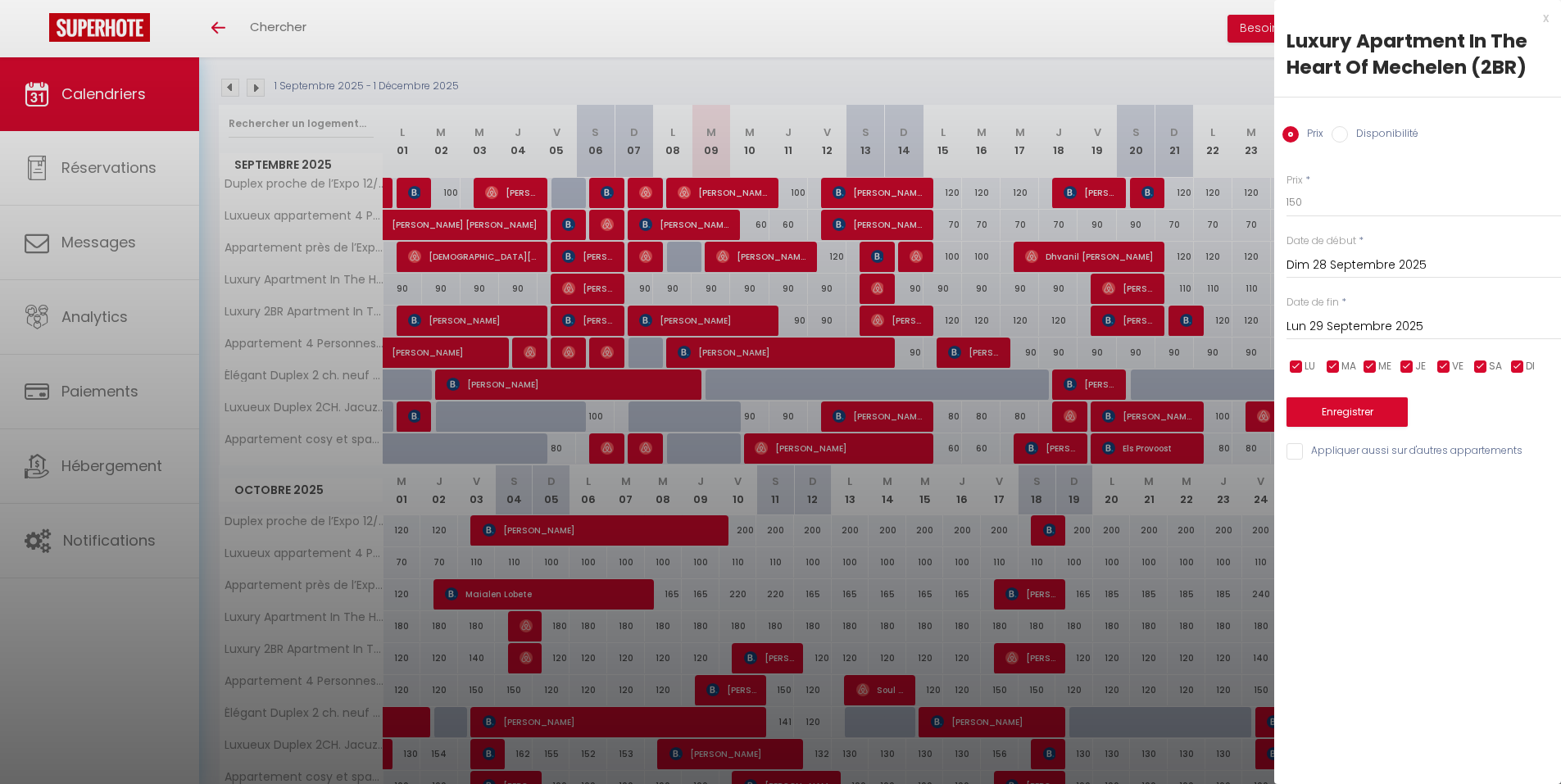
click at [1422, 309] on div "Date de fin * [DATE] < [DATE] > Dim Lun Mar Mer Jeu Ven Sam 1 2 3 4 5 6 7 8 9 1…" at bounding box center [1424, 317] width 275 height 45
click at [1453, 318] on input "Lun 29 Septembre 2025" at bounding box center [1424, 327] width 275 height 21
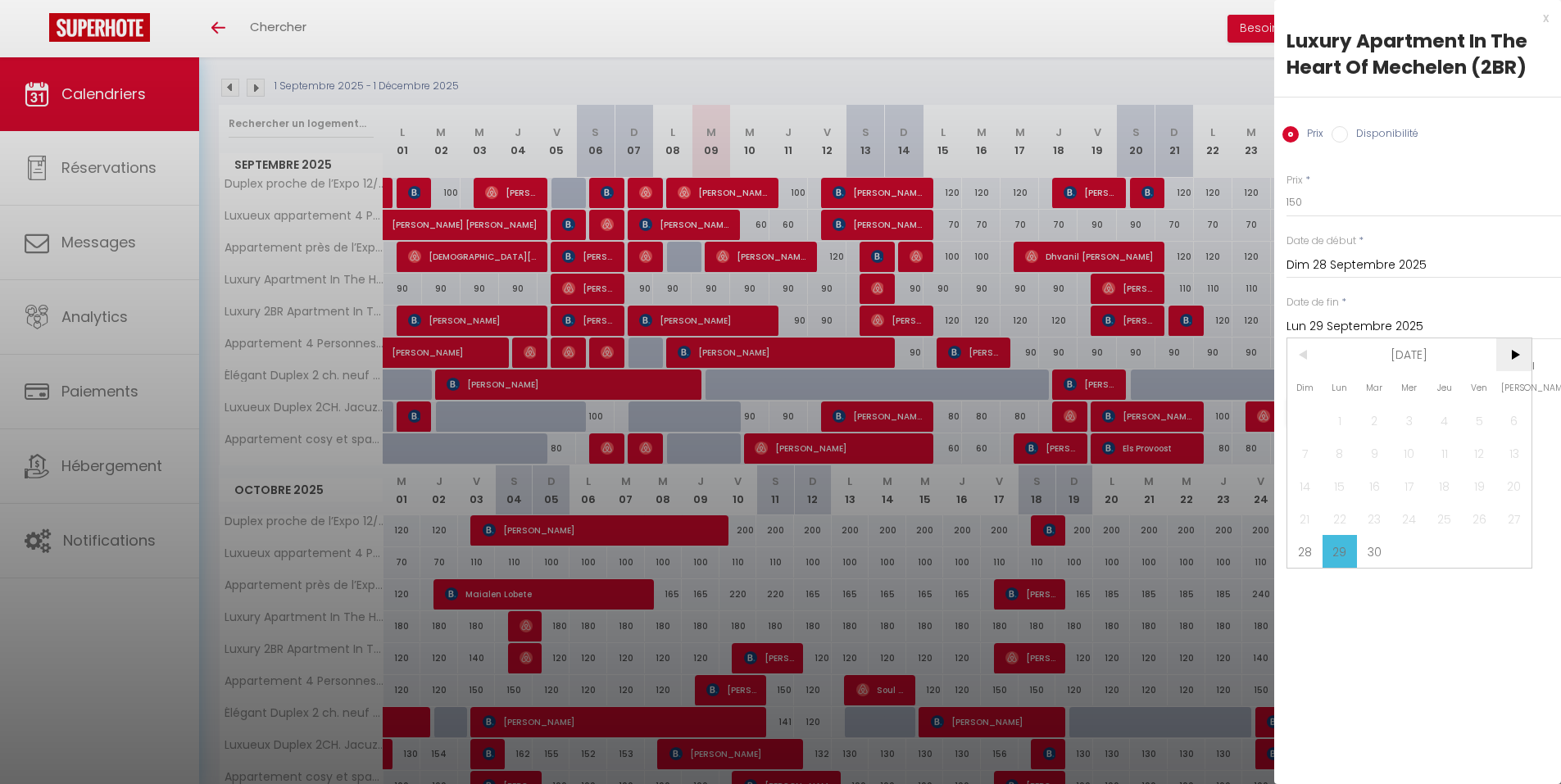
click at [1520, 358] on span ">" at bounding box center [1514, 354] width 35 height 32
click at [1474, 417] on span "3" at bounding box center [1479, 420] width 35 height 32
type input "Ven 03 Octobre 2025"
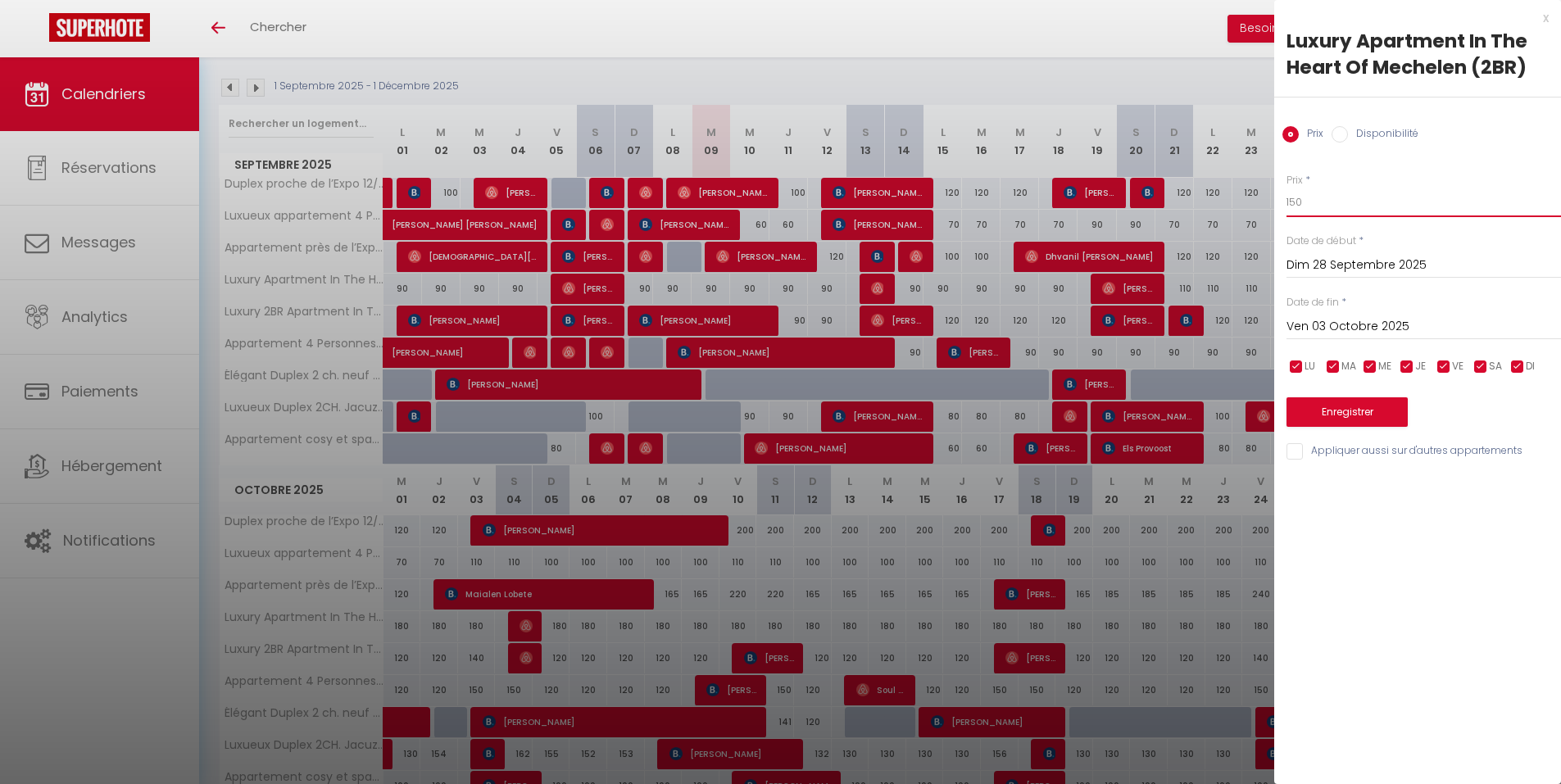
drag, startPoint x: 1279, startPoint y: 199, endPoint x: 1233, endPoint y: 204, distance: 46.3
click at [1233, 204] on body "🟢 Des questions ou besoin d'assistance pour la migration AirBnB? Connectez-vous…" at bounding box center [780, 551] width 1561 height 1315
type input "110"
click at [1333, 406] on button "Enregistrer" at bounding box center [1347, 412] width 122 height 30
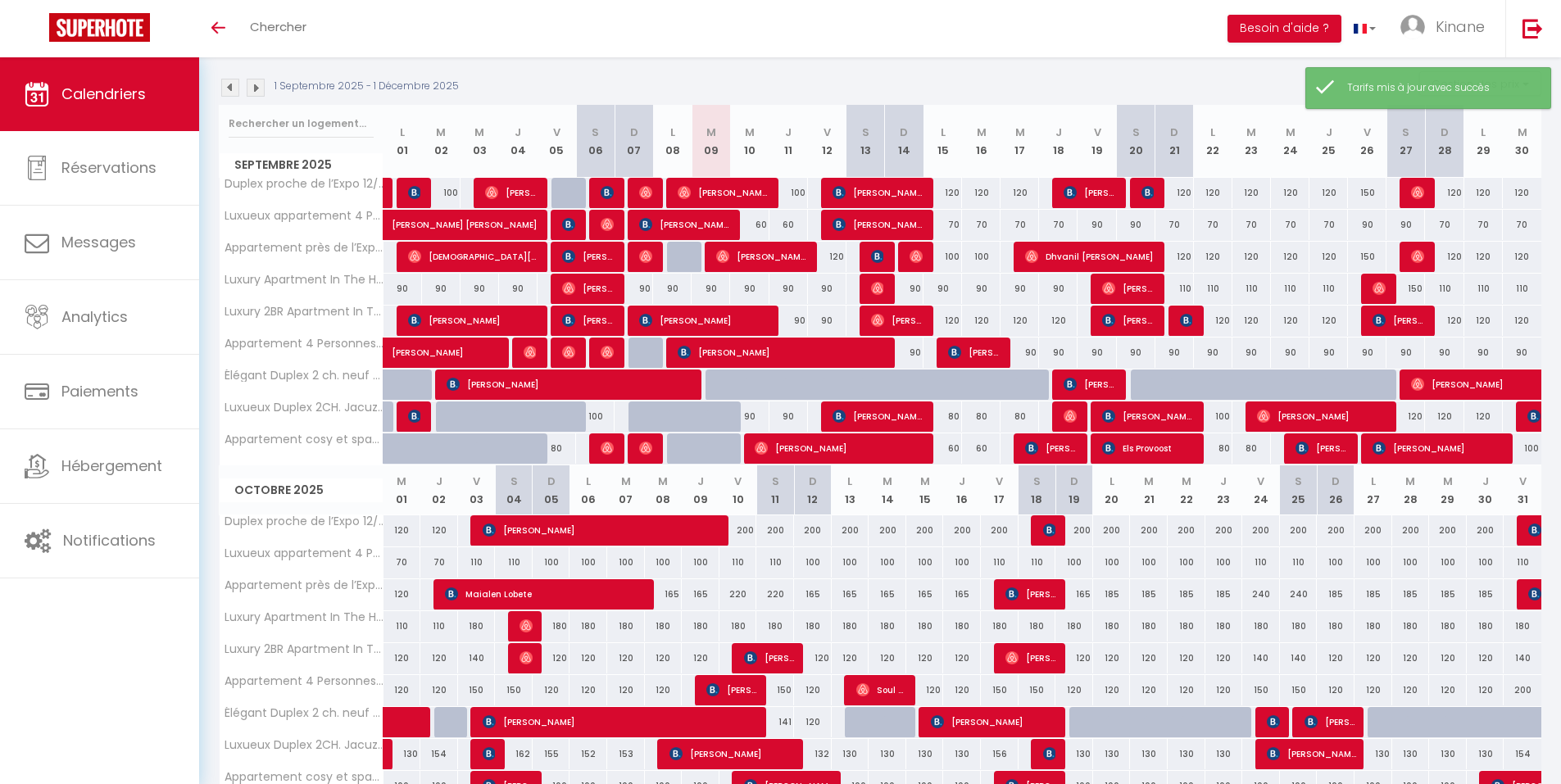
click at [1423, 292] on div "150" at bounding box center [1405, 288] width 38 height 31
type input "150"
type input "Sam 27 Septembre 2025"
type input "Dim 28 Septembre 2025"
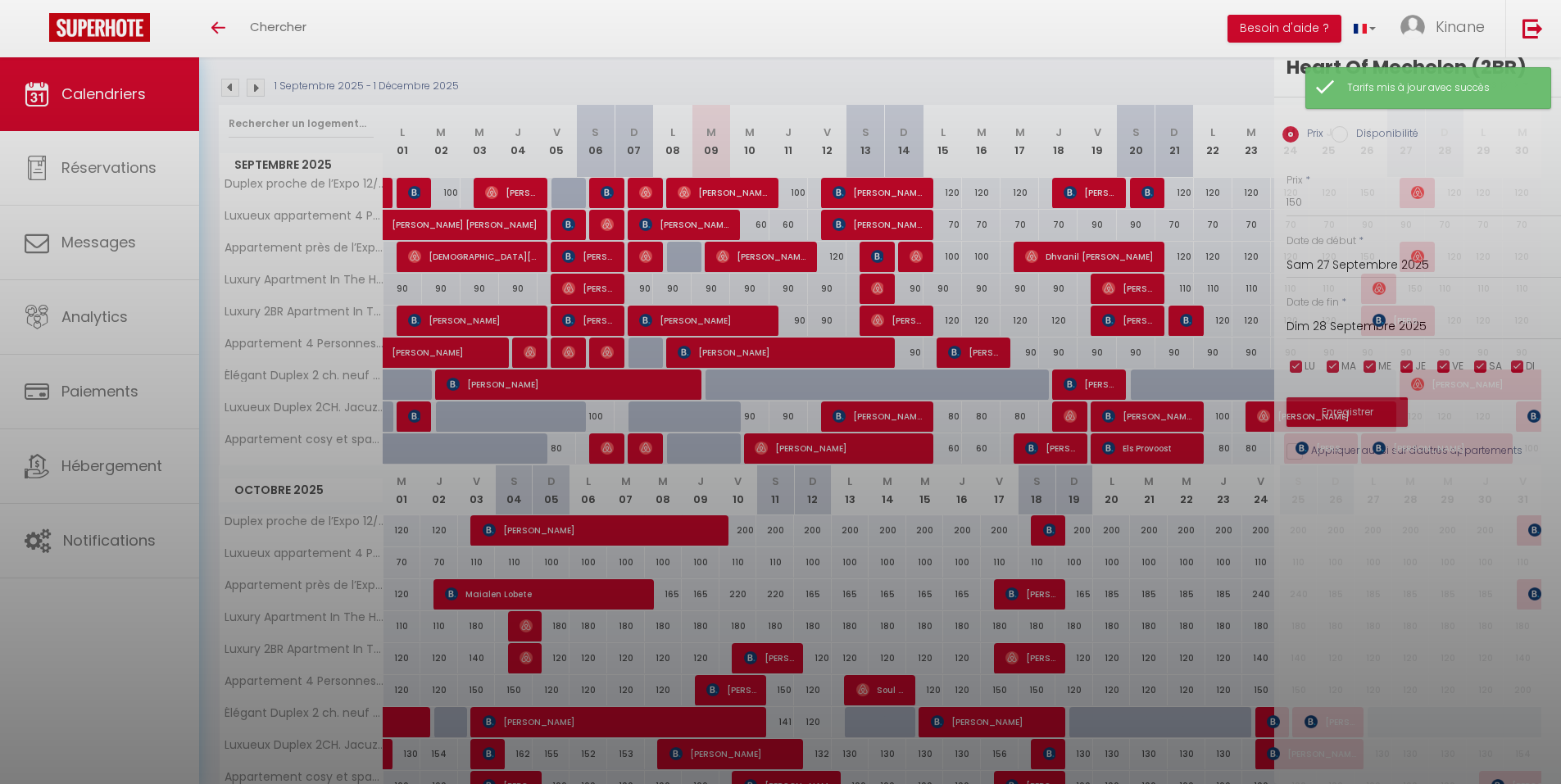
click at [1416, 290] on div "Prix * 150 Statut * Disponible Indisponible Date de début * [DATE] < [DATE] > D…" at bounding box center [1418, 307] width 287 height 309
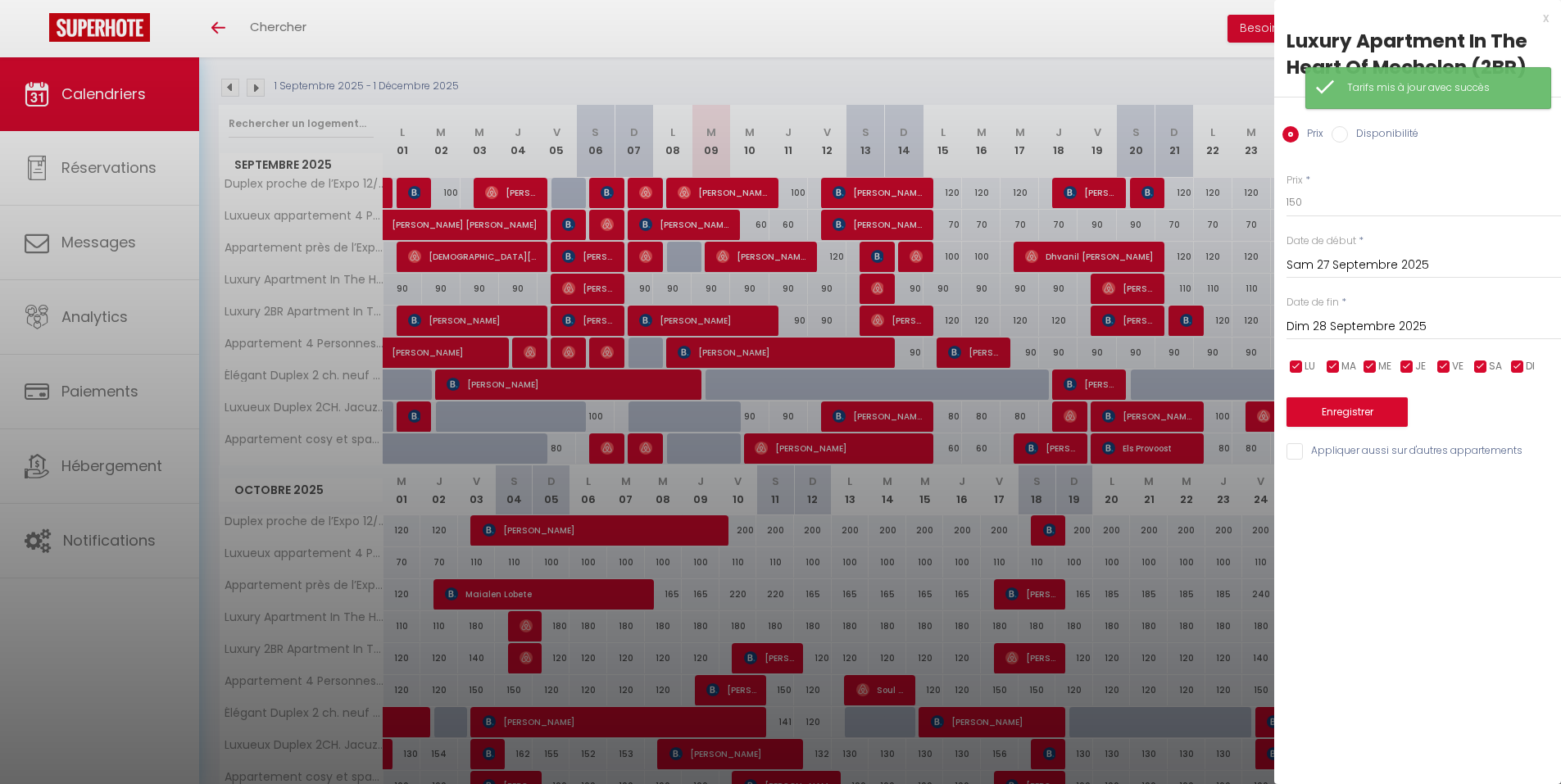
drag, startPoint x: 1310, startPoint y: 199, endPoint x: 1278, endPoint y: 207, distance: 33.0
click at [1278, 207] on div "Prix * 150 Statut * Disponible Indisponible Date de début * [DATE] < [DATE] > D…" at bounding box center [1418, 307] width 287 height 309
drag, startPoint x: 1307, startPoint y: 198, endPoint x: 1252, endPoint y: 210, distance: 56.3
click at [1252, 210] on body "🟢 Des questions ou besoin d'assistance pour la migration AirBnB? Connectez-vous…" at bounding box center [780, 551] width 1561 height 1315
type input "120"
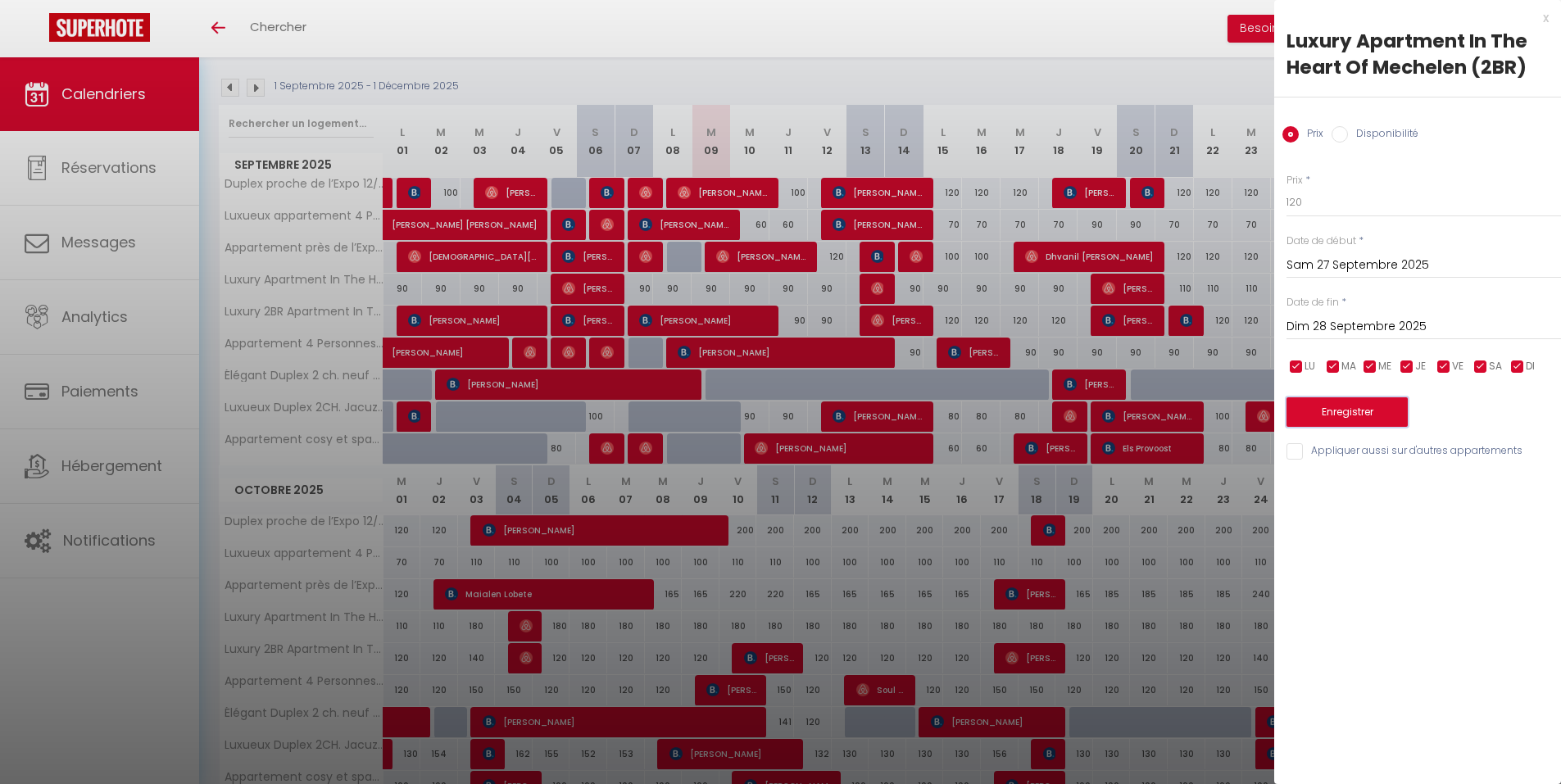
click at [1331, 409] on button "Enregistrer" at bounding box center [1347, 412] width 122 height 30
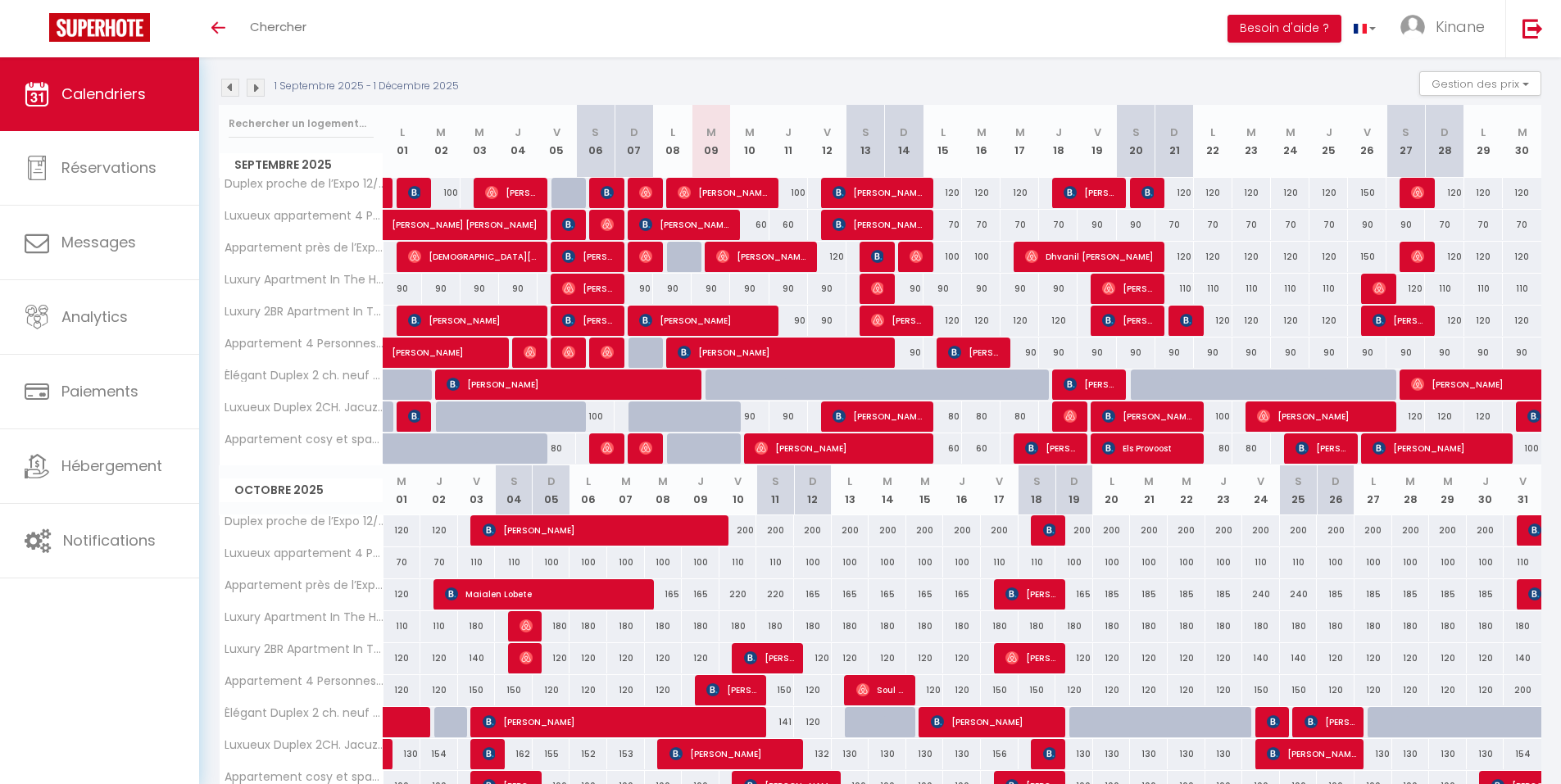
click at [944, 321] on div "120" at bounding box center [943, 320] width 38 height 31
type input "120"
type input "Lun 15 Septembre 2025"
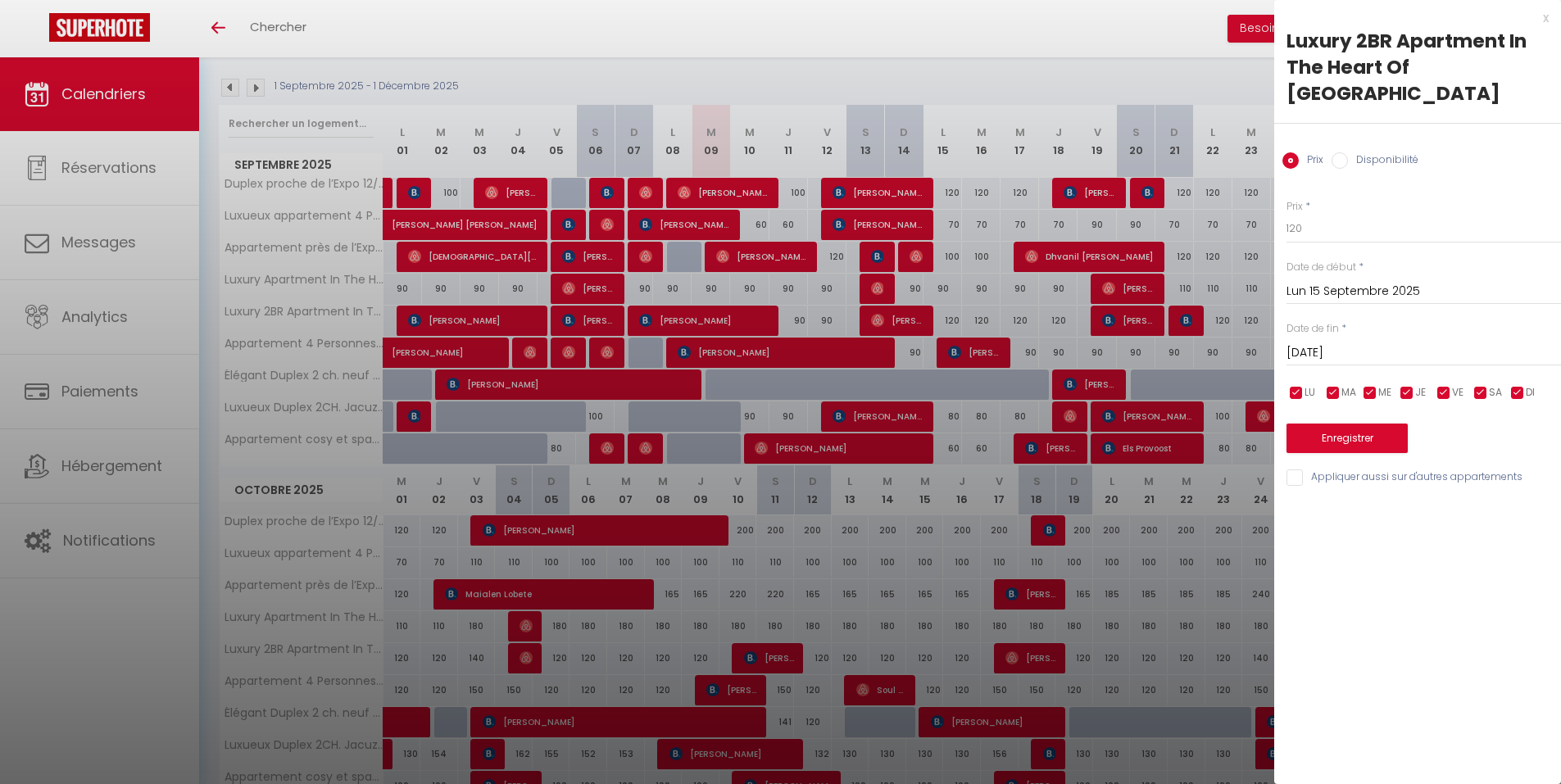
drag, startPoint x: 1397, startPoint y: 330, endPoint x: 1407, endPoint y: 326, distance: 10.8
click at [1397, 343] on input "[DATE]" at bounding box center [1424, 353] width 275 height 21
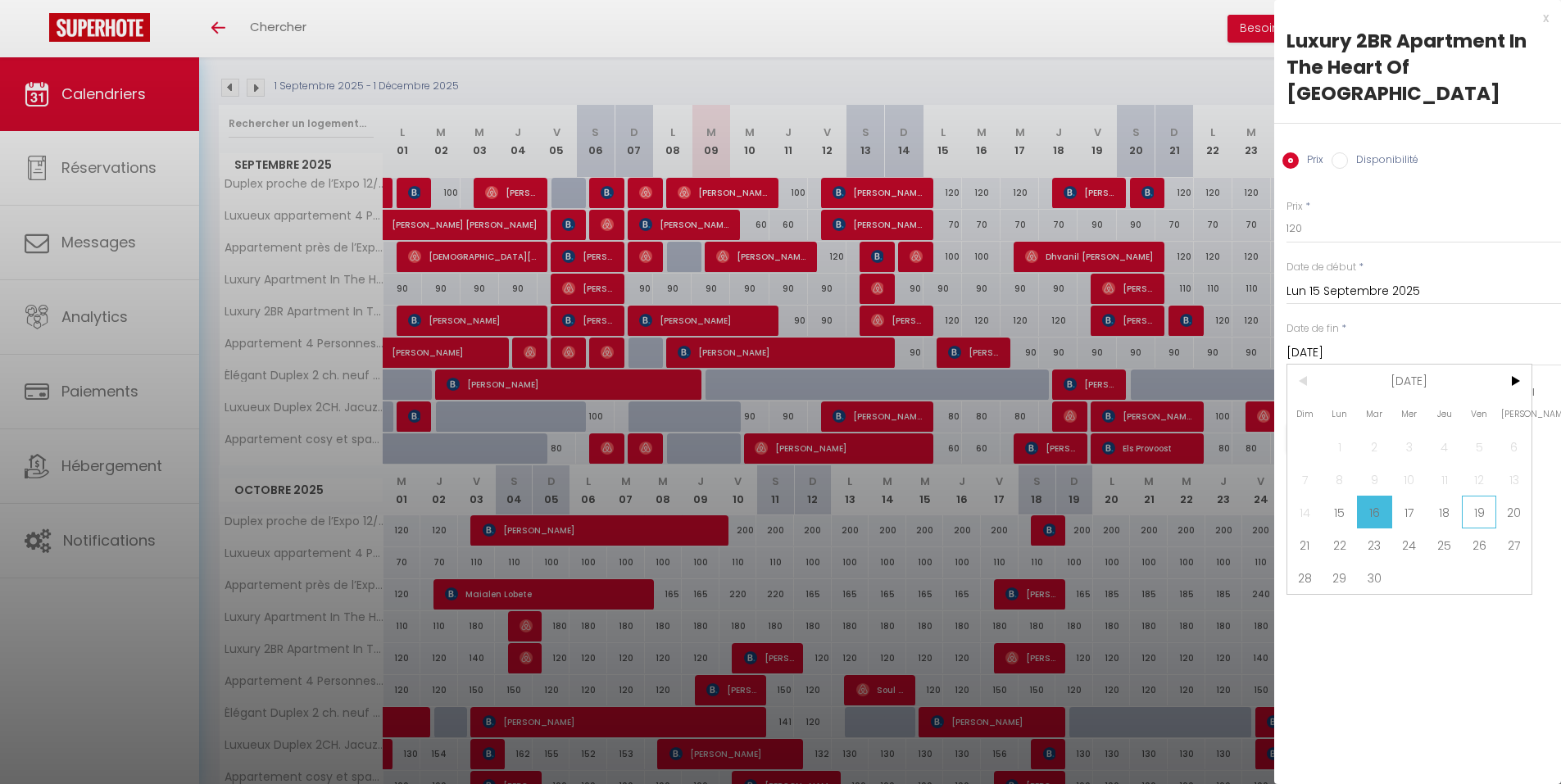
click at [1479, 496] on span "19" at bounding box center [1479, 511] width 35 height 32
type input "Ven 19 Septembre 2025"
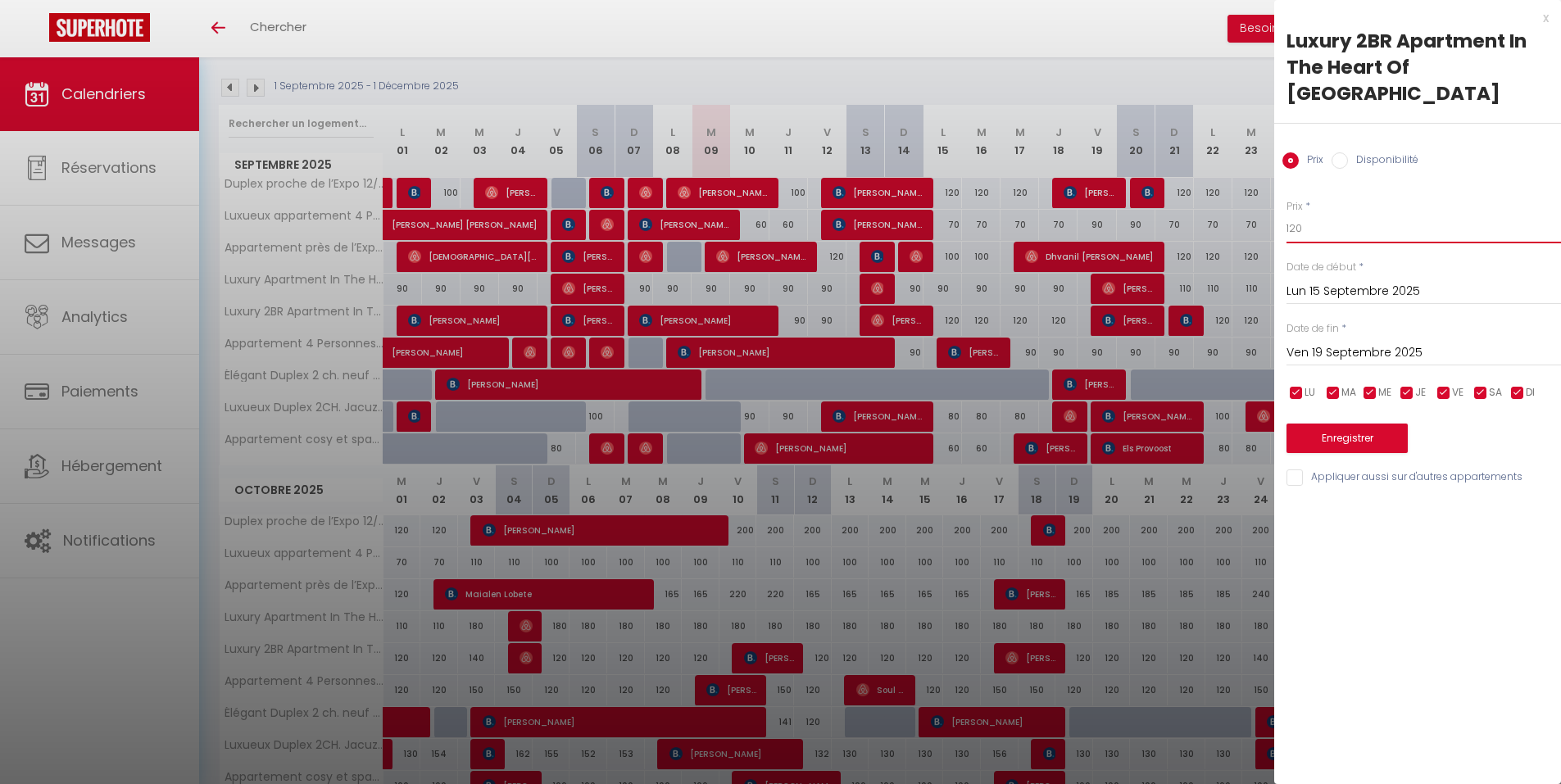
drag, startPoint x: 1321, startPoint y: 197, endPoint x: 1255, endPoint y: 203, distance: 66.3
click at [1255, 203] on body "🟢 Des questions ou besoin d'assistance pour la migration AirBnB? Connectez-vous…" at bounding box center [780, 551] width 1561 height 1315
type input "100"
click at [1367, 423] on button "Enregistrer" at bounding box center [1347, 438] width 122 height 30
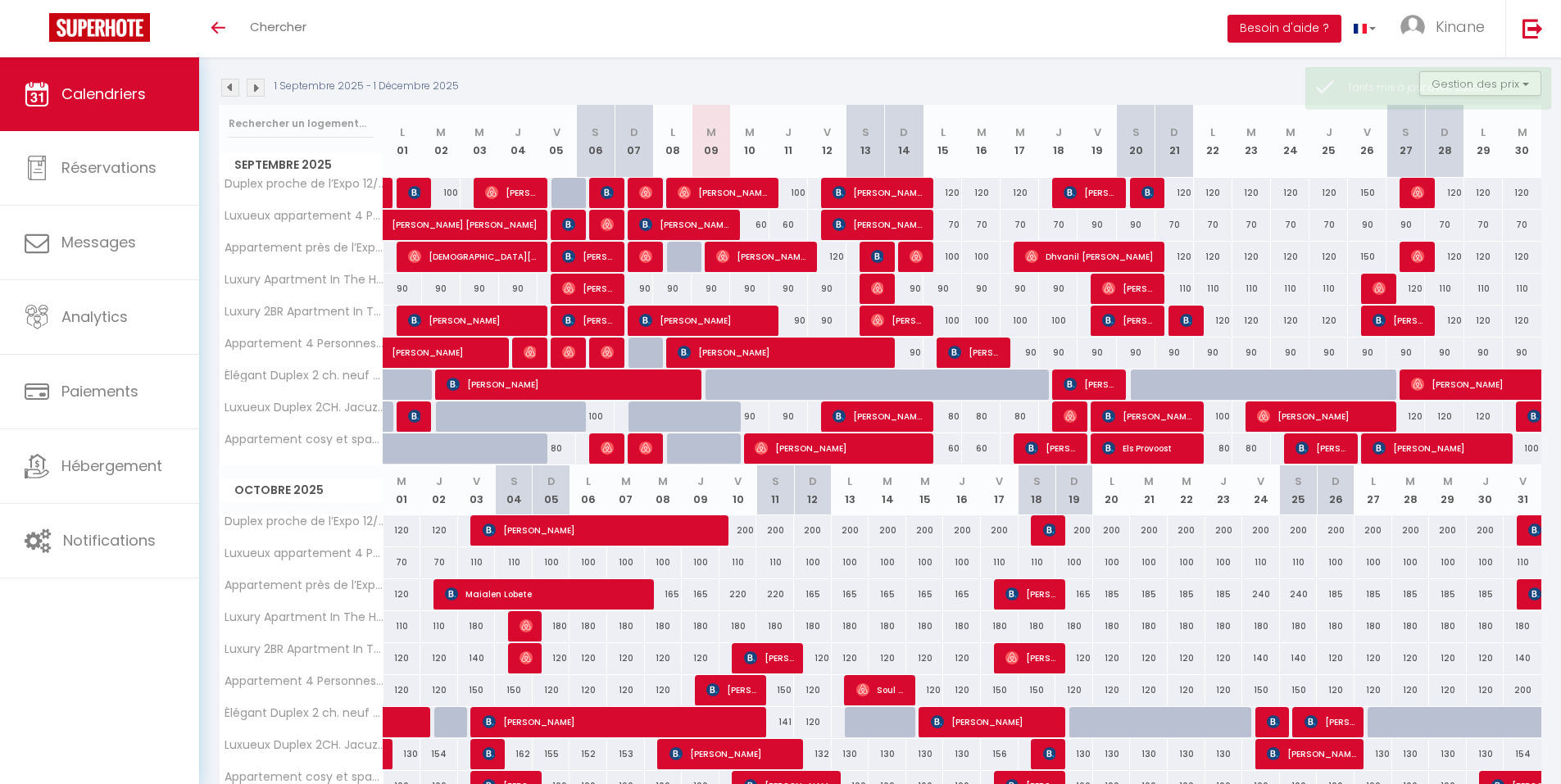
click at [1219, 314] on div "120" at bounding box center [1213, 320] width 38 height 31
type input "120"
type input "Lun 22 Septembre 2025"
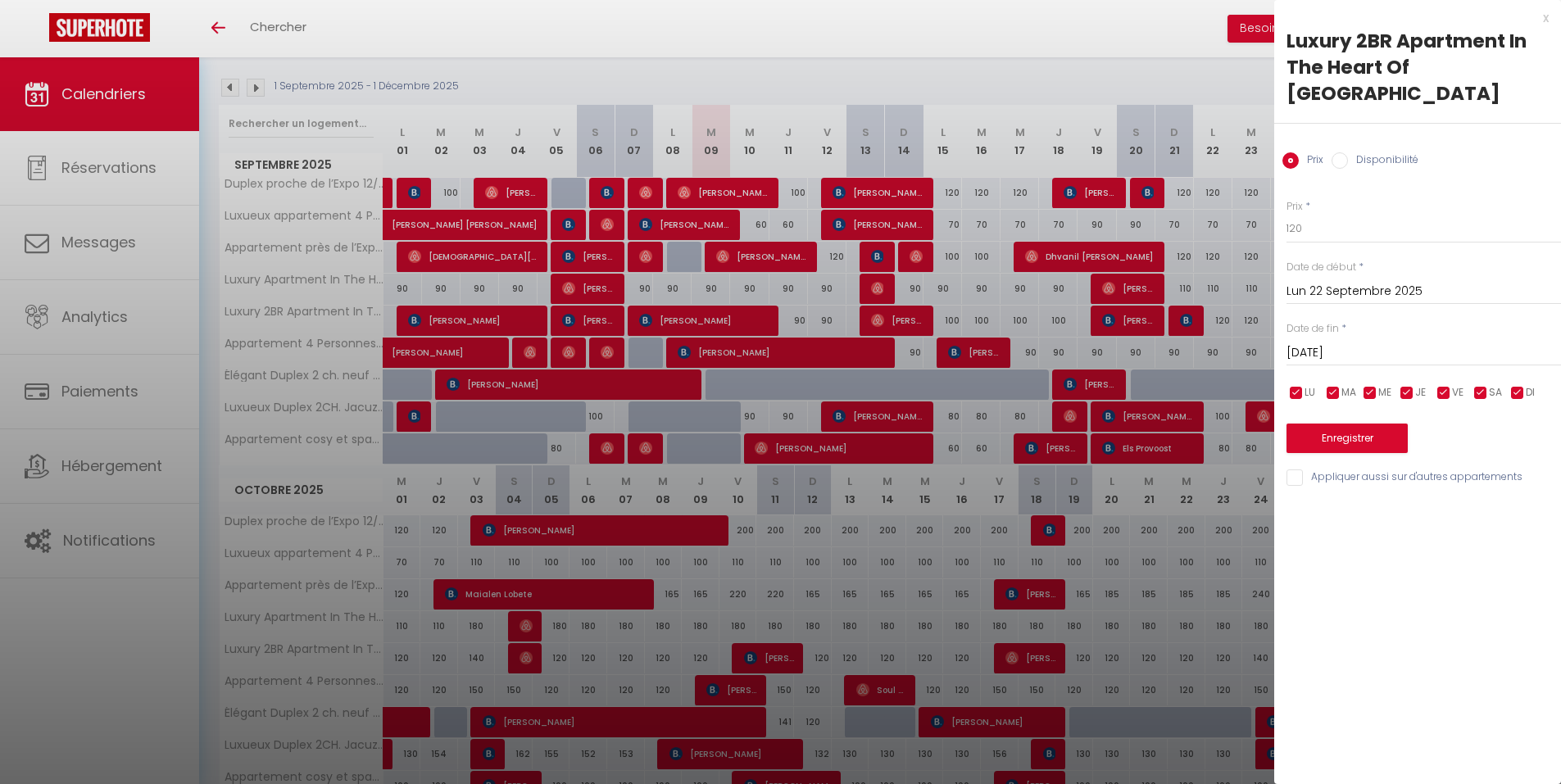
click at [1399, 343] on input "[DATE]" at bounding box center [1424, 353] width 275 height 21
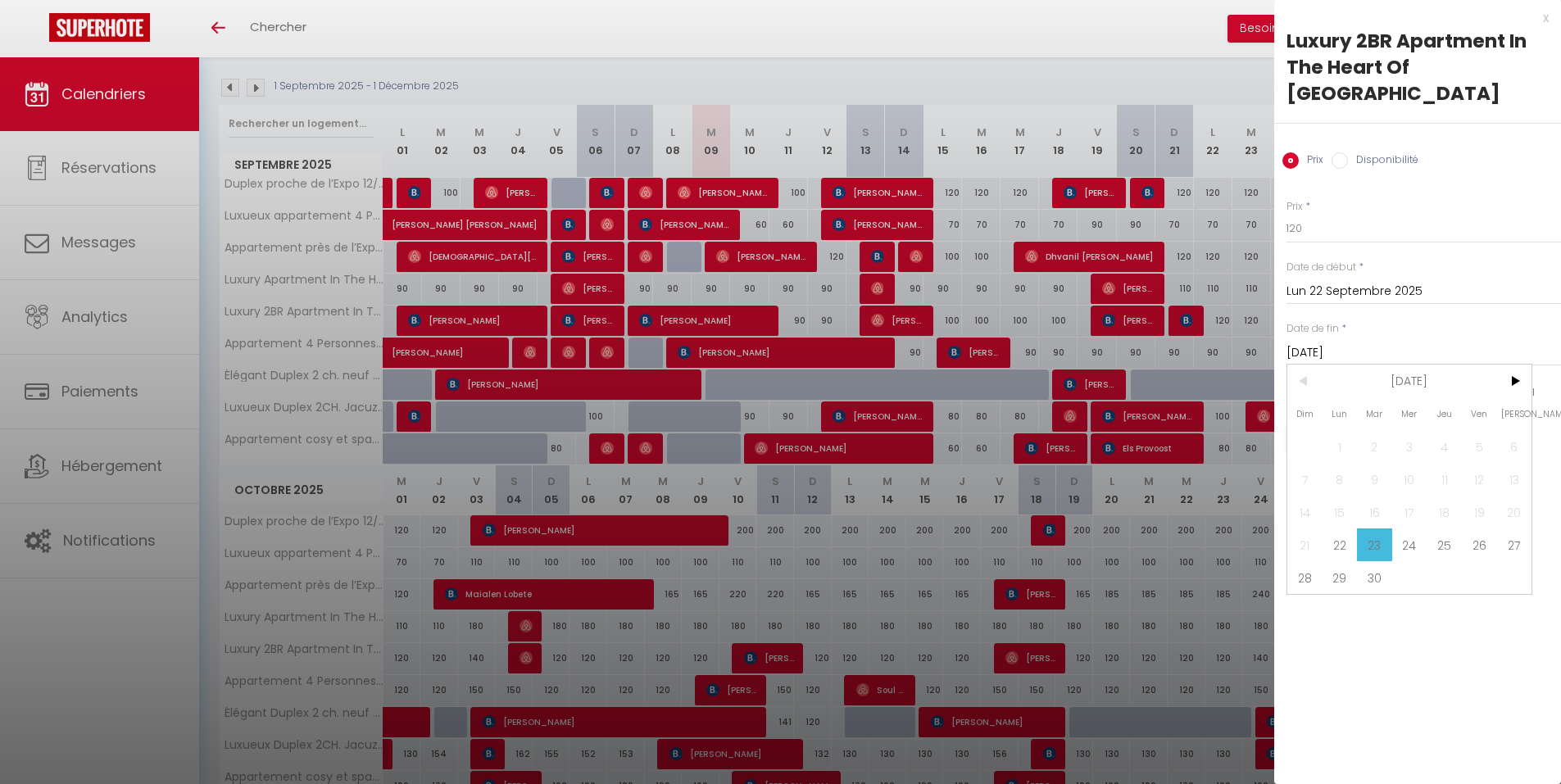
drag, startPoint x: 1490, startPoint y: 515, endPoint x: 1509, endPoint y: 357, distance: 159.1
click at [1489, 528] on span "26" at bounding box center [1479, 544] width 35 height 32
type input "Ven 26 Septembre 2025"
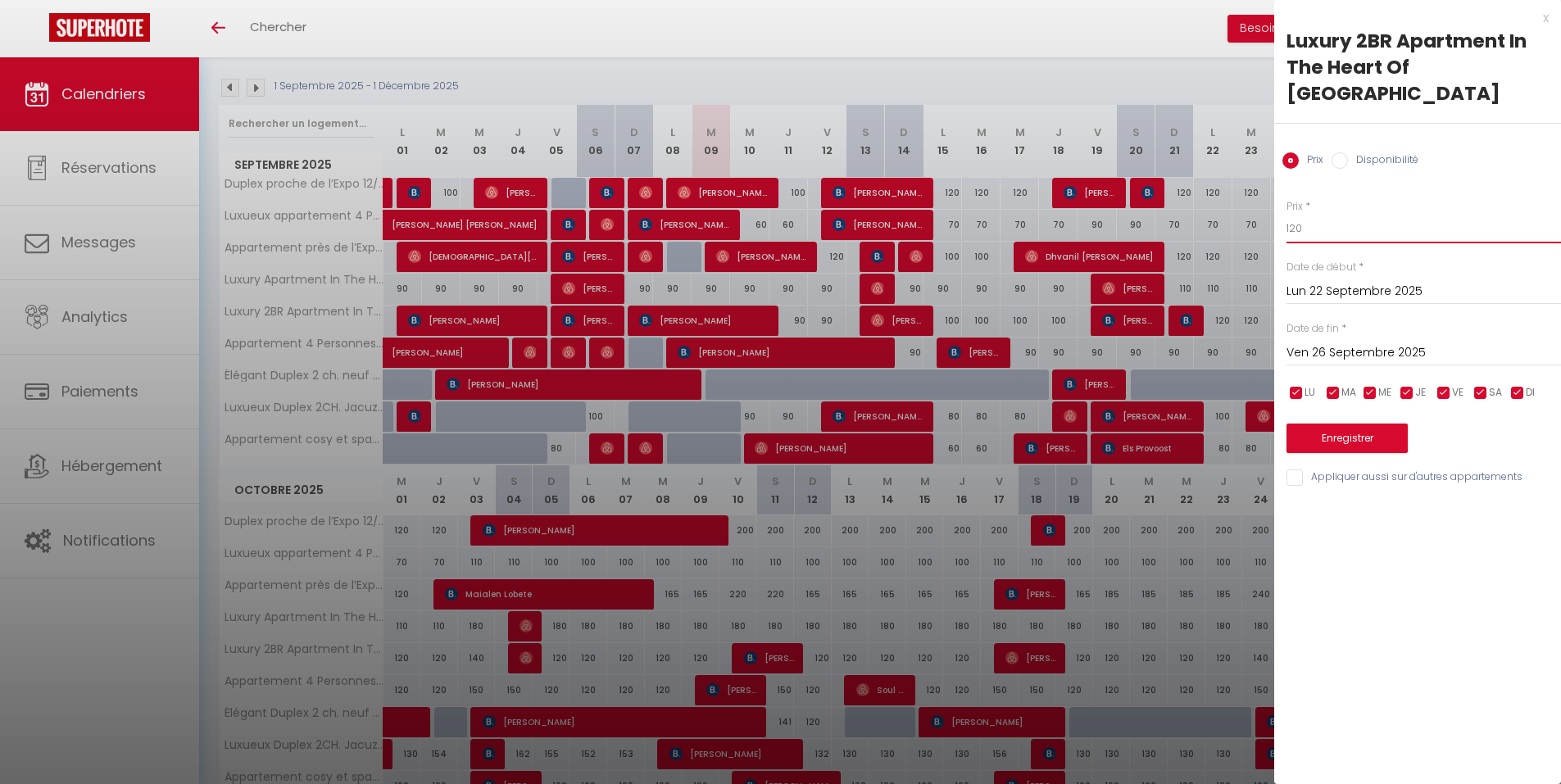
drag, startPoint x: 1320, startPoint y: 213, endPoint x: 1217, endPoint y: 232, distance: 104.7
click at [1217, 232] on body "🟢 Des questions ou besoin d'assistance pour la migration AirBnB? Connectez-vous…" at bounding box center [780, 551] width 1561 height 1315
type input "100"
click at [1328, 423] on button "Enregistrer" at bounding box center [1347, 438] width 122 height 30
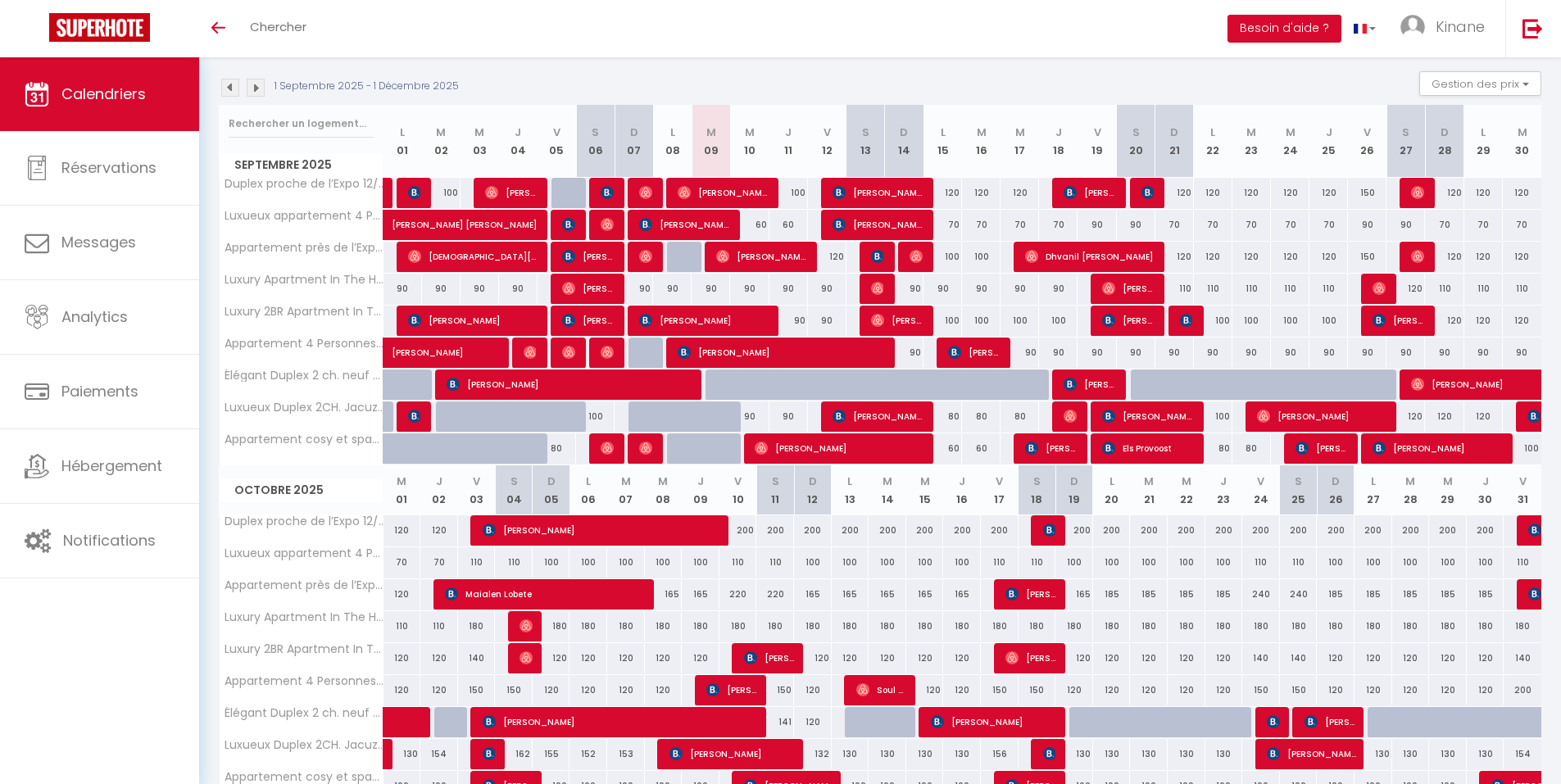
click at [1452, 323] on div "120" at bounding box center [1444, 320] width 38 height 31
type input "120"
type input "Dim 28 Septembre 2025"
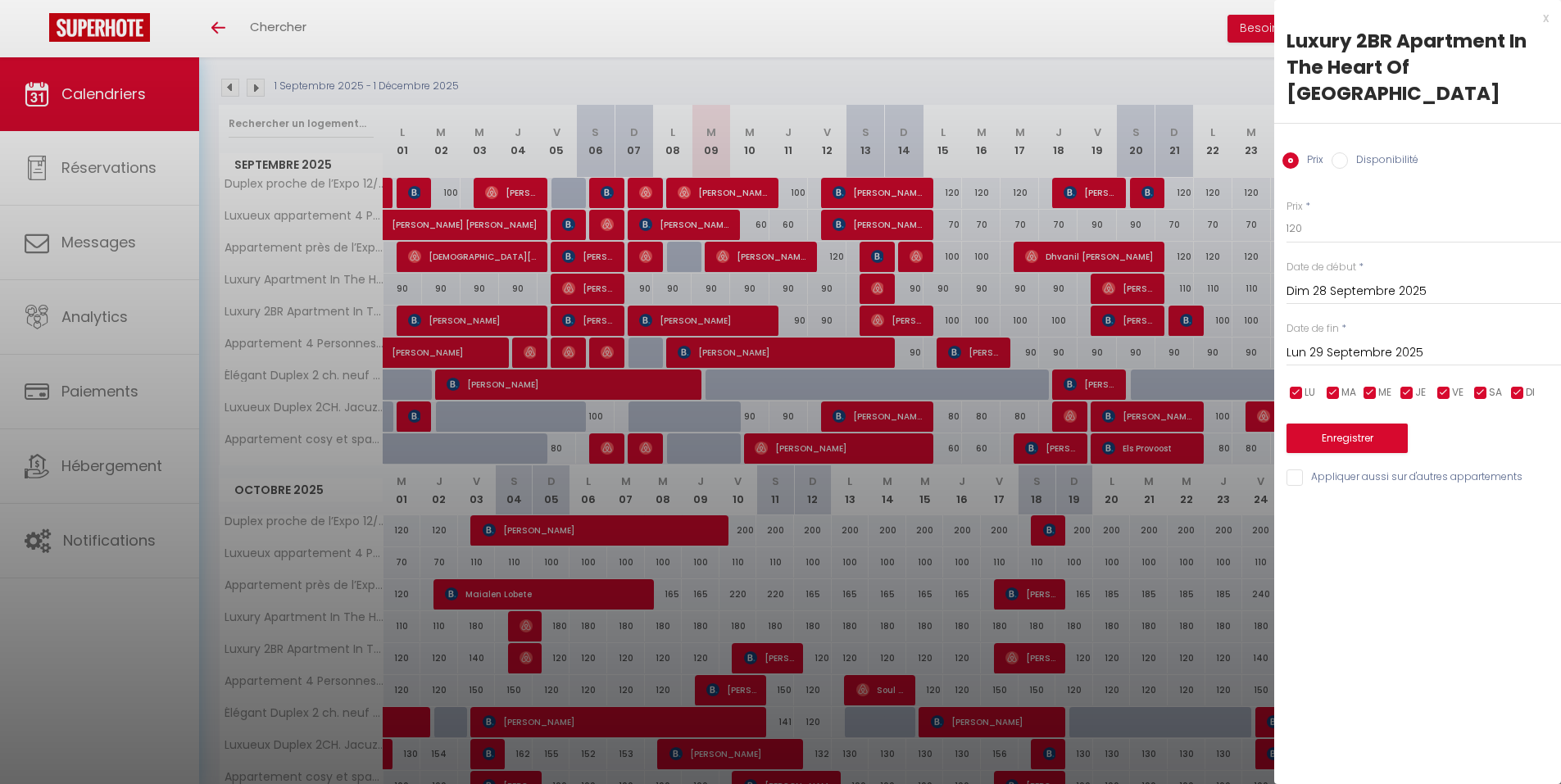
click at [1439, 343] on input "Lun 29 Septembre 2025" at bounding box center [1424, 353] width 275 height 21
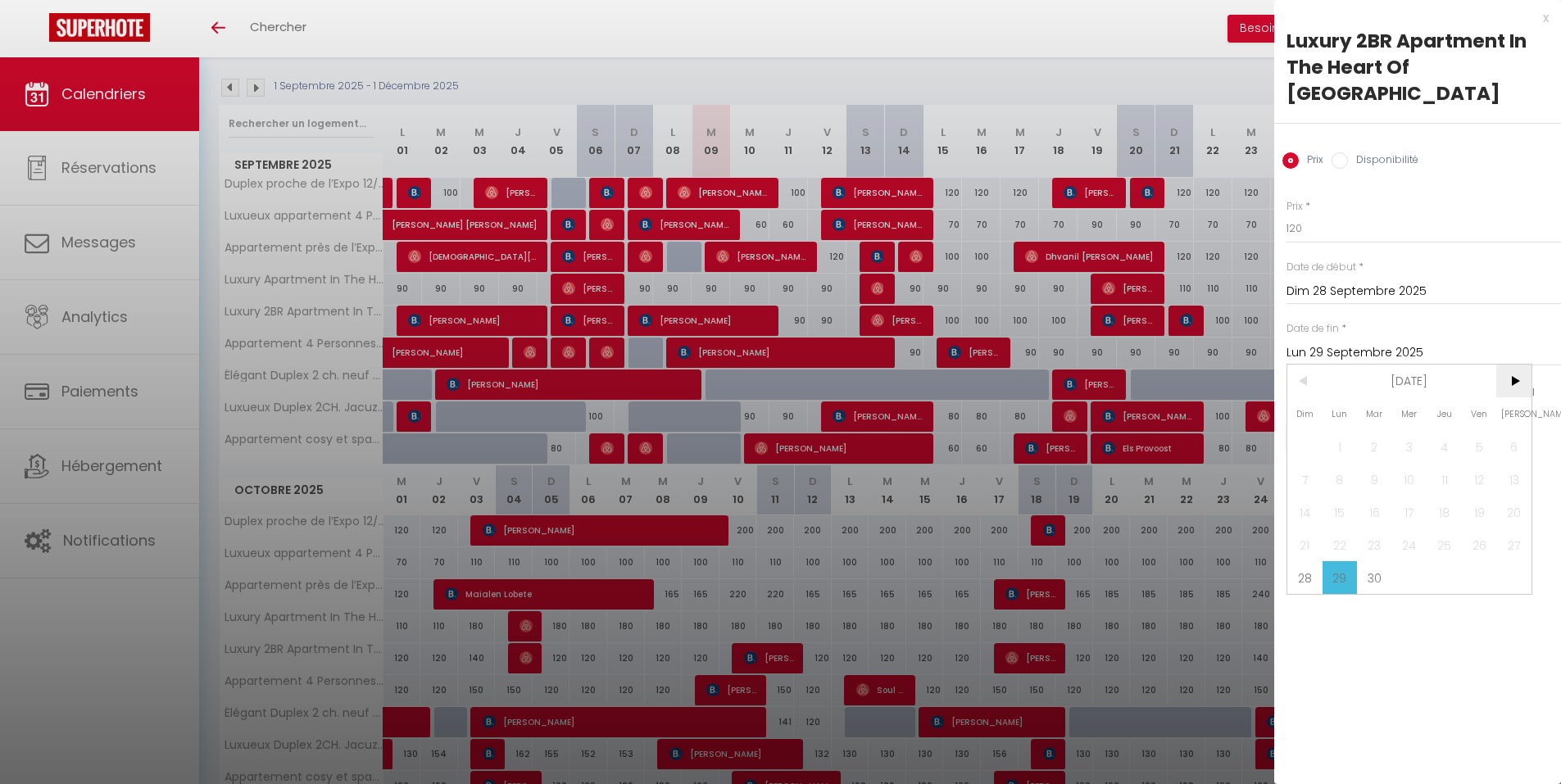
click at [1518, 364] on span ">" at bounding box center [1514, 380] width 35 height 32
click at [1482, 430] on span "3" at bounding box center [1479, 446] width 35 height 32
type input "Ven 03 Octobre 2025"
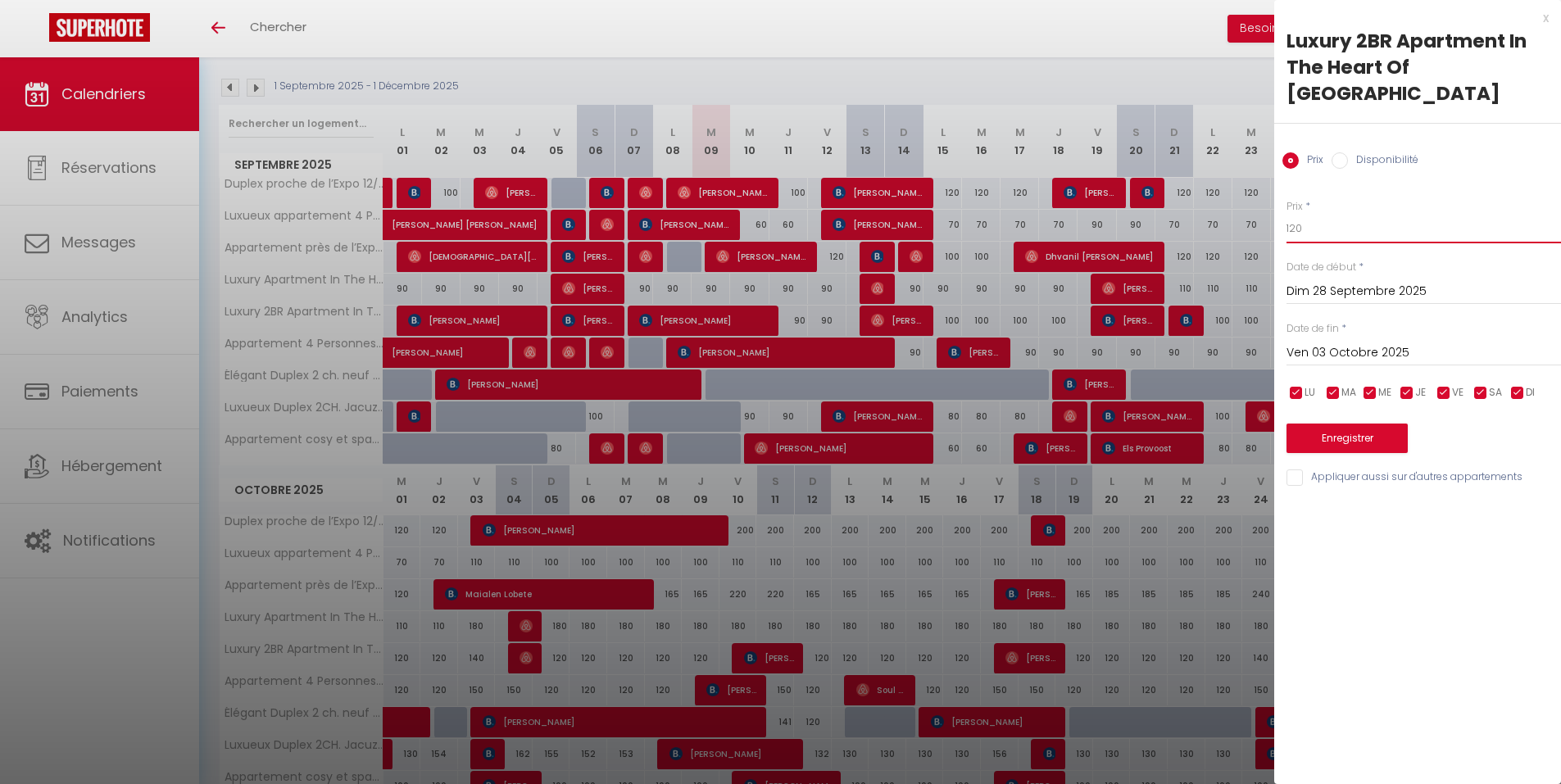
drag, startPoint x: 1279, startPoint y: 198, endPoint x: 1269, endPoint y: 198, distance: 10.0
click at [1269, 198] on body "🟢 Des questions ou besoin d'assistance pour la migration AirBnB? Connectez-vous…" at bounding box center [780, 551] width 1561 height 1315
drag, startPoint x: 1321, startPoint y: 200, endPoint x: 1264, endPoint y: 212, distance: 58.2
click at [1264, 212] on body "🟢 Des questions ou besoin d'assistance pour la migration AirBnB? Connectez-vous…" at bounding box center [780, 551] width 1561 height 1315
type input "100"
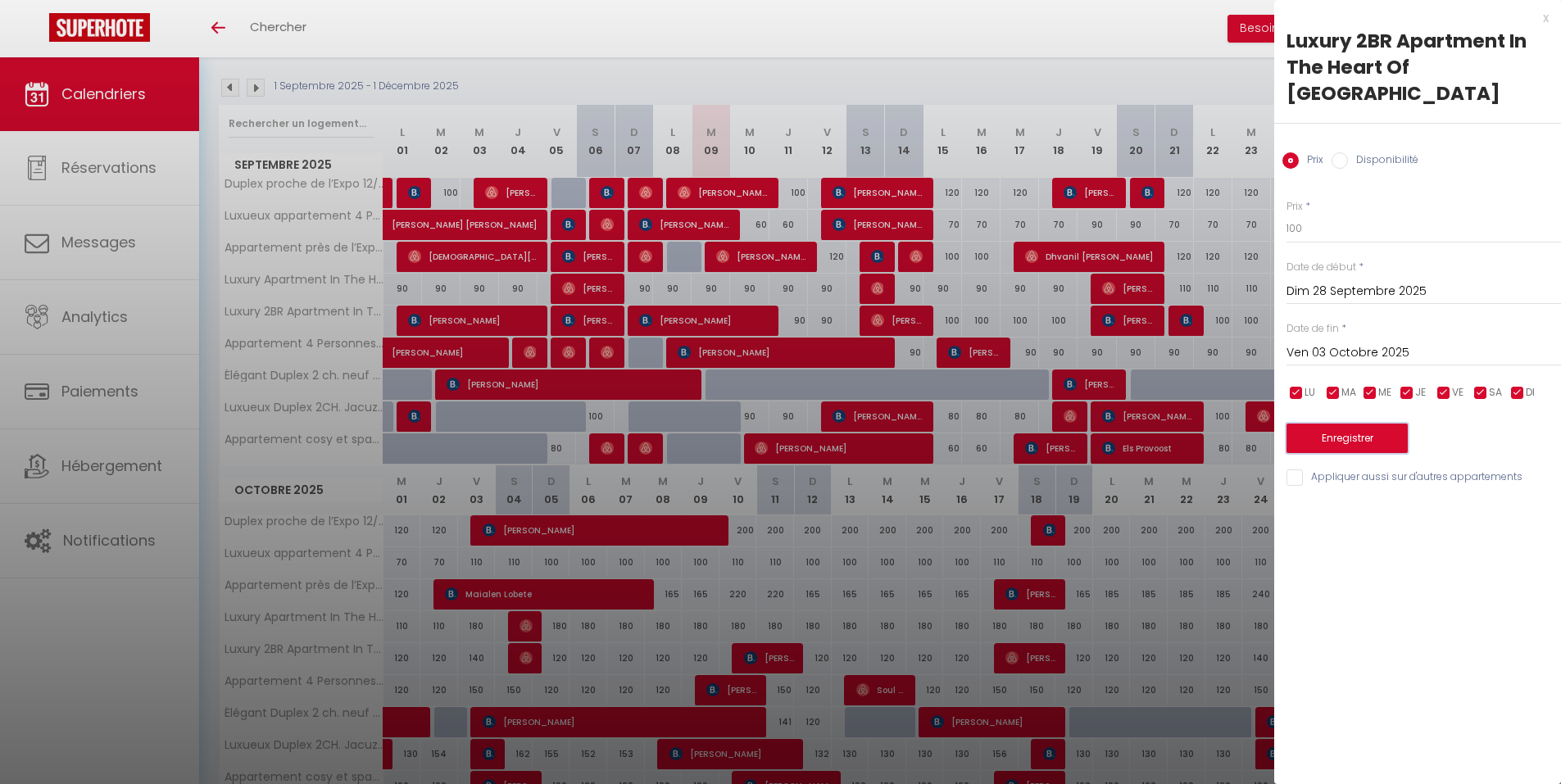
click at [1333, 423] on button "Enregistrer" at bounding box center [1347, 438] width 122 height 30
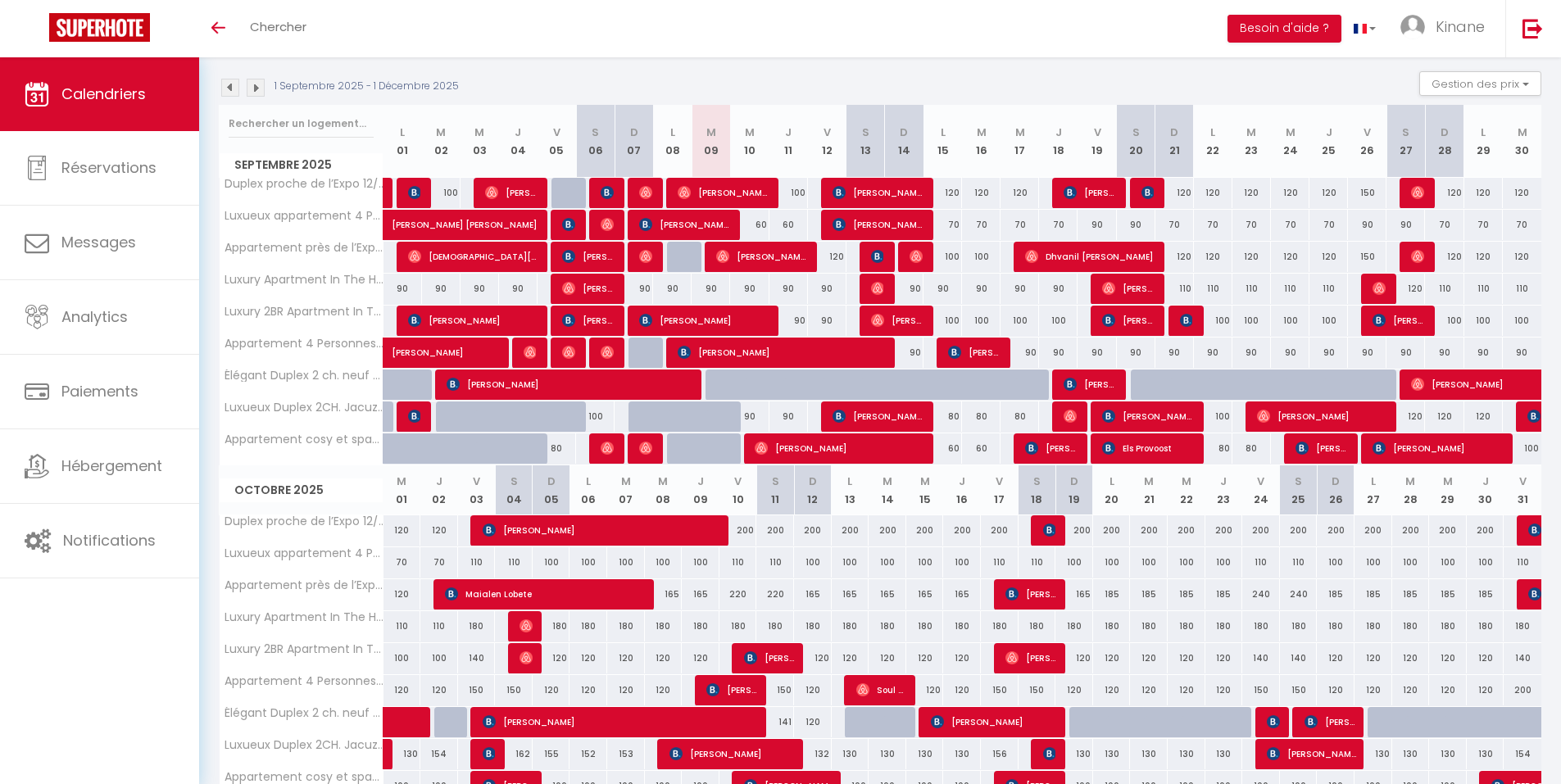
click at [910, 350] on div "90" at bounding box center [904, 352] width 38 height 31
type input "90"
type input "Dim 14 Septembre 2025"
type input "Lun 15 Septembre 2025"
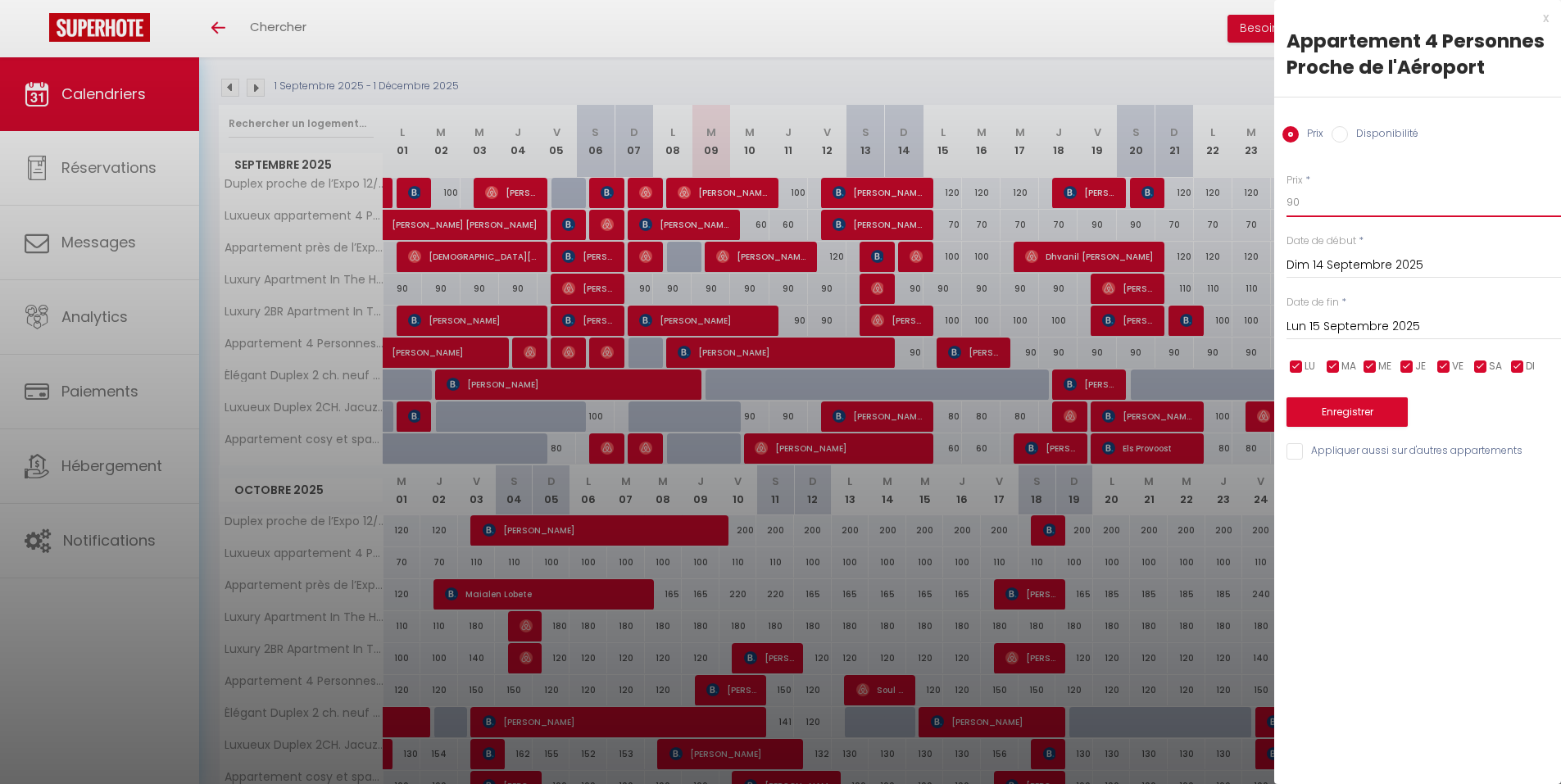
drag, startPoint x: 1315, startPoint y: 205, endPoint x: 1252, endPoint y: 205, distance: 63.0
click at [1252, 205] on body "🟢 Des questions ou besoin d'assistance pour la migration AirBnB? Connectez-vous…" at bounding box center [780, 551] width 1561 height 1315
type input "70"
click at [1337, 409] on button "Enregistrer" at bounding box center [1347, 412] width 122 height 30
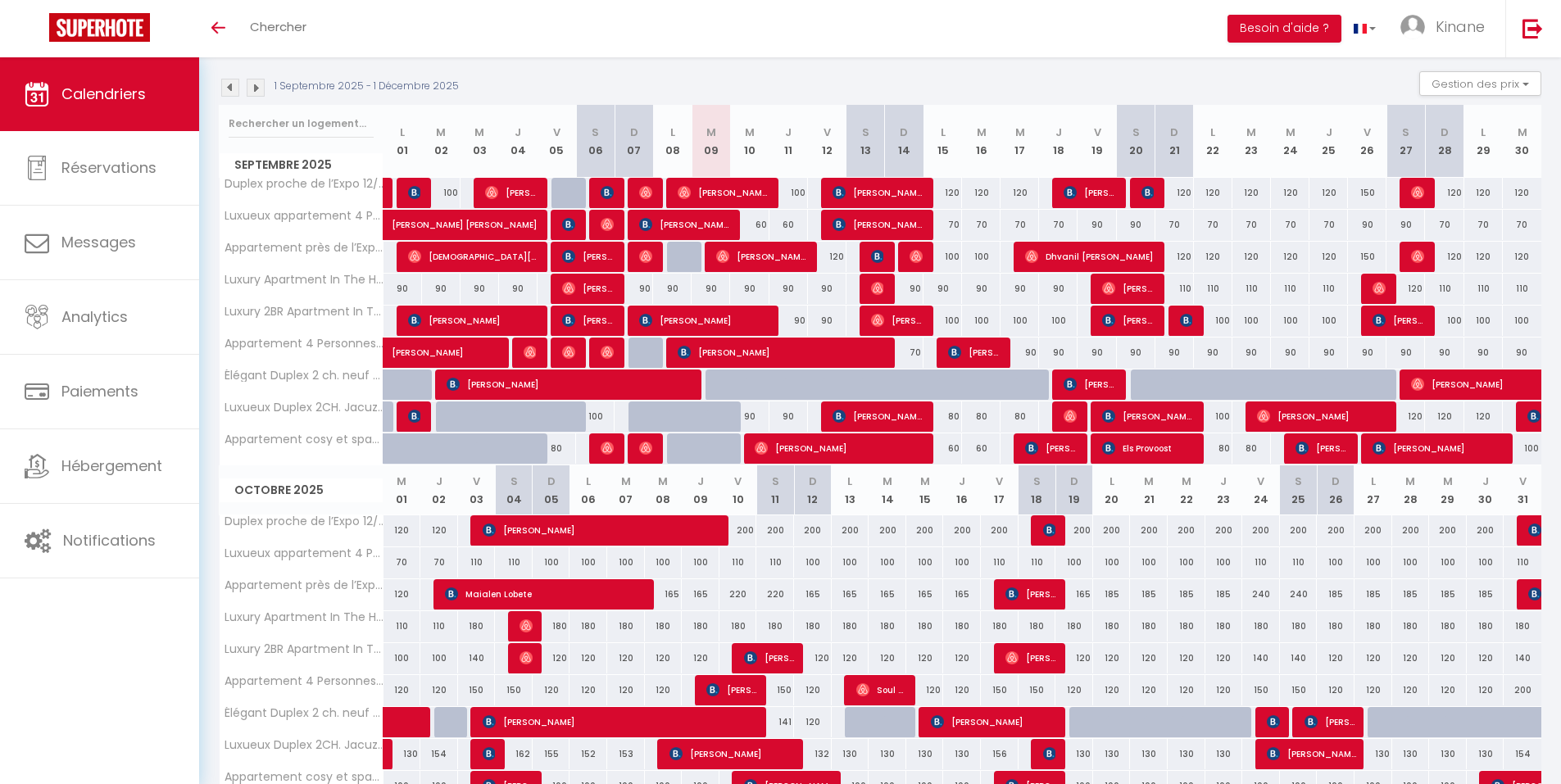
click at [948, 448] on div "60" at bounding box center [943, 448] width 38 height 31
type input "60"
type input "Lun 15 Septembre 2025"
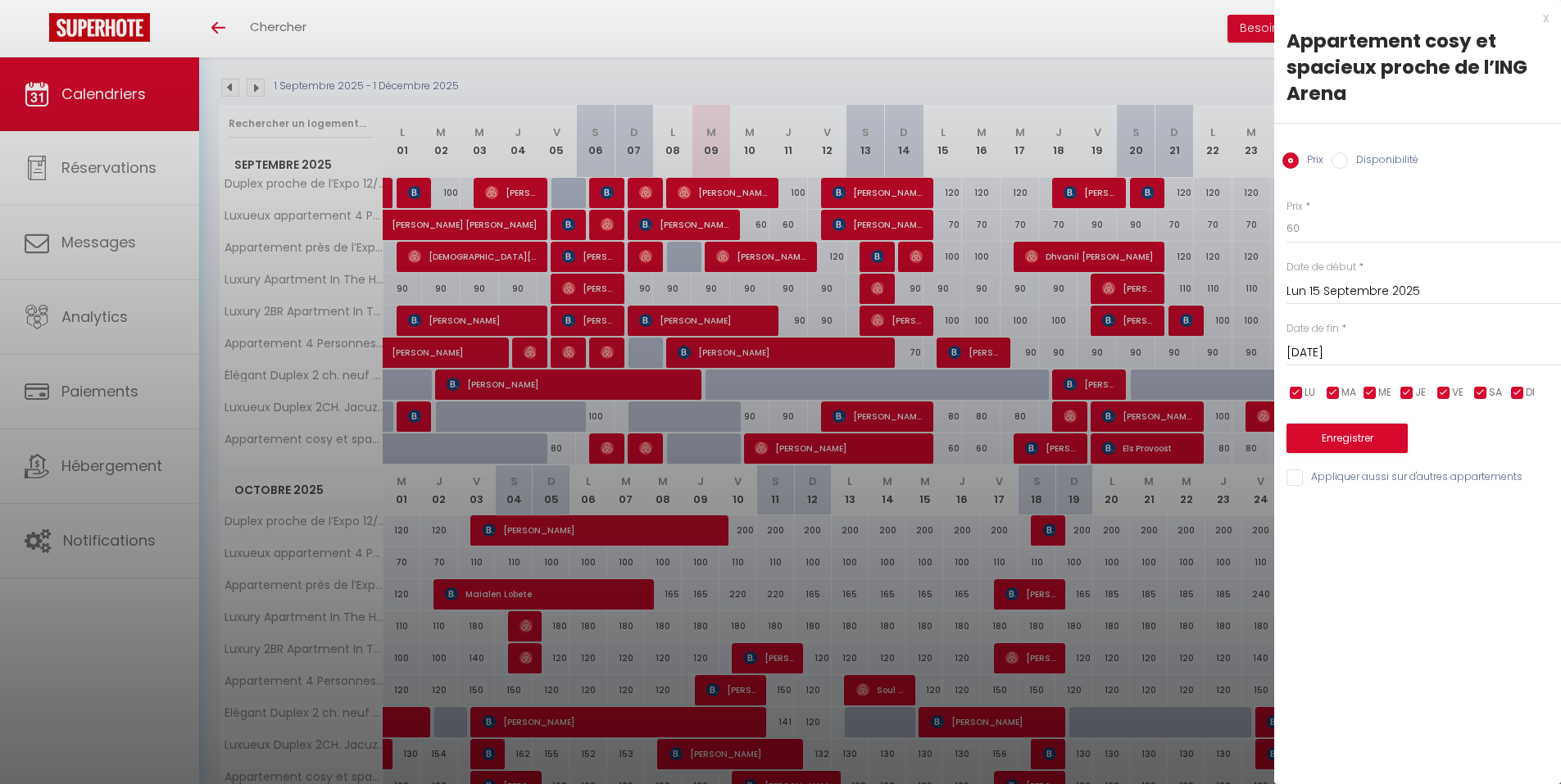
click at [1455, 350] on input "[DATE]" at bounding box center [1424, 353] width 275 height 21
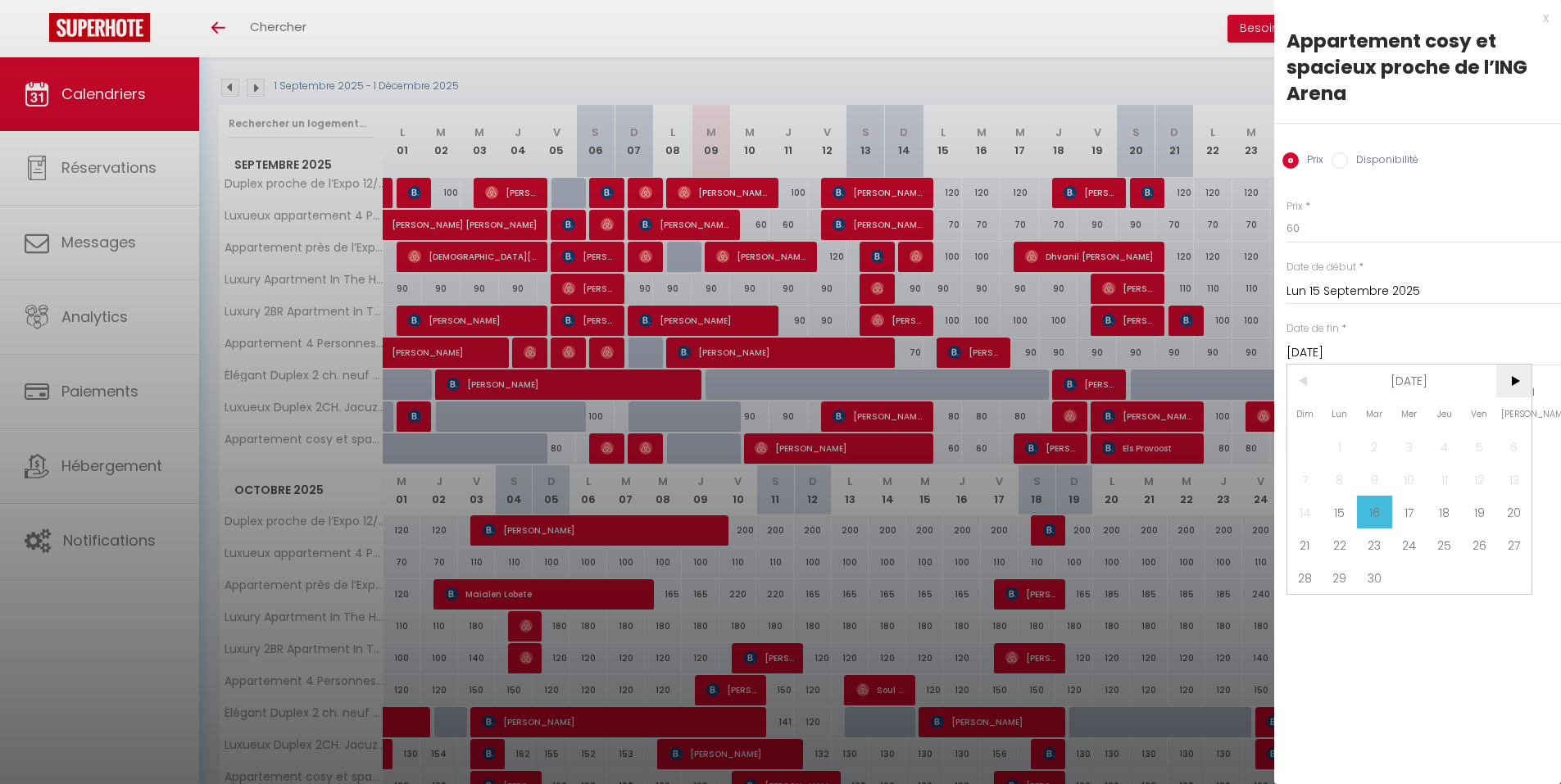
click at [1510, 385] on span ">" at bounding box center [1514, 380] width 35 height 32
click at [1411, 443] on span "1" at bounding box center [1410, 446] width 35 height 32
type input "Mer 01 Octobre 2025"
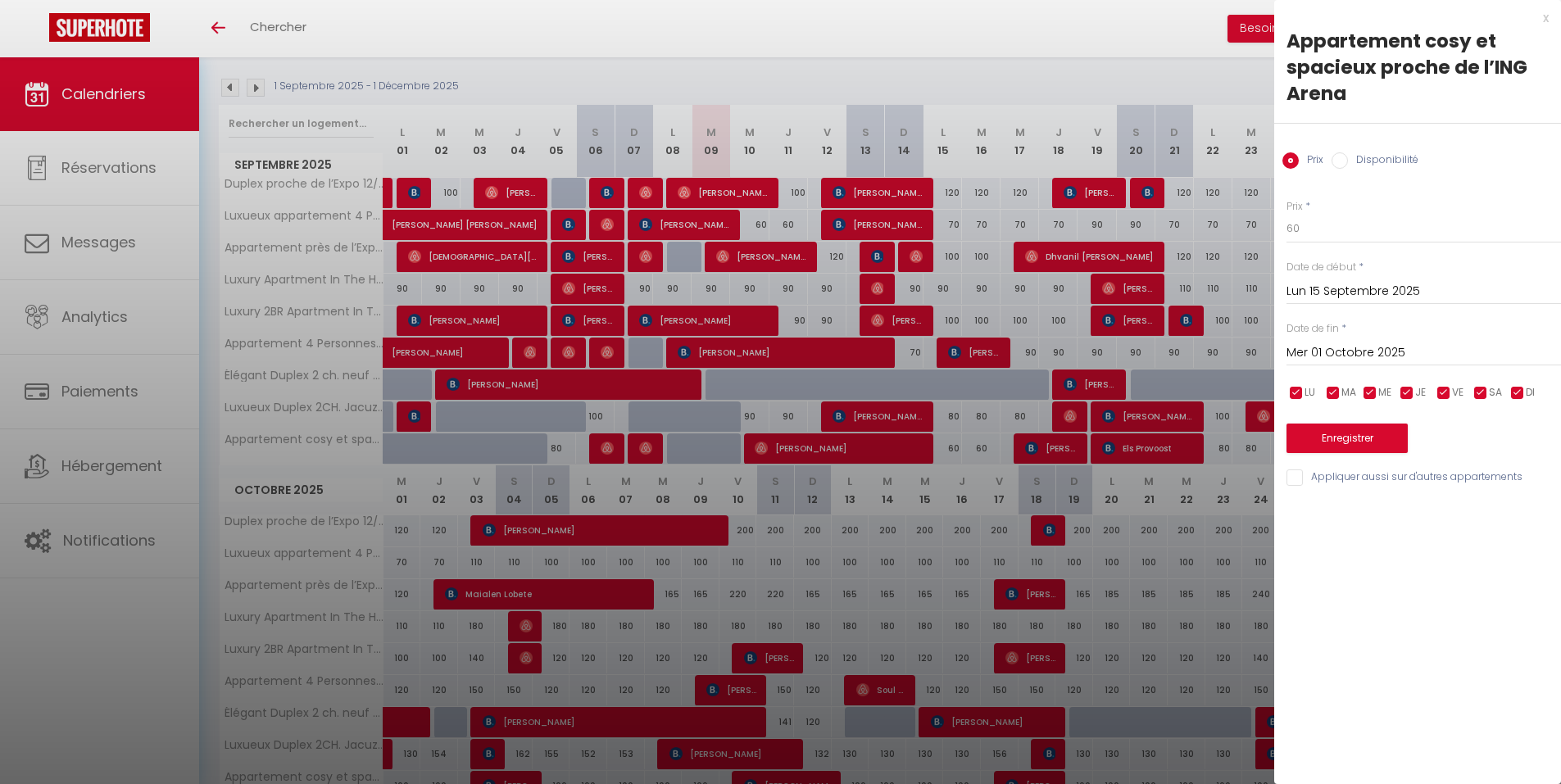
click at [1340, 160] on input "Disponibilité" at bounding box center [1339, 160] width 17 height 17
radio input "true"
radio input "false"
click at [1381, 239] on select "Disponible Indisponible" at bounding box center [1424, 230] width 275 height 31
select select "0"
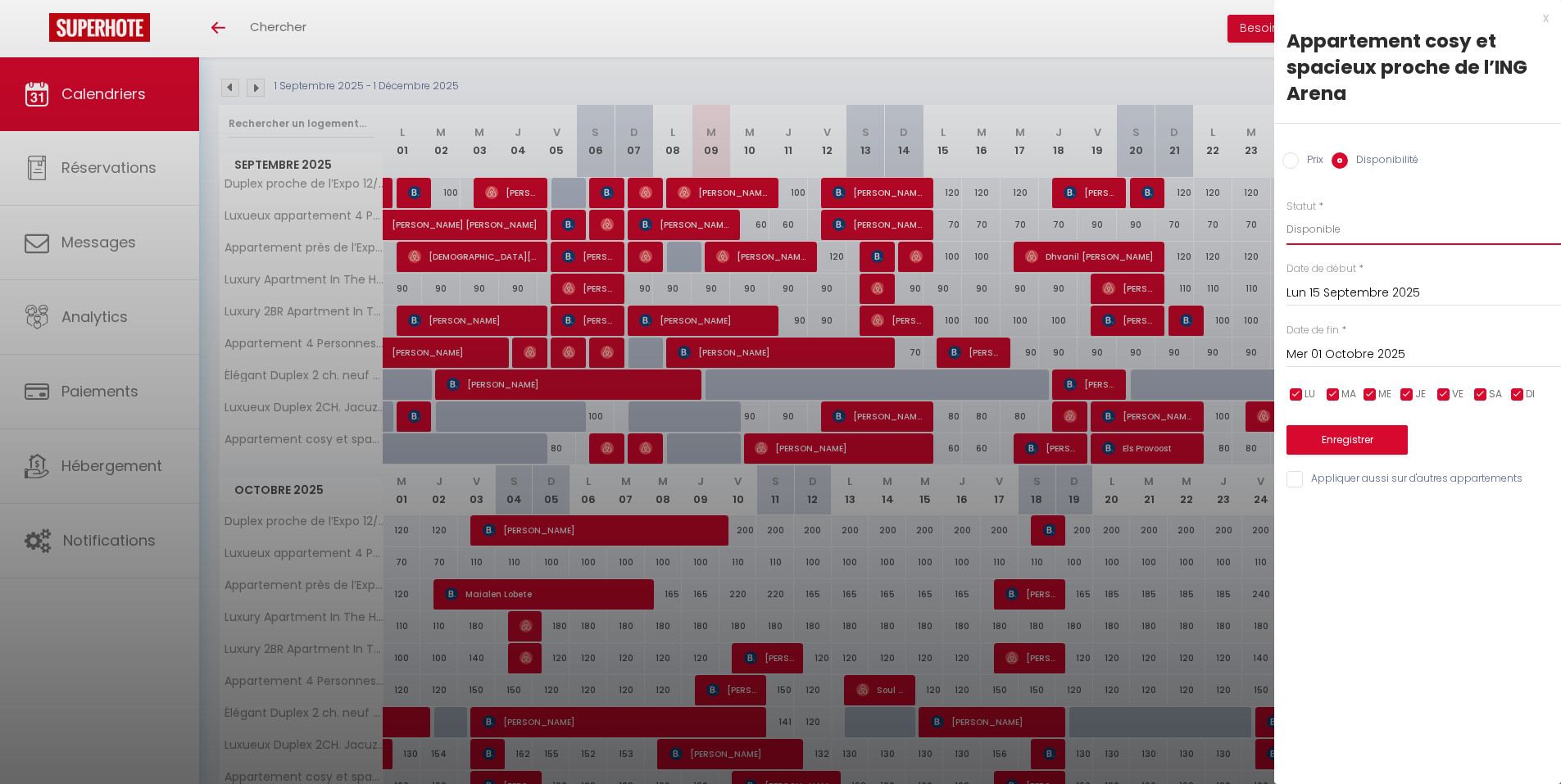
click at [1286, 214] on select "Disponible Indisponible" at bounding box center [1424, 230] width 275 height 31
click at [1380, 445] on button "Enregistrer" at bounding box center [1347, 440] width 122 height 30
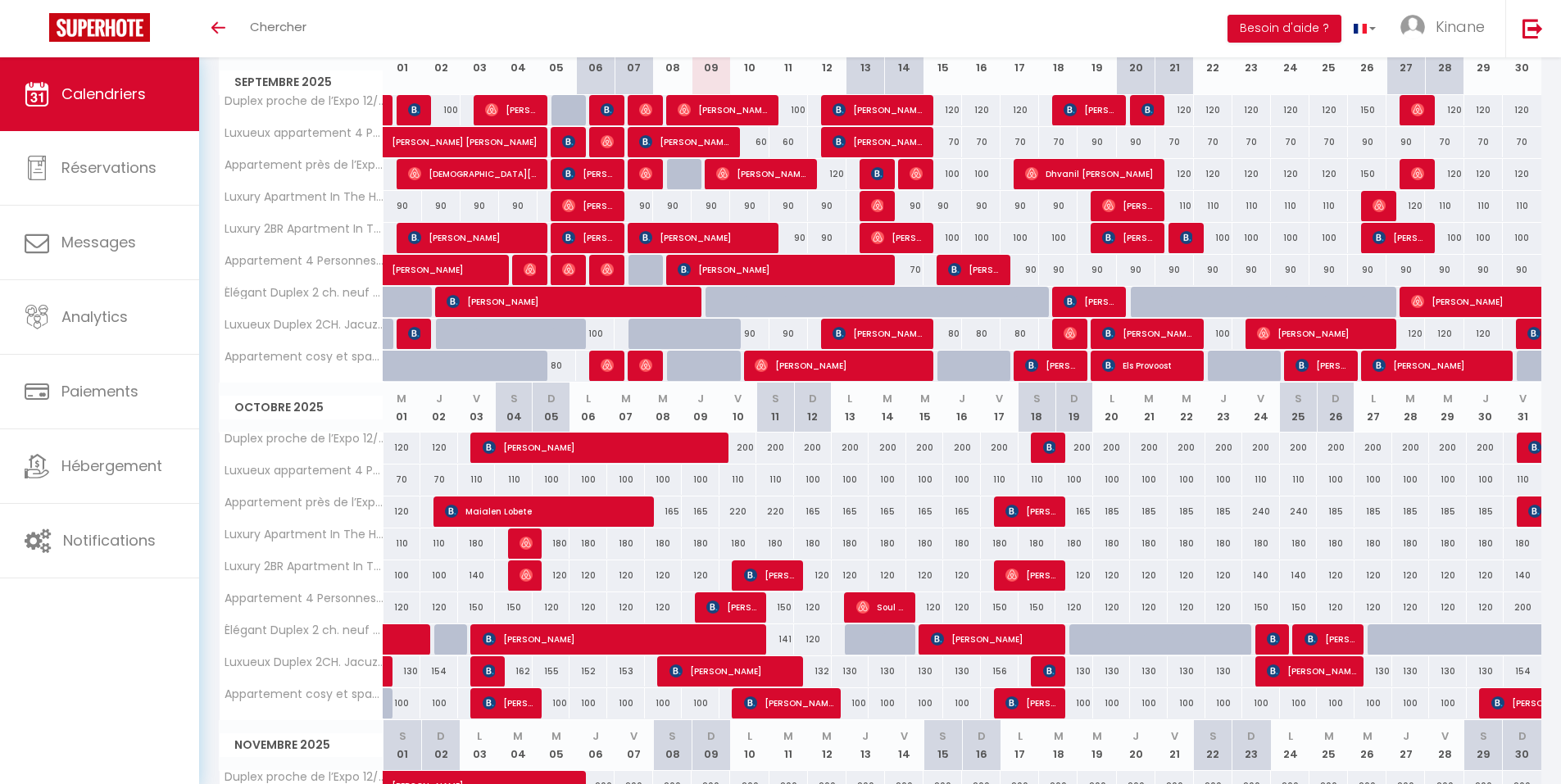
scroll to position [246, 0]
